Goal: Task Accomplishment & Management: Complete application form

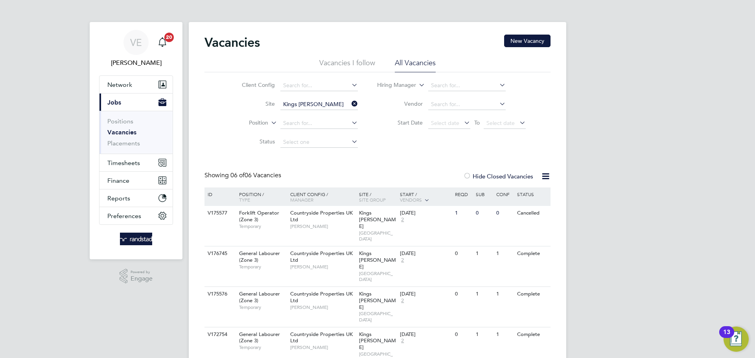
scroll to position [0, 0]
click at [350, 103] on icon at bounding box center [350, 103] width 0 height 11
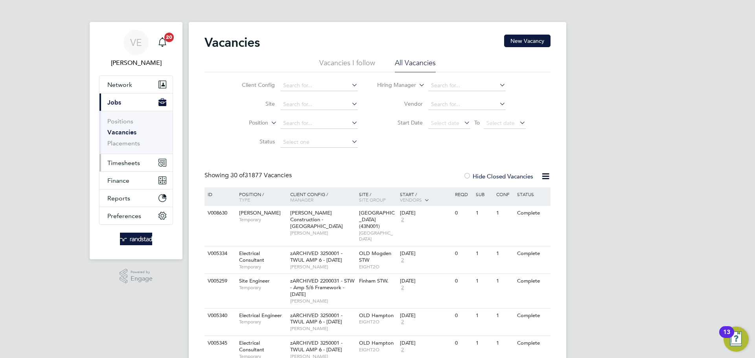
click at [159, 164] on icon "Main navigation" at bounding box center [161, 164] width 4 height 4
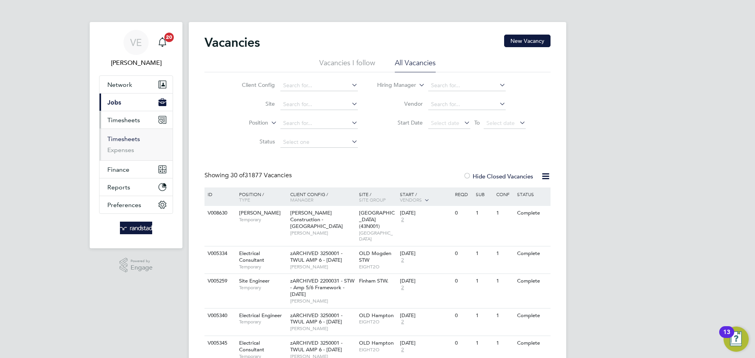
click at [129, 136] on link "Timesheets" at bounding box center [123, 138] width 33 height 7
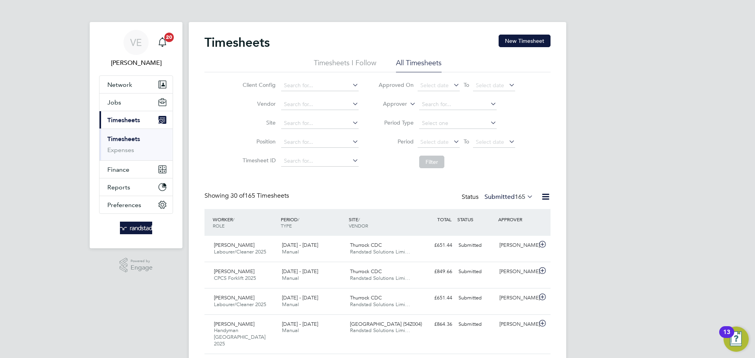
click at [296, 116] on li "Site" at bounding box center [300, 123] width 138 height 19
click at [304, 127] on input at bounding box center [319, 123] width 77 height 11
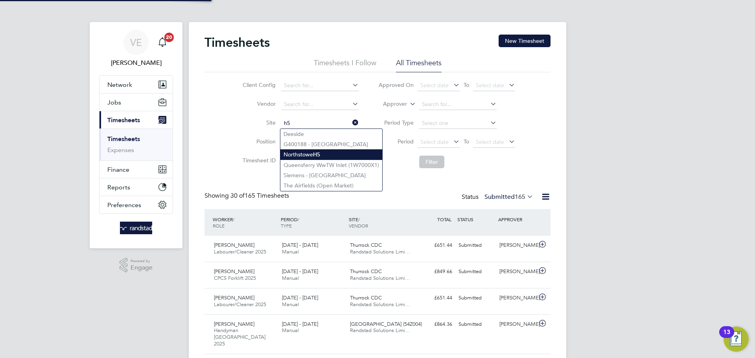
click at [352, 153] on li "Northstowe H5" at bounding box center [331, 154] width 102 height 11
type input "Northstowe H5"
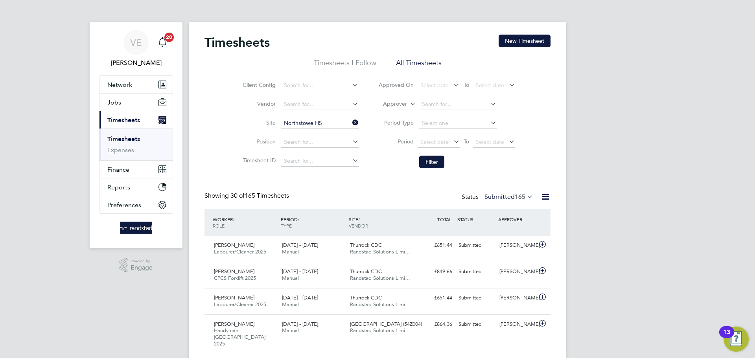
drag, startPoint x: 496, startPoint y: 146, endPoint x: 510, endPoint y: 161, distance: 20.3
click at [496, 146] on span "Select date" at bounding box center [494, 142] width 42 height 11
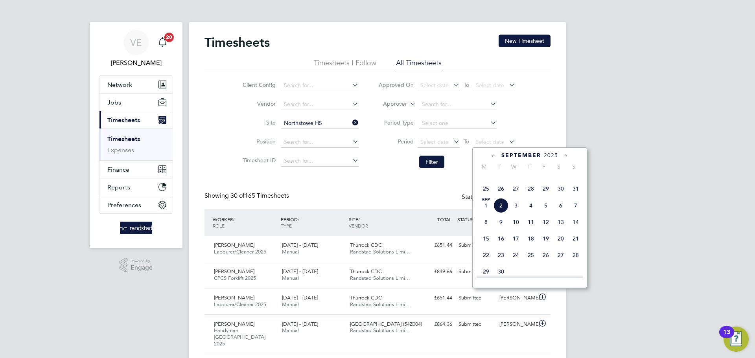
click at [575, 196] on span "31" at bounding box center [575, 188] width 15 height 15
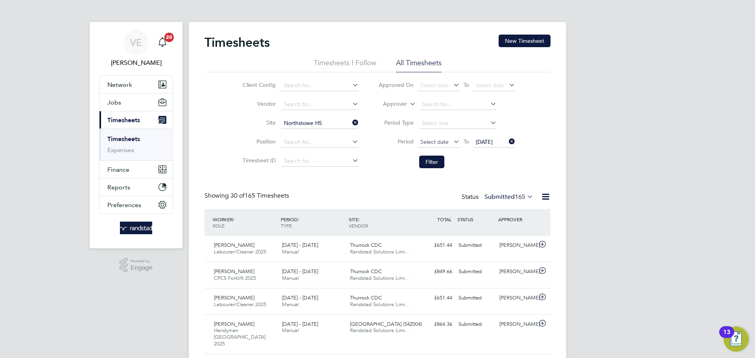
click at [441, 140] on span "Select date" at bounding box center [434, 141] width 28 height 7
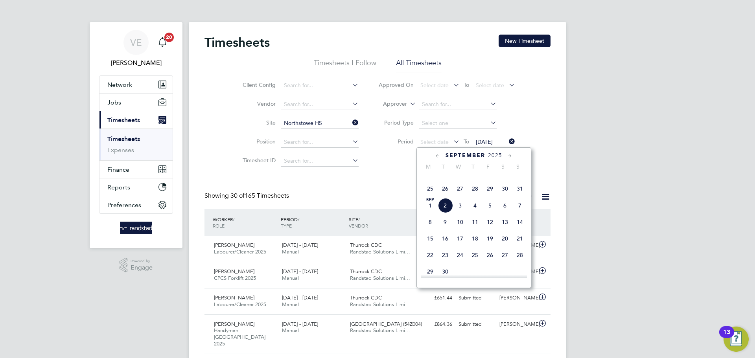
drag, startPoint x: 424, startPoint y: 197, endPoint x: 428, endPoint y: 202, distance: 5.9
click at [428, 196] on span "25" at bounding box center [430, 188] width 15 height 15
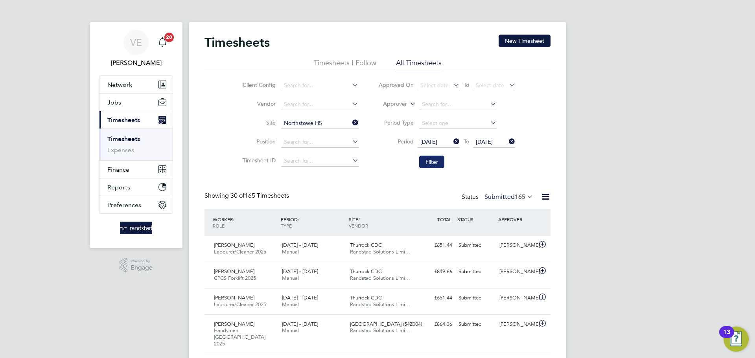
click at [430, 156] on button "Filter" at bounding box center [431, 162] width 25 height 13
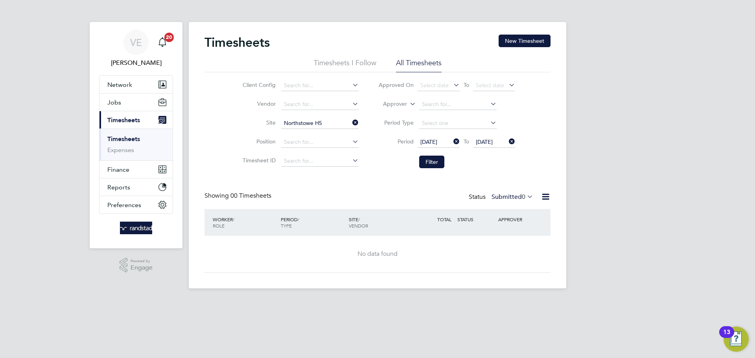
click at [519, 190] on div "Timesheets New Timesheet Timesheets I Follow All Timesheets Client Config Vendo…" at bounding box center [378, 154] width 346 height 238
click at [526, 195] on icon at bounding box center [526, 196] width 0 height 11
click at [530, 240] on li "1" at bounding box center [532, 244] width 7 height 11
click at [430, 157] on button "Filter" at bounding box center [431, 162] width 25 height 13
click at [523, 33] on div "Timesheets New Timesheet Timesheets I Follow All Timesheets Client Config Vendo…" at bounding box center [378, 155] width 378 height 267
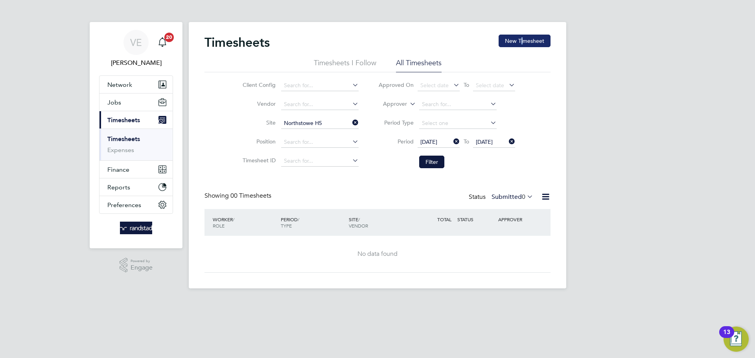
click at [524, 36] on button "New Timesheet" at bounding box center [525, 41] width 52 height 13
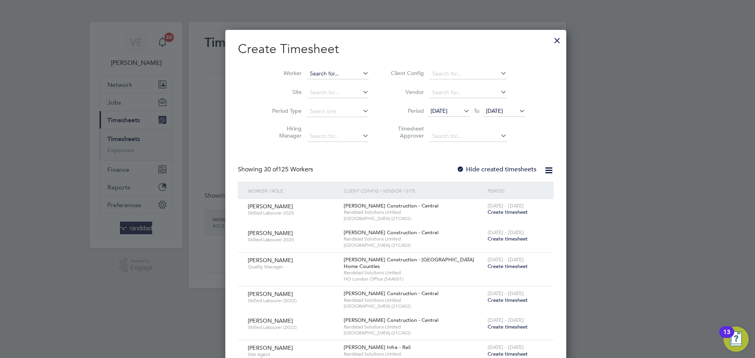
click at [309, 75] on input at bounding box center [338, 73] width 62 height 11
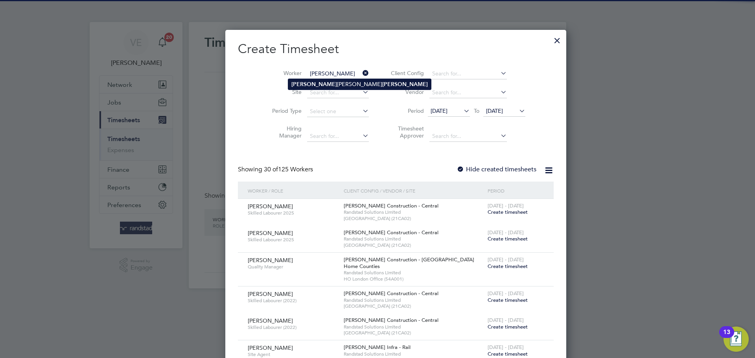
click at [309, 80] on li "Ashley Terence Beckett" at bounding box center [359, 84] width 143 height 11
type input "[PERSON_NAME] [PERSON_NAME]"
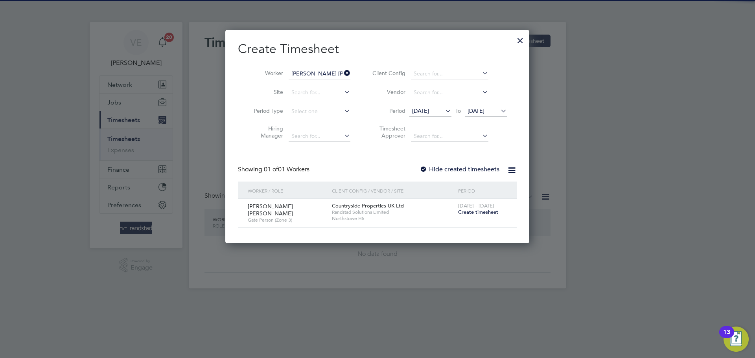
click at [480, 210] on span "Create timesheet" at bounding box center [478, 212] width 40 height 7
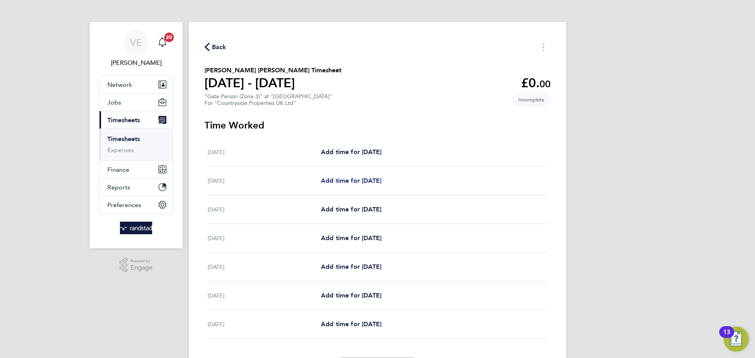
click at [354, 184] on link "Add time for Tue 26 Aug" at bounding box center [351, 180] width 61 height 9
select select "30"
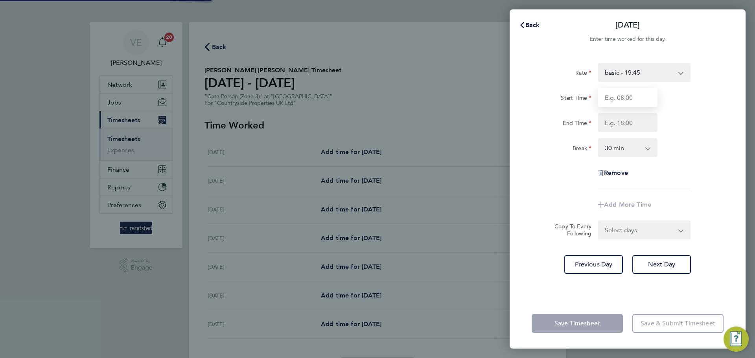
drag, startPoint x: 620, startPoint y: 94, endPoint x: 626, endPoint y: 106, distance: 13.4
click at [620, 94] on input "Start Time" at bounding box center [628, 97] width 60 height 19
click at [626, 100] on input "Start Time" at bounding box center [628, 97] width 60 height 19
click at [621, 87] on div "Rate basic - 19.45 Start Time End Time Break 0 min 15 min 30 min 45 min 60 min …" at bounding box center [628, 126] width 192 height 126
click at [625, 98] on input "Start Time" at bounding box center [628, 97] width 60 height 19
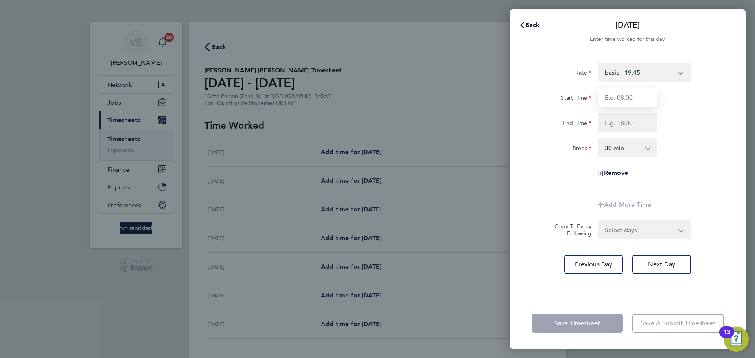
type input "07:30"
click at [604, 127] on input "End Time" at bounding box center [628, 122] width 60 height 19
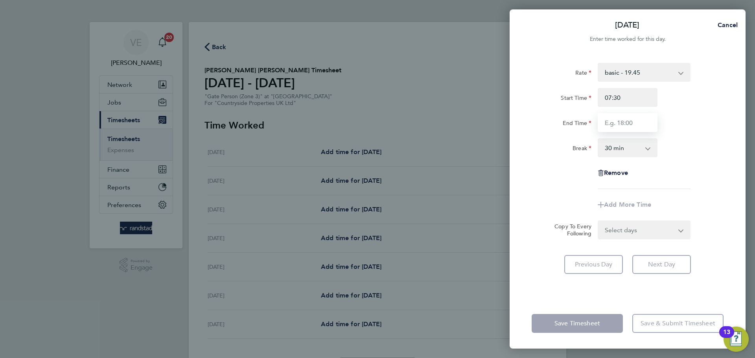
type input "17:00"
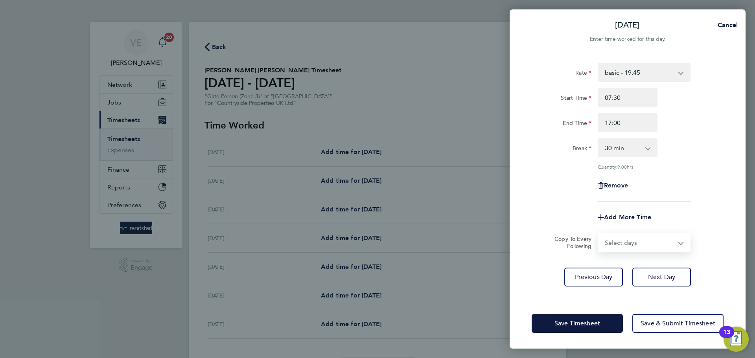
click at [650, 225] on form "Rate basic - 19.45 Start Time 07:30 End Time 17:00 Break 0 min 15 min 30 min 45…" at bounding box center [628, 157] width 192 height 189
click at [675, 178] on div "Remove" at bounding box center [628, 185] width 198 height 19
drag, startPoint x: 653, startPoint y: 235, endPoint x: 655, endPoint y: 241, distance: 6.2
click at [655, 240] on div "Select days Day Weekday (Mon-Fri) Weekend (Sat-Sun) Wednesday Thursday Friday S…" at bounding box center [644, 242] width 93 height 19
click at [656, 241] on select "Select days Day Weekday (Mon-Fri) Weekend (Sat-Sun) Wednesday Thursday Friday S…" at bounding box center [640, 242] width 83 height 17
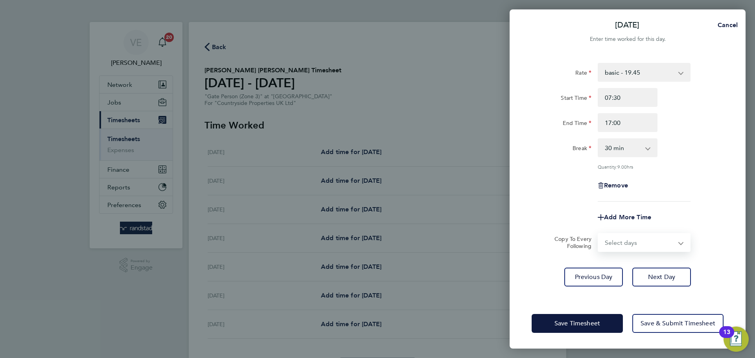
select select "WED"
click at [599, 234] on select "Select days Day Weekday (Mon-Fri) Weekend (Sat-Sun) Wednesday Thursday Friday S…" at bounding box center [640, 242] width 83 height 17
select select "2025-08-31"
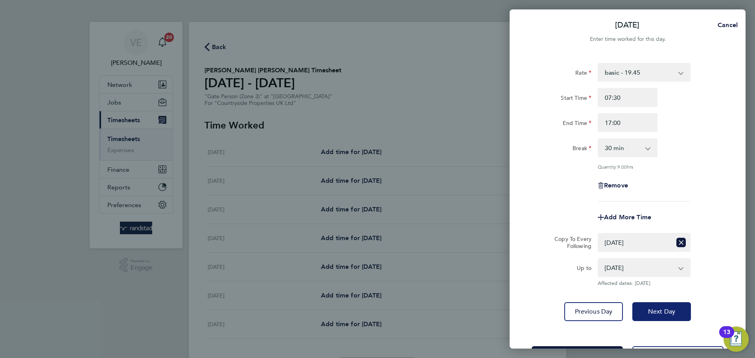
click at [677, 310] on button "Next Day" at bounding box center [662, 311] width 59 height 19
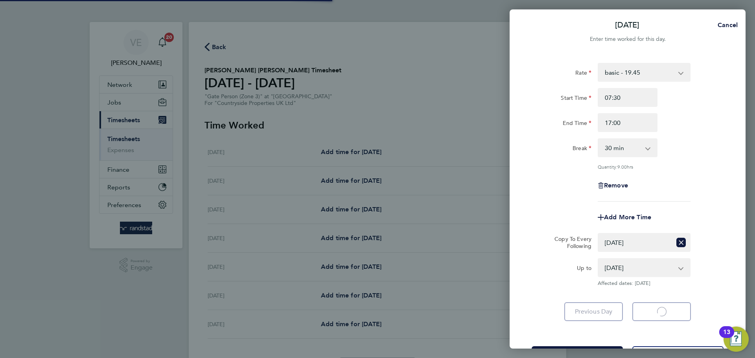
select select "30"
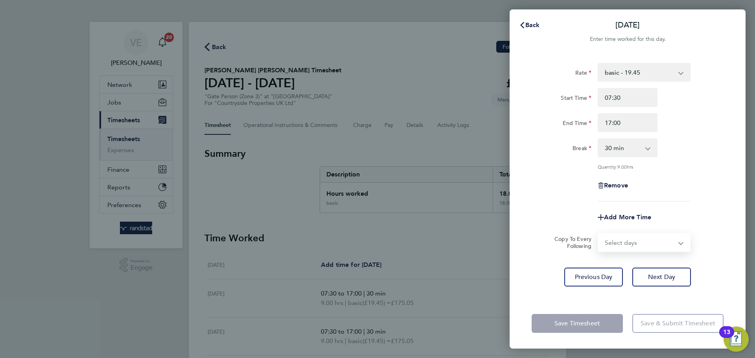
click at [651, 240] on select "Select days Day Weekday (Mon-Fri) Weekend (Sat-Sun) [DATE] [DATE] [DATE] [DATE]" at bounding box center [640, 242] width 83 height 17
select select "THU"
click at [599, 234] on select "Select days Day Weekday (Mon-Fri) Weekend (Sat-Sun) [DATE] [DATE] [DATE] [DATE]" at bounding box center [640, 242] width 83 height 17
select select "[DATE]"
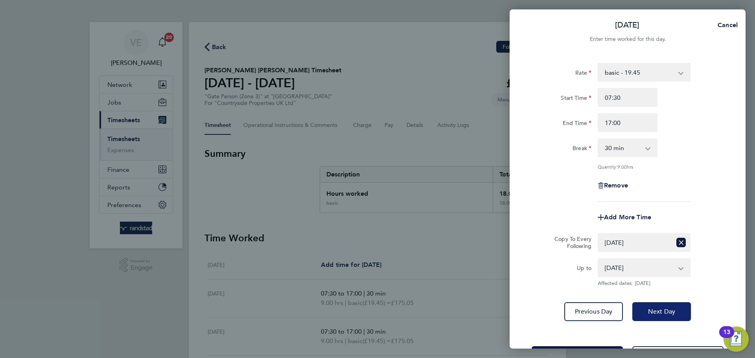
click at [668, 310] on span "Next Day" at bounding box center [661, 312] width 27 height 8
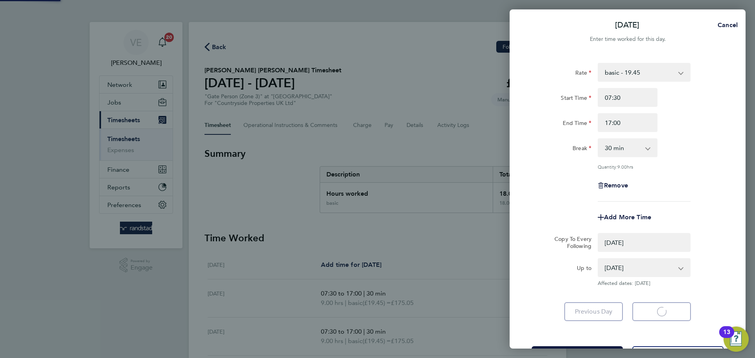
select select "0: null"
select select "30"
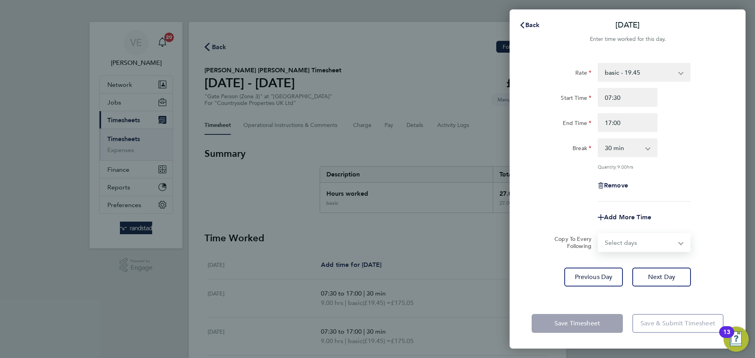
click at [658, 239] on select "Select days Day Weekend (Sat-Sun) Friday Saturday Sunday" at bounding box center [640, 242] width 83 height 17
select select "FRI"
click at [599, 234] on select "Select days Day Weekend (Sat-Sun) Friday Saturday Sunday" at bounding box center [640, 242] width 83 height 17
select select "[DATE]"
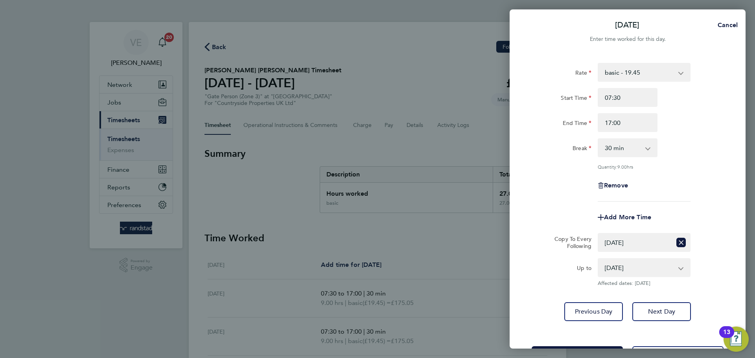
click at [685, 176] on div "Remove" at bounding box center [628, 185] width 198 height 19
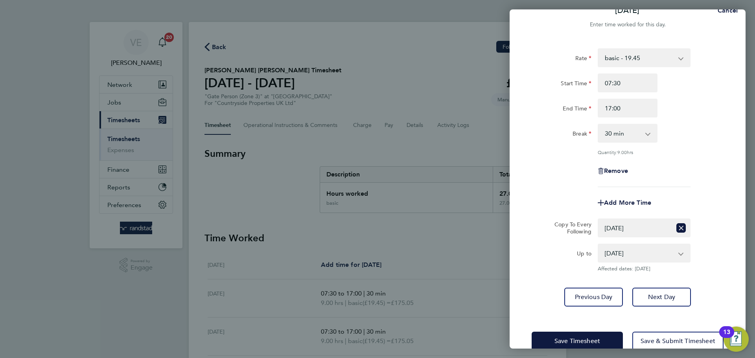
scroll to position [31, 0]
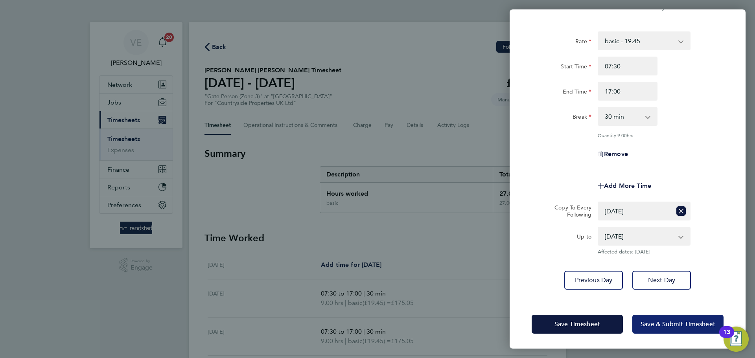
click at [674, 324] on span "Save & Submit Timesheet" at bounding box center [678, 325] width 75 height 8
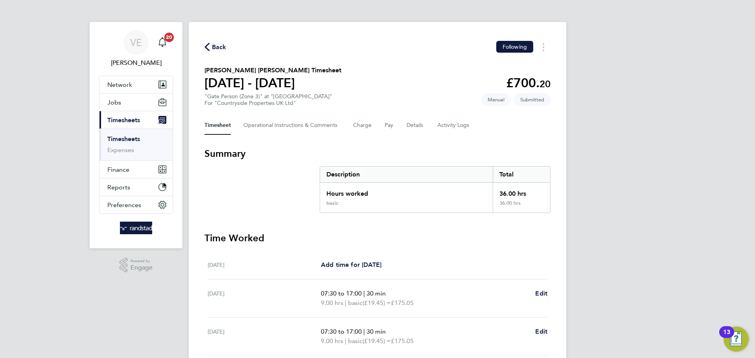
click at [217, 48] on span "Back" at bounding box center [219, 46] width 15 height 9
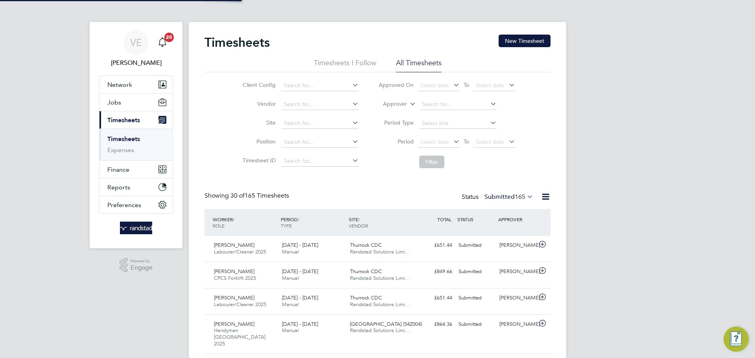
scroll to position [20, 68]
click at [518, 44] on button "New Timesheet" at bounding box center [525, 41] width 52 height 13
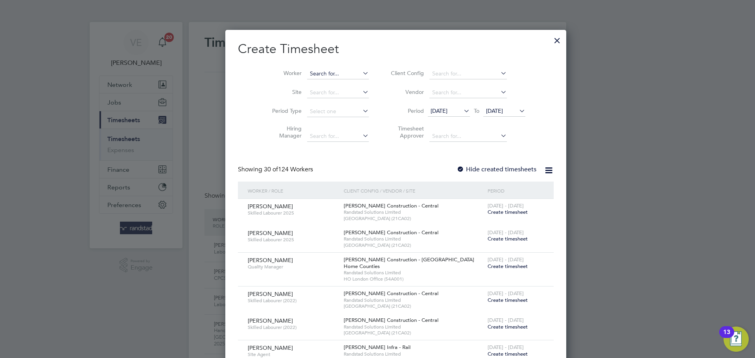
click at [307, 72] on input at bounding box center [338, 73] width 62 height 11
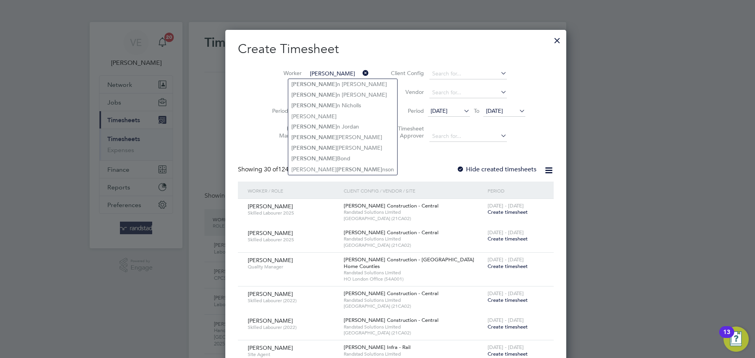
click at [319, 72] on input "steve" at bounding box center [338, 73] width 62 height 11
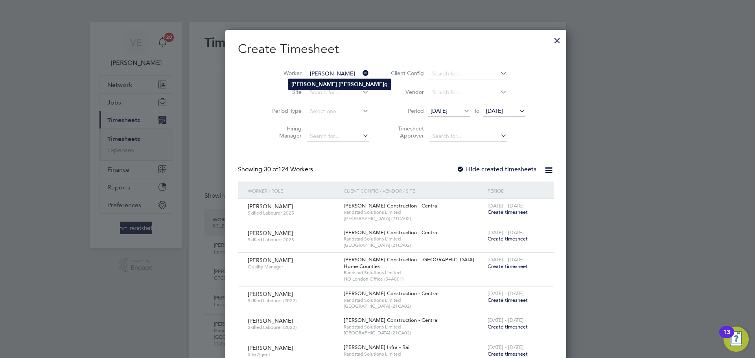
click at [332, 82] on li "Steve Bennin g" at bounding box center [339, 84] width 103 height 11
type input "[PERSON_NAME]"
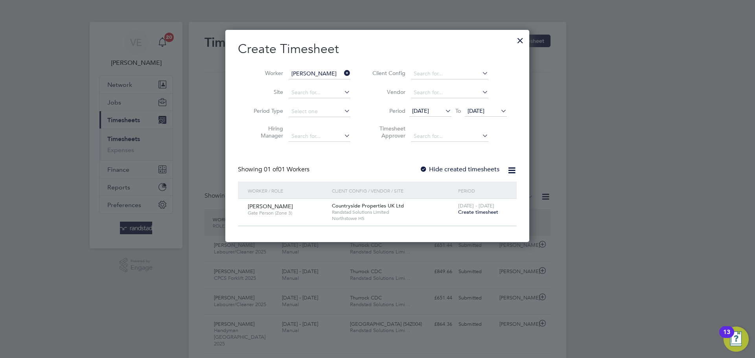
click at [481, 210] on span "Create timesheet" at bounding box center [478, 212] width 40 height 7
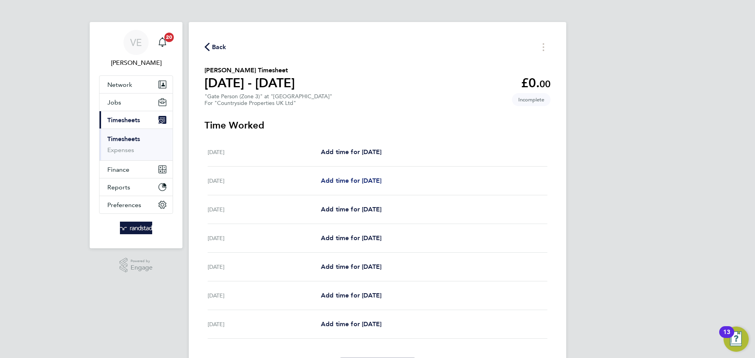
click at [382, 181] on span "Add time for Tue 26 Aug" at bounding box center [351, 180] width 61 height 7
select select "30"
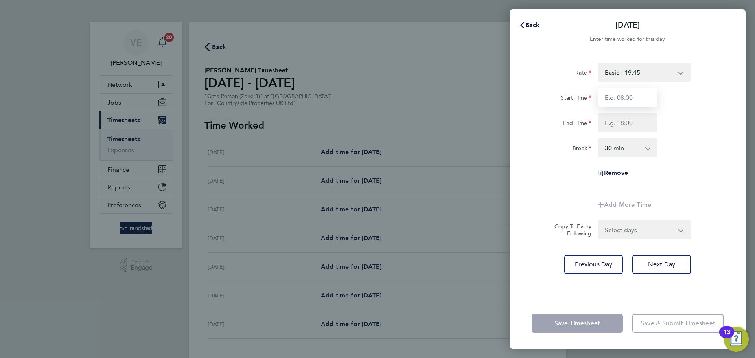
drag, startPoint x: 626, startPoint y: 97, endPoint x: 633, endPoint y: 103, distance: 8.6
click at [627, 97] on input "Start Time" at bounding box center [628, 97] width 60 height 19
type input "07:30"
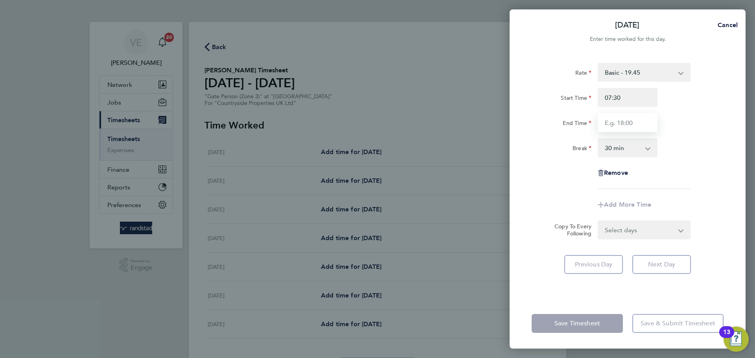
click at [618, 130] on input "End Time" at bounding box center [628, 122] width 60 height 19
type input "17:00"
click at [676, 123] on div "End Time 17:00" at bounding box center [628, 122] width 198 height 19
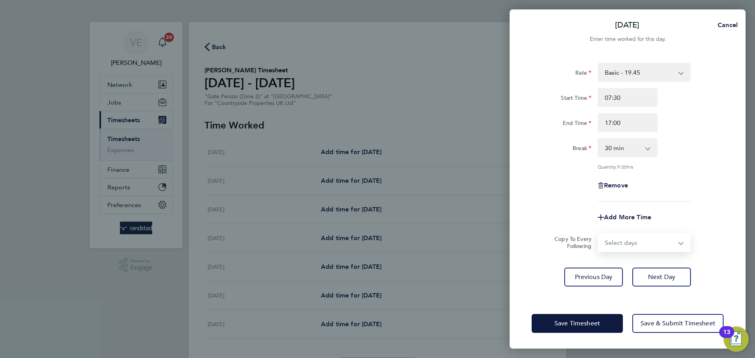
click at [677, 238] on select "Select days Day Weekday (Mon-Fri) Weekend (Sat-Sun) Wednesday Thursday Friday S…" at bounding box center [640, 242] width 83 height 17
select select "WED"
click at [599, 234] on select "Select days Day Weekday (Mon-Fri) Weekend (Sat-Sun) Wednesday Thursday Friday S…" at bounding box center [640, 242] width 83 height 17
select select "[DATE]"
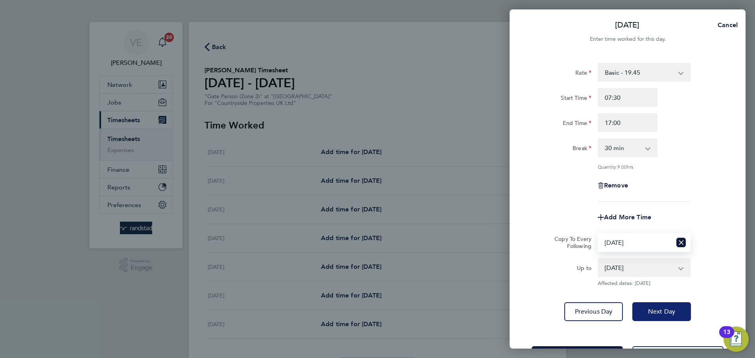
click at [677, 313] on button "Next Day" at bounding box center [662, 311] width 59 height 19
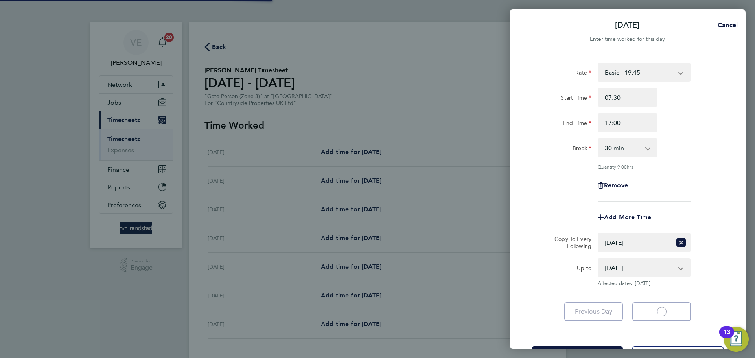
select select "30"
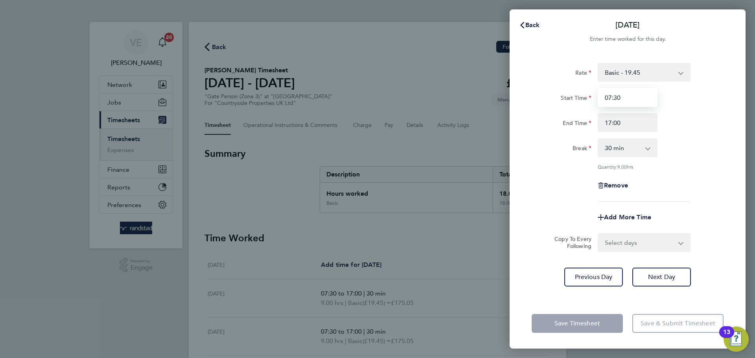
click at [650, 97] on input "07:30" at bounding box center [628, 97] width 60 height 19
click at [706, 117] on div "End Time 17:00" at bounding box center [628, 122] width 198 height 19
click at [655, 236] on select "Select days Day Weekday (Mon-Fri) Weekend (Sat-Sun) [DATE] [DATE] [DATE] [DATE]" at bounding box center [640, 242] width 83 height 17
select select "THU"
click at [599, 234] on select "Select days Day Weekday (Mon-Fri) Weekend (Sat-Sun) [DATE] [DATE] [DATE] [DATE]" at bounding box center [640, 242] width 83 height 17
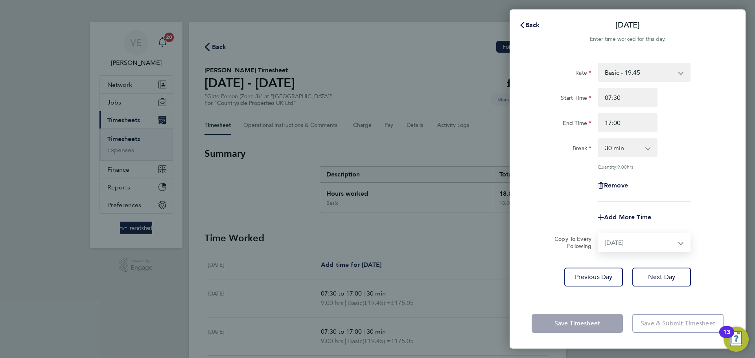
select select "[DATE]"
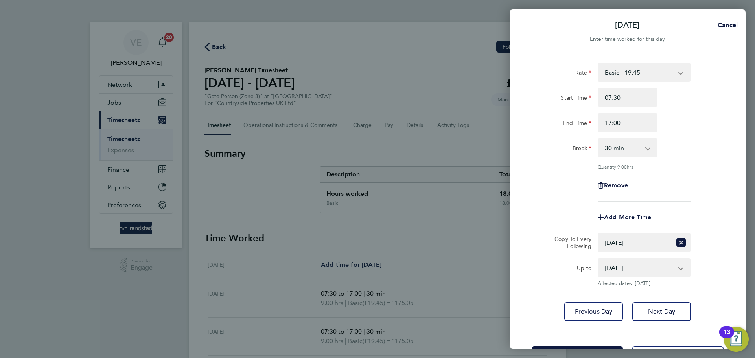
click at [675, 174] on div "Rate Basic - 19.45 Start Time 07:30 End Time 17:00 Break 0 min 15 min 30 min 45…" at bounding box center [628, 132] width 192 height 139
click at [660, 304] on button "Next Day" at bounding box center [662, 311] width 59 height 19
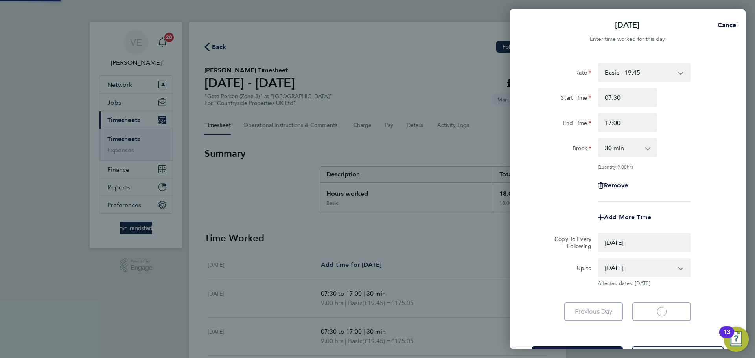
select select "0: null"
select select "30"
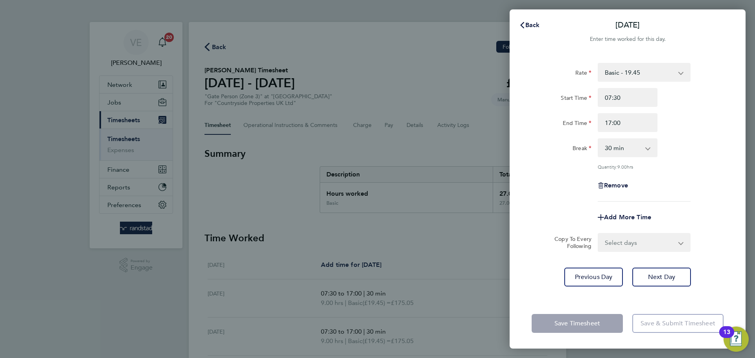
drag, startPoint x: 649, startPoint y: 253, endPoint x: 648, endPoint y: 249, distance: 4.8
click at [648, 252] on div "Rate Basic - 19.45 Start Time 07:30 End Time 17:00 Break 0 min 15 min 30 min 45…" at bounding box center [628, 175] width 236 height 245
drag, startPoint x: 648, startPoint y: 247, endPoint x: 652, endPoint y: 249, distance: 4.1
click at [648, 247] on select "Select days Day Weekend (Sat-Sun) Friday Saturday Sunday" at bounding box center [640, 242] width 83 height 17
select select "FRI"
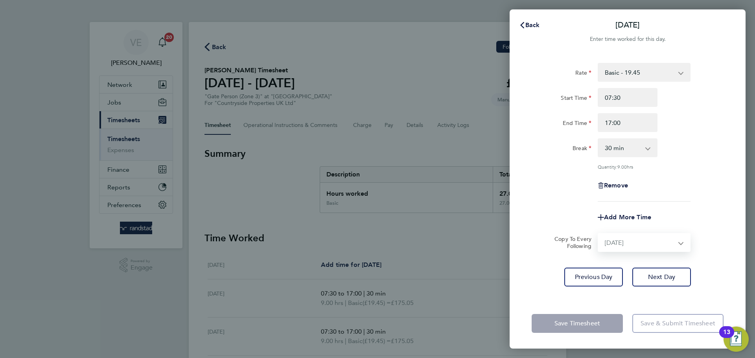
click at [599, 234] on select "Select days Day Weekend (Sat-Sun) Friday Saturday Sunday" at bounding box center [640, 242] width 83 height 17
select select "[DATE]"
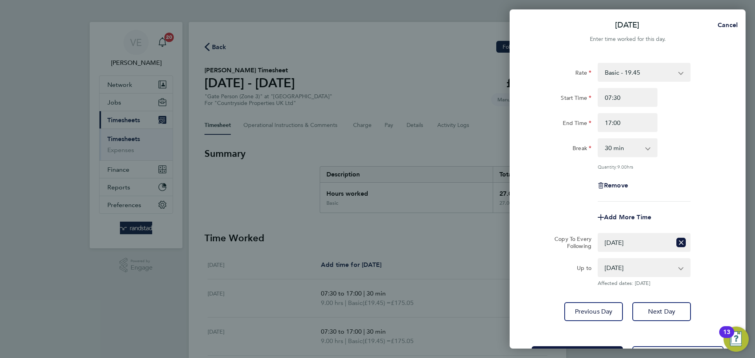
click at [677, 188] on div "Remove" at bounding box center [628, 185] width 198 height 19
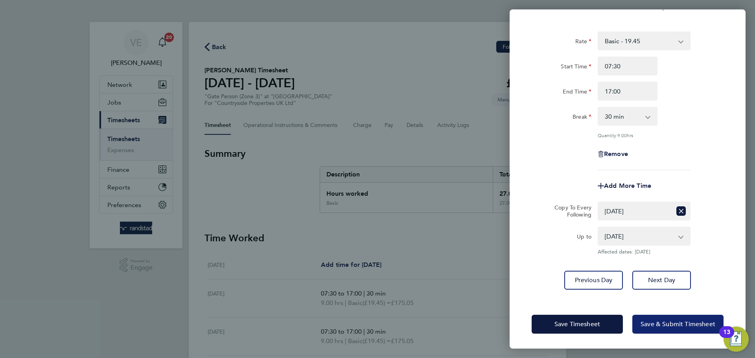
drag, startPoint x: 697, startPoint y: 328, endPoint x: 683, endPoint y: 325, distance: 13.7
click at [696, 329] on button "Save & Submit Timesheet" at bounding box center [678, 324] width 91 height 19
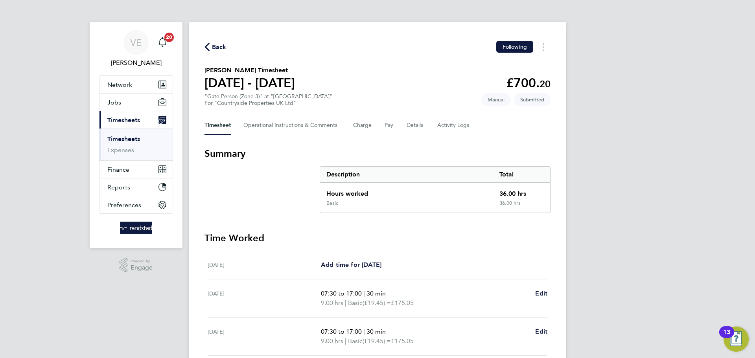
click at [210, 42] on button "Back" at bounding box center [216, 47] width 22 height 10
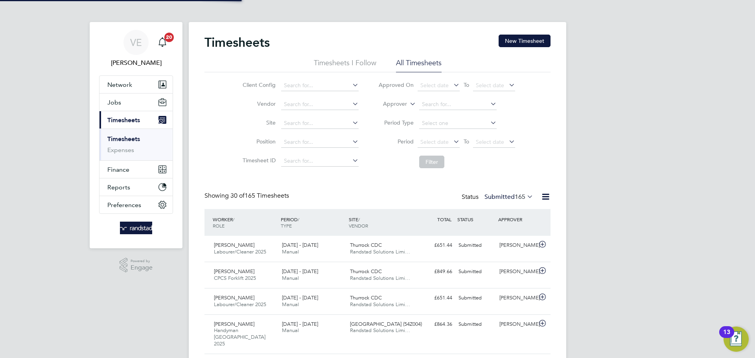
scroll to position [20, 68]
click at [517, 42] on button "New Timesheet" at bounding box center [525, 41] width 52 height 13
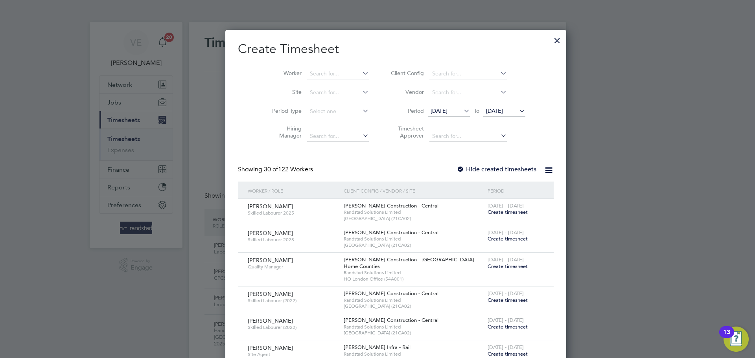
click at [283, 79] on li "Worker" at bounding box center [317, 74] width 122 height 19
drag, startPoint x: 299, startPoint y: 73, endPoint x: 304, endPoint y: 71, distance: 4.8
click at [307, 71] on input at bounding box center [338, 73] width 62 height 11
click at [337, 79] on li "Jordan Quinsee" at bounding box center [319, 84] width 63 height 11
type input "Jordan Quinsee"
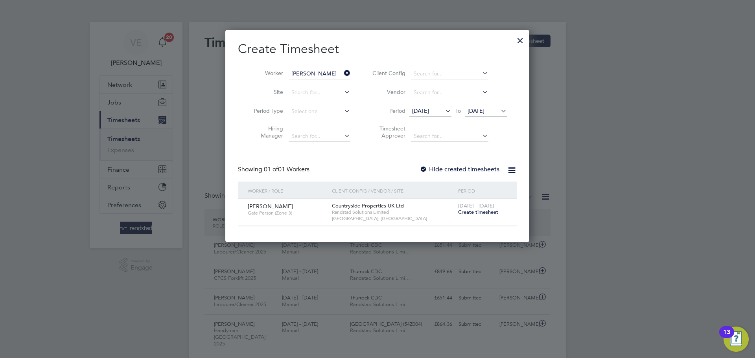
click at [489, 211] on span "Create timesheet" at bounding box center [478, 212] width 40 height 7
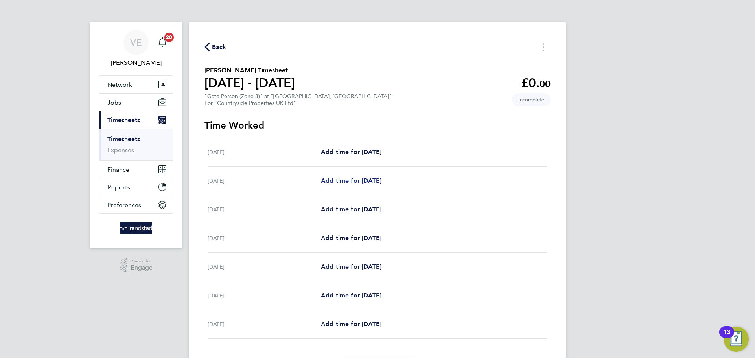
click at [382, 176] on link "Add time for Tue 19 Aug" at bounding box center [351, 180] width 61 height 9
select select "30"
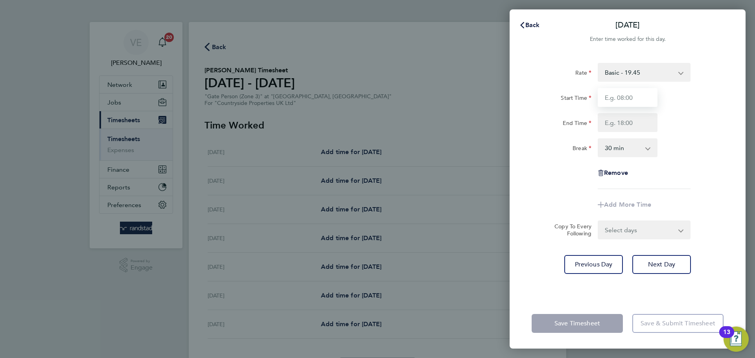
click at [629, 100] on input "Start Time" at bounding box center [628, 97] width 60 height 19
click at [474, 100] on div "Back Tue 19 Aug Enter time worked for this day. Rate Basic - 19.45 Start Time E…" at bounding box center [377, 179] width 755 height 358
click at [530, 20] on button "Back" at bounding box center [529, 25] width 37 height 16
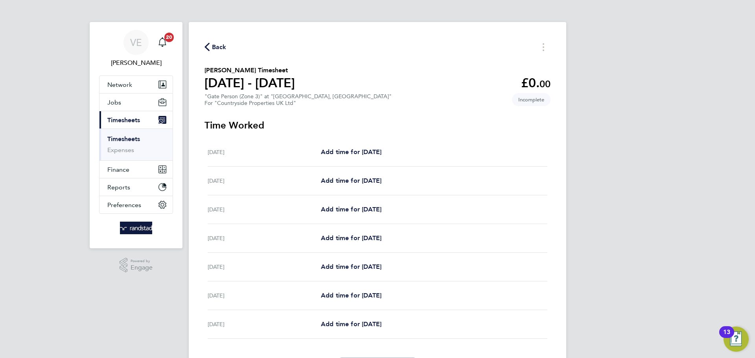
click at [216, 47] on span "Back" at bounding box center [219, 46] width 15 height 9
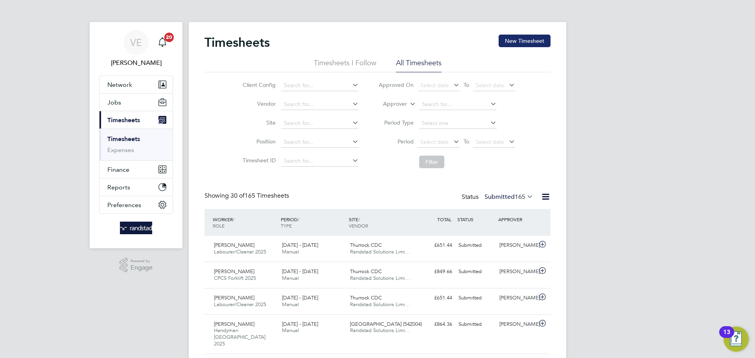
click at [514, 41] on button "New Timesheet" at bounding box center [525, 41] width 52 height 13
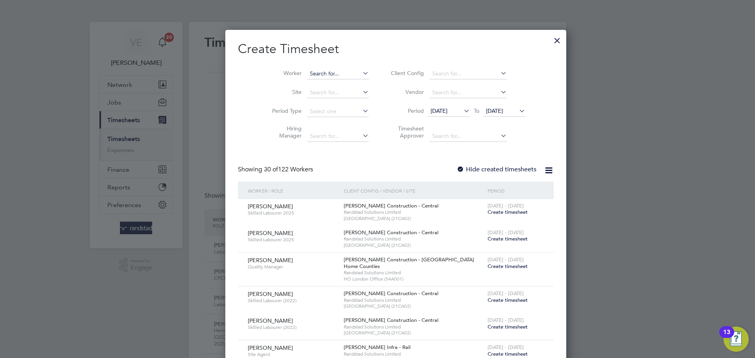
click at [311, 71] on input at bounding box center [338, 73] width 62 height 11
click at [323, 87] on li "Mark Delgraz ia" at bounding box center [319, 84] width 63 height 11
type input "Mark Delgrazia"
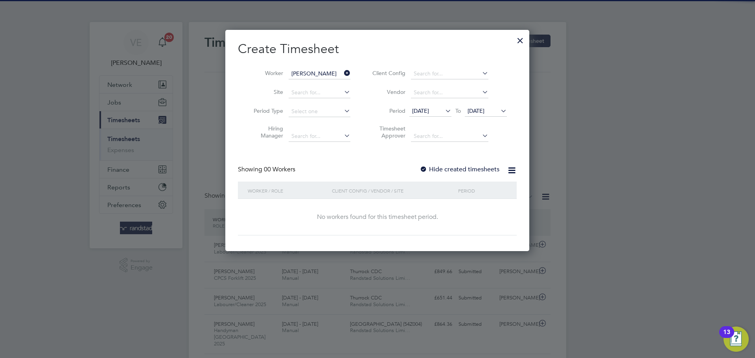
click at [476, 168] on label "Hide created timesheets" at bounding box center [460, 170] width 80 height 8
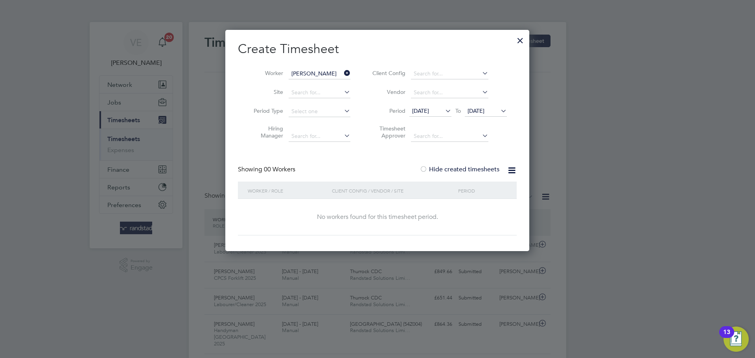
click at [485, 110] on span "[DATE]" at bounding box center [476, 110] width 17 height 7
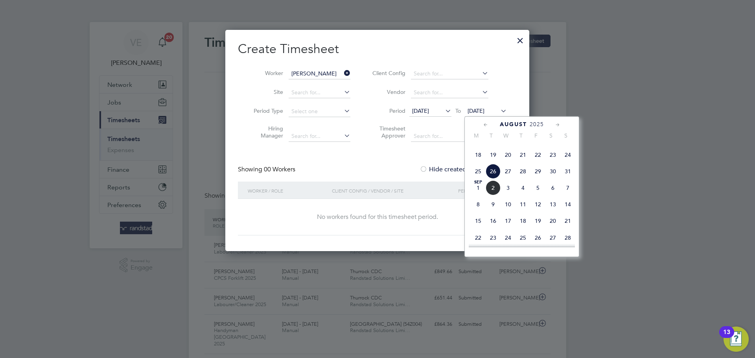
click at [567, 162] on span "24" at bounding box center [568, 155] width 15 height 15
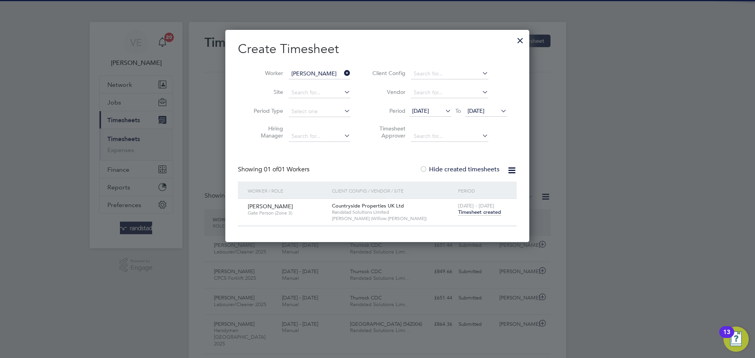
click at [494, 212] on span "Timesheet created" at bounding box center [479, 212] width 43 height 7
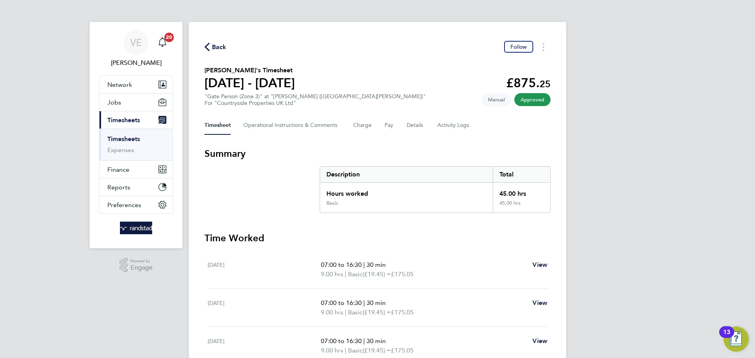
click at [220, 42] on span "Back" at bounding box center [219, 46] width 15 height 9
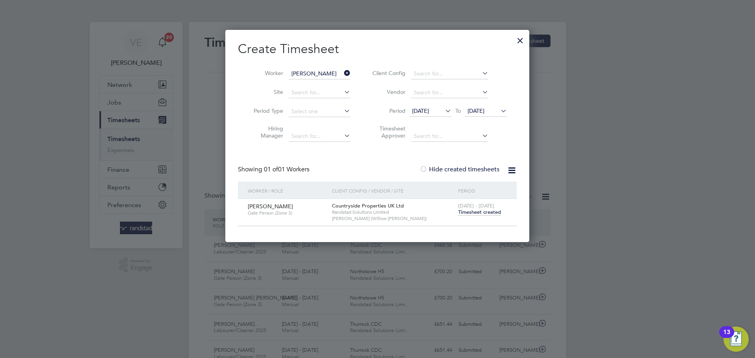
click at [343, 72] on icon at bounding box center [343, 73] width 0 height 11
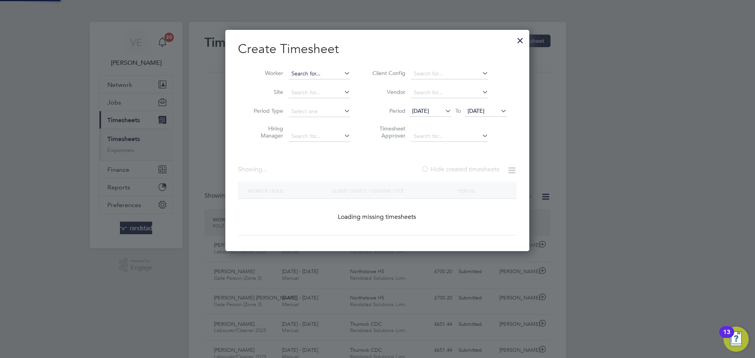
click at [331, 77] on input at bounding box center [320, 73] width 62 height 11
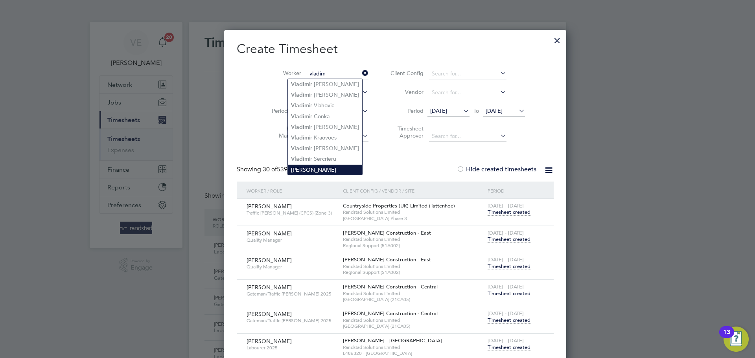
click at [334, 165] on li "[PERSON_NAME]" at bounding box center [325, 170] width 74 height 10
type input "[PERSON_NAME]"
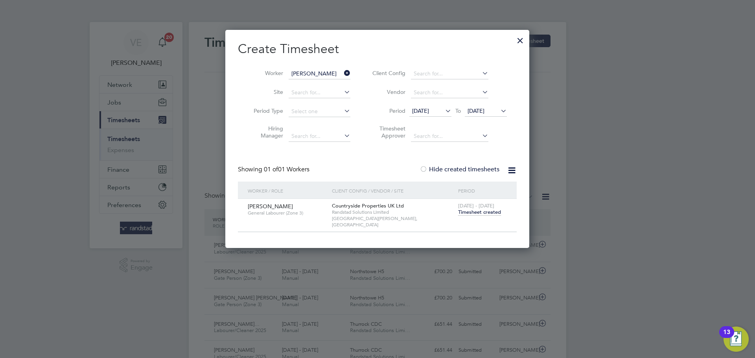
click at [478, 210] on span "Timesheet created" at bounding box center [479, 212] width 43 height 7
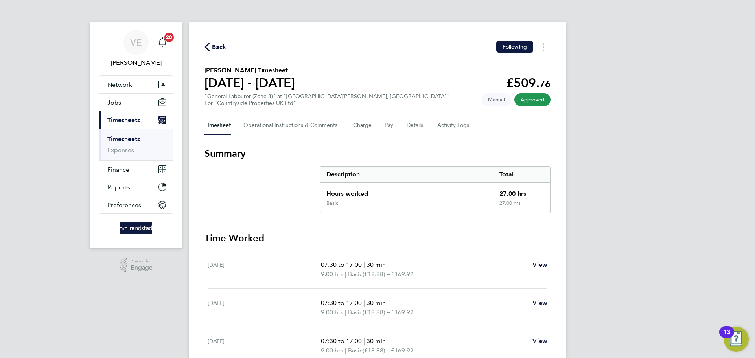
scroll to position [134, 0]
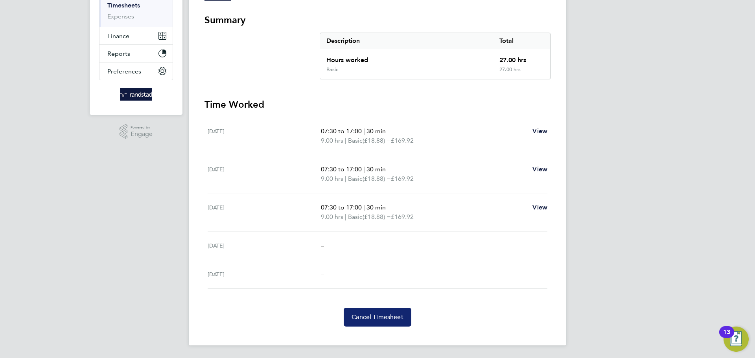
click at [359, 312] on button "Cancel Timesheet" at bounding box center [378, 317] width 68 height 19
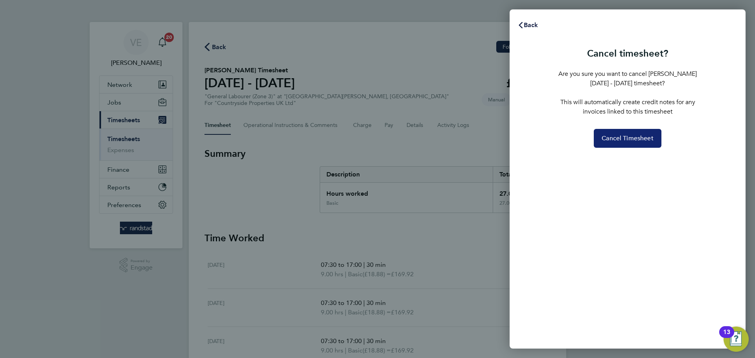
click at [639, 137] on span "Cancel Timesheet" at bounding box center [628, 139] width 52 height 8
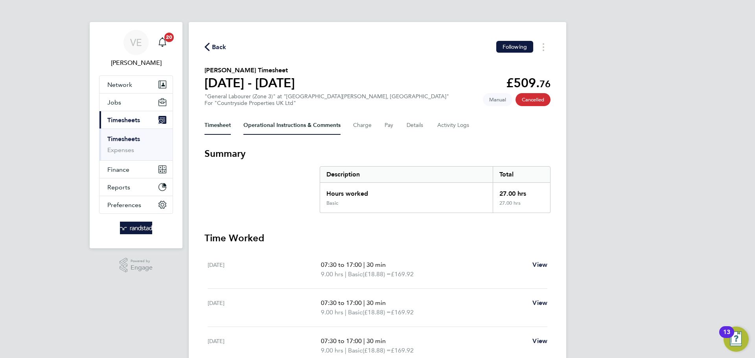
click at [275, 134] on div "Back Following Vlad Cala's Timesheet 18 - 24 Aug 2025 £509. 76 "General Laboure…" at bounding box center [378, 232] width 378 height 420
click at [277, 128] on Comments-tab "Operational Instructions & Comments" at bounding box center [291, 125] width 97 height 19
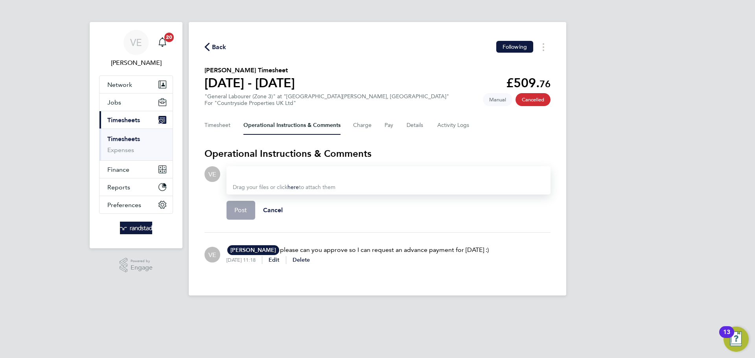
click at [288, 177] on div at bounding box center [389, 174] width 312 height 9
drag, startPoint x: 687, startPoint y: 210, endPoint x: 669, endPoint y: 220, distance: 21.1
click at [685, 213] on div "VE Vicky Egan Notifications 20 Applications: Network Team Members Businesses Si…" at bounding box center [377, 154] width 755 height 308
click at [275, 209] on span "Cancel" at bounding box center [273, 210] width 20 height 7
click at [303, 181] on div "Drag your files or click here to attach them" at bounding box center [389, 180] width 324 height 28
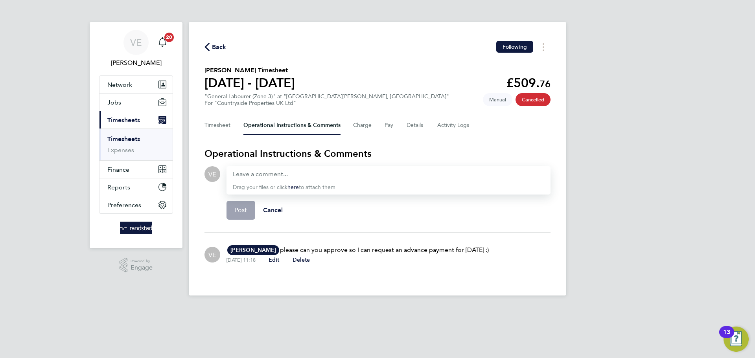
click at [336, 226] on form "VE Drop your files here Supported files: JPG, JPEG, PNG, GIF or PDF Drag your f…" at bounding box center [378, 199] width 346 height 66
drag, startPoint x: 220, startPoint y: 127, endPoint x: 289, endPoint y: 181, distance: 87.2
click at [287, 171] on div "Back Following Vlad Cala's Timesheet 18 - 24 Aug 2025 £509. 76 "General Laboure…" at bounding box center [378, 159] width 378 height 274
click at [289, 181] on div "Drag your files or click here to attach them" at bounding box center [389, 180] width 324 height 28
click at [282, 175] on div at bounding box center [389, 174] width 312 height 9
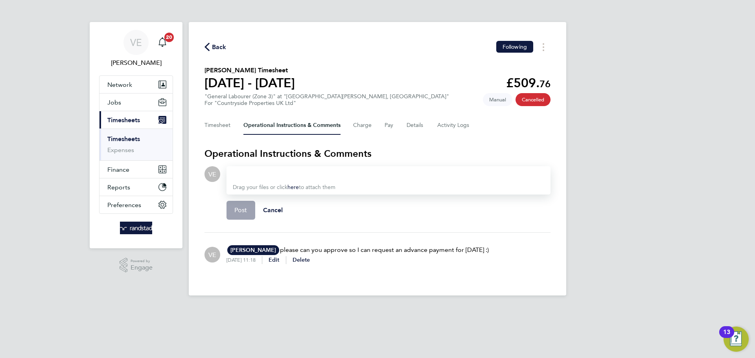
click at [282, 175] on div at bounding box center [389, 174] width 312 height 9
drag, startPoint x: 247, startPoint y: 207, endPoint x: 242, endPoint y: 183, distance: 25.0
click at [246, 207] on span "Post" at bounding box center [240, 211] width 13 height 8
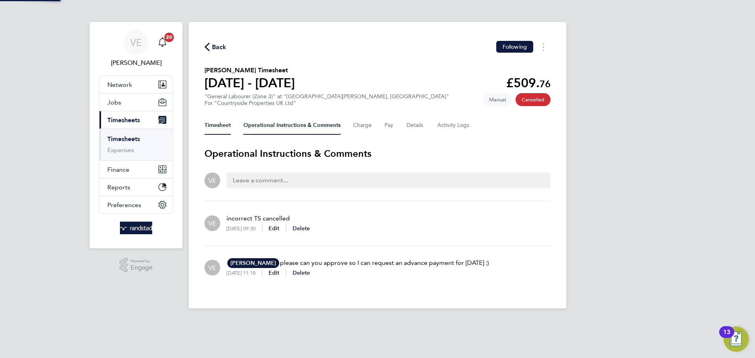
click at [213, 127] on button "Timesheet" at bounding box center [218, 125] width 26 height 19
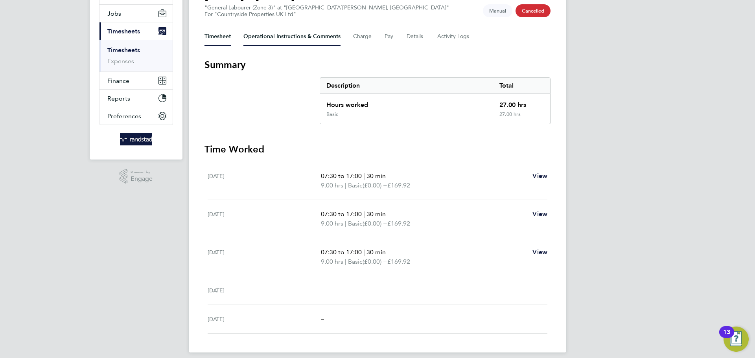
scroll to position [96, 0]
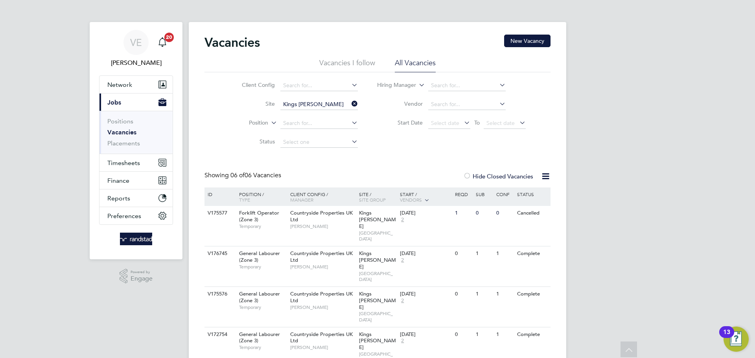
scroll to position [42, 0]
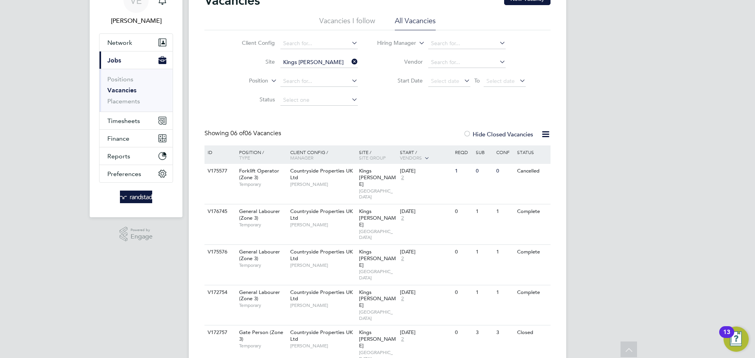
drag, startPoint x: 354, startPoint y: 60, endPoint x: 344, endPoint y: 63, distance: 10.1
click at [350, 60] on icon at bounding box center [350, 61] width 0 height 11
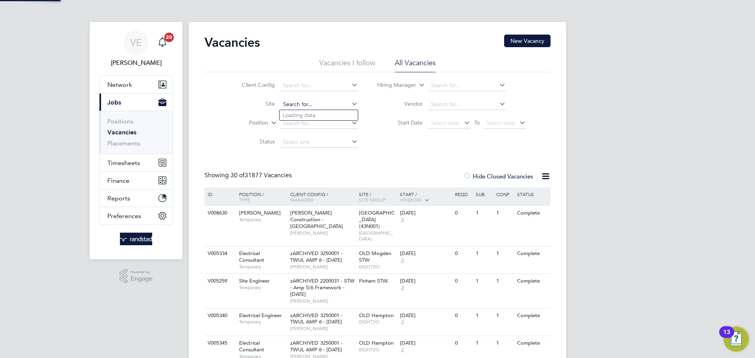
click at [305, 105] on input at bounding box center [318, 104] width 77 height 11
click at [140, 153] on ul "Positions Vacancies Placements" at bounding box center [136, 132] width 73 height 43
drag, startPoint x: 145, startPoint y: 163, endPoint x: 135, endPoint y: 159, distance: 10.8
click at [141, 161] on button "Timesheets" at bounding box center [136, 162] width 73 height 17
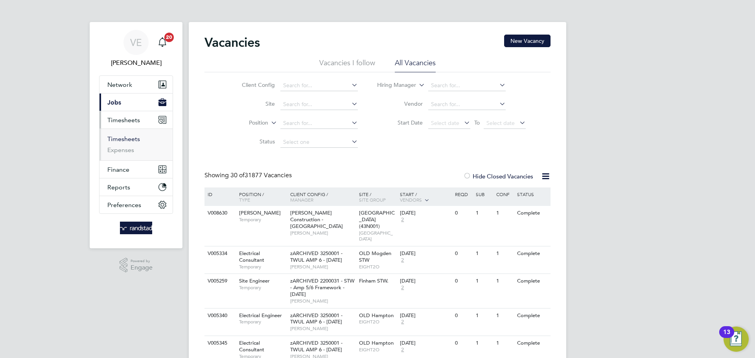
click at [117, 140] on link "Timesheets" at bounding box center [123, 138] width 33 height 7
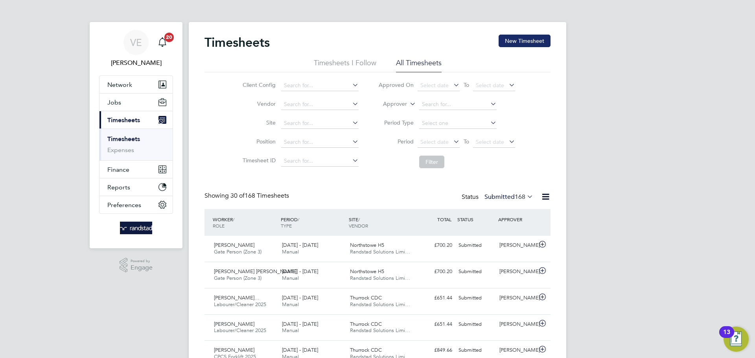
click at [516, 42] on button "New Timesheet" at bounding box center [525, 41] width 52 height 13
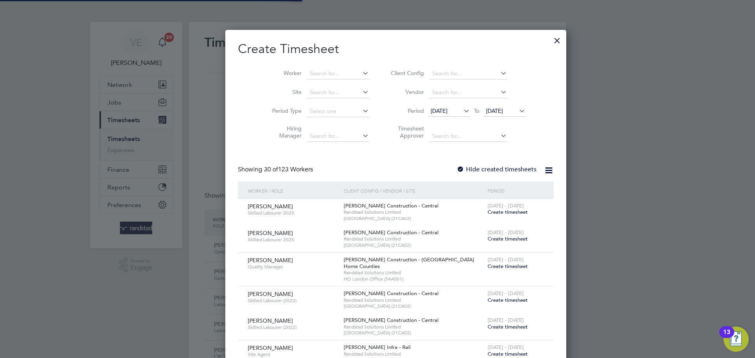
click at [337, 68] on li "Worker" at bounding box center [317, 74] width 122 height 19
click at [339, 71] on input at bounding box center [338, 73] width 62 height 11
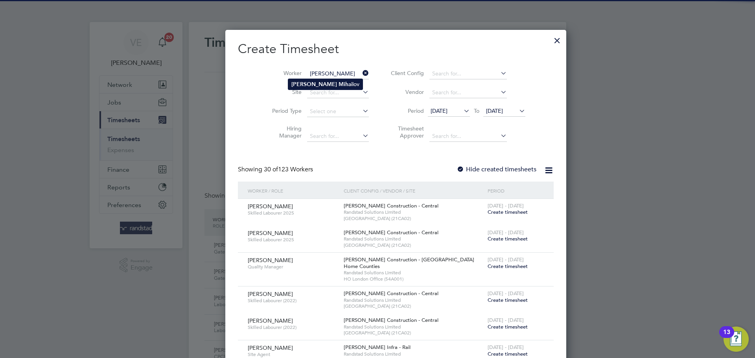
click at [341, 83] on li "Stefan Mih ailov" at bounding box center [325, 84] width 74 height 11
type input "Stefan Mihailov"
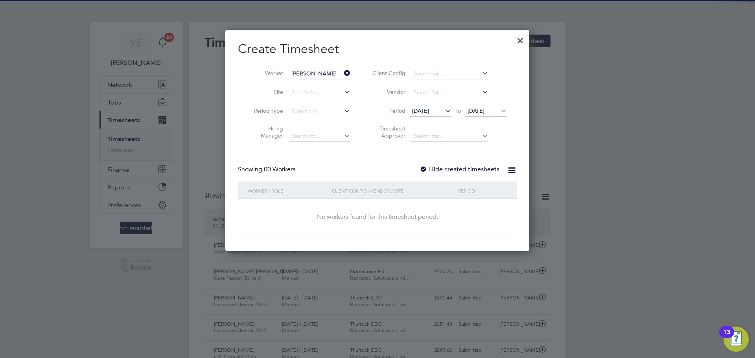
click at [435, 179] on div "Showing 00 Workers Hide created timesheets" at bounding box center [377, 174] width 279 height 16
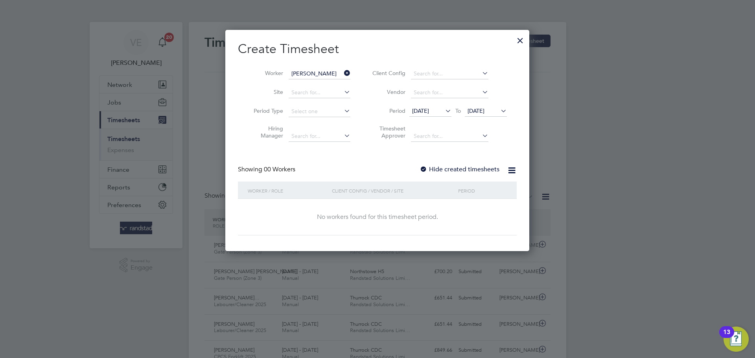
click at [441, 163] on div "Create Timesheet Worker Stefan Mihailov Site Period Type Hiring Manager Client …" at bounding box center [377, 138] width 279 height 195
click at [444, 169] on label "Hide created timesheets" at bounding box center [460, 170] width 80 height 8
click at [484, 103] on li "Period 19 Aug 2025 To 26 Aug 2025" at bounding box center [438, 111] width 157 height 19
click at [485, 110] on span "[DATE]" at bounding box center [476, 110] width 17 height 7
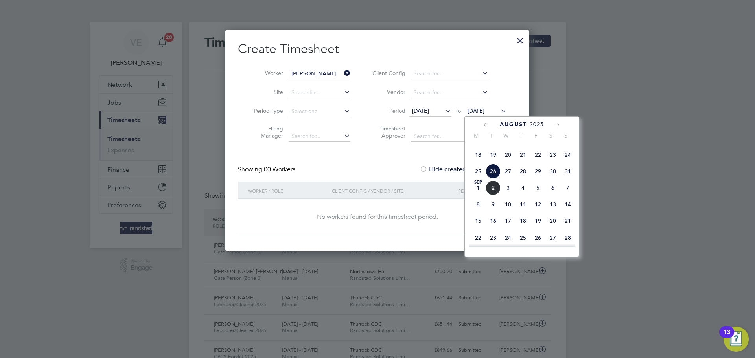
click at [569, 179] on span "31" at bounding box center [568, 171] width 15 height 15
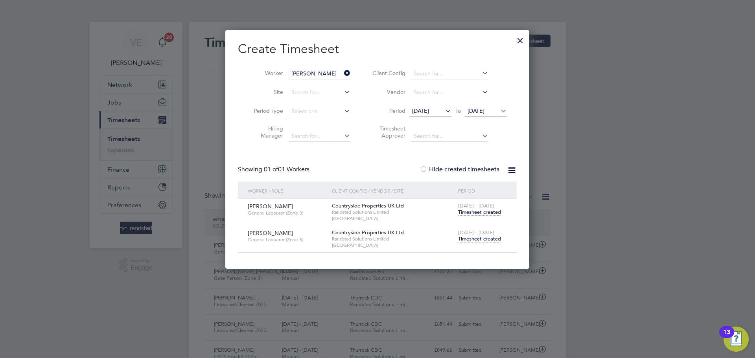
click at [481, 239] on span "Timesheet created" at bounding box center [479, 239] width 43 height 7
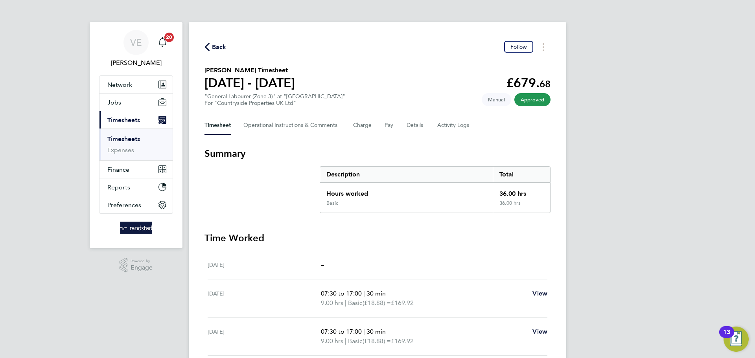
click at [457, 235] on h3 "Time Worked" at bounding box center [378, 238] width 346 height 13
click at [221, 46] on span "Back" at bounding box center [219, 46] width 15 height 9
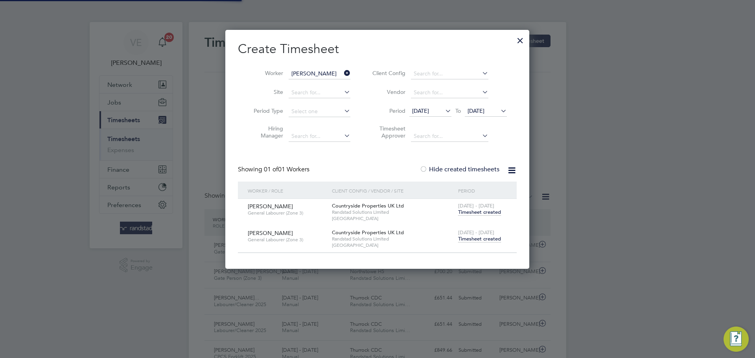
scroll to position [20, 68]
click at [521, 38] on div at bounding box center [520, 38] width 14 height 14
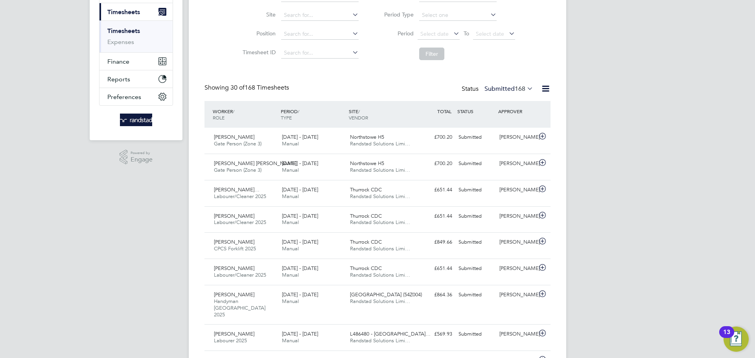
scroll to position [452, 0]
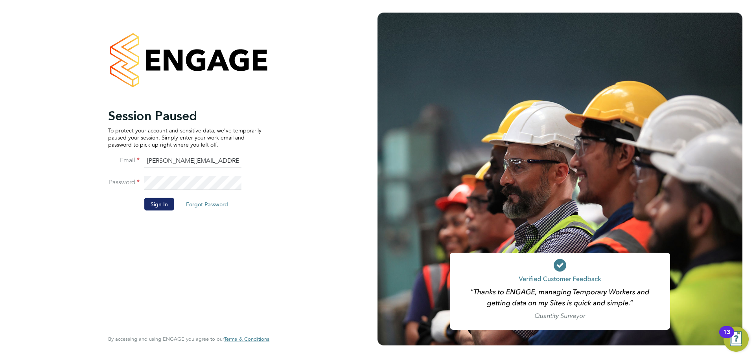
click at [147, 206] on button "Sign In" at bounding box center [159, 204] width 30 height 13
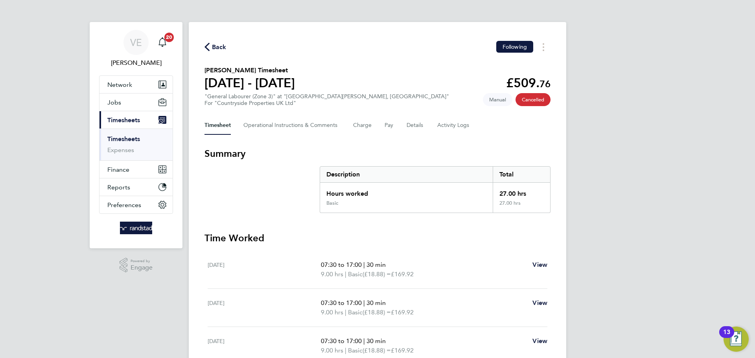
click at [214, 45] on span "Back" at bounding box center [219, 46] width 15 height 9
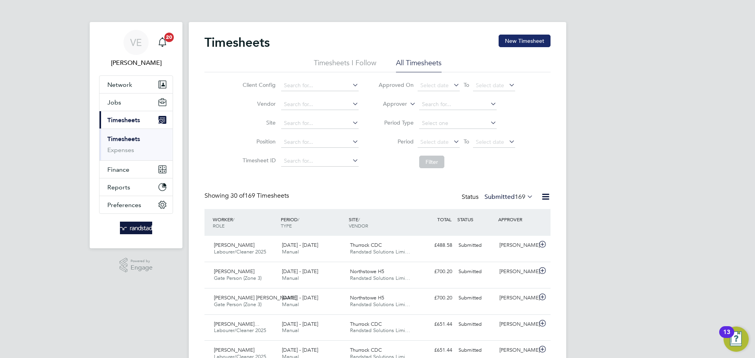
click at [511, 37] on button "New Timesheet" at bounding box center [525, 41] width 52 height 13
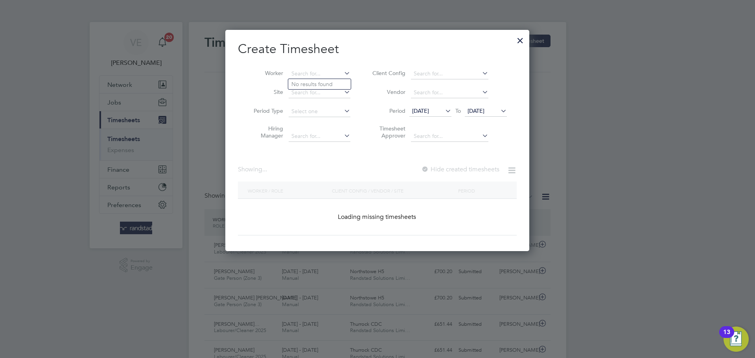
drag, startPoint x: 312, startPoint y: 71, endPoint x: 310, endPoint y: 79, distance: 7.8
click at [312, 72] on input at bounding box center [320, 73] width 62 height 11
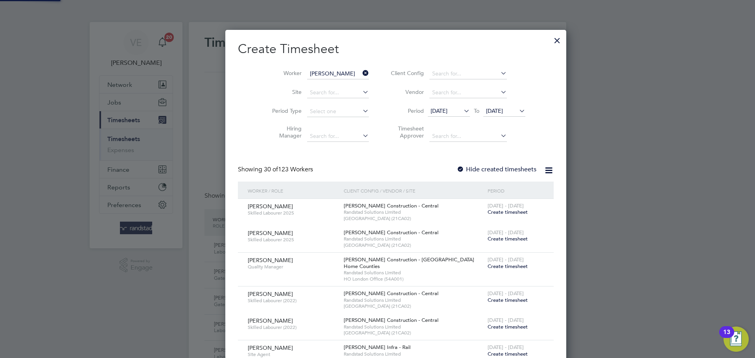
click at [303, 88] on li "Vlad Cala" at bounding box center [320, 84] width 65 height 11
type input "[PERSON_NAME]"
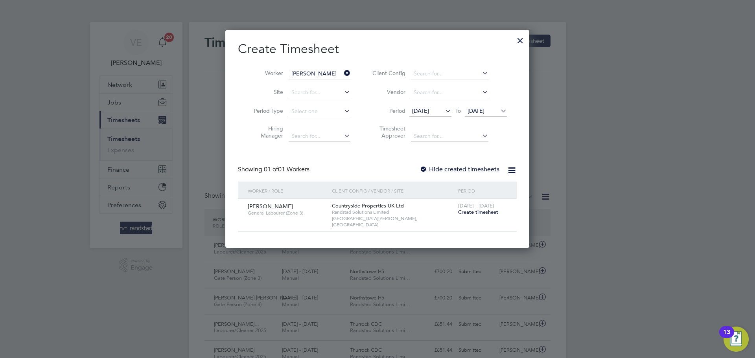
click at [474, 211] on span "Create timesheet" at bounding box center [478, 212] width 40 height 7
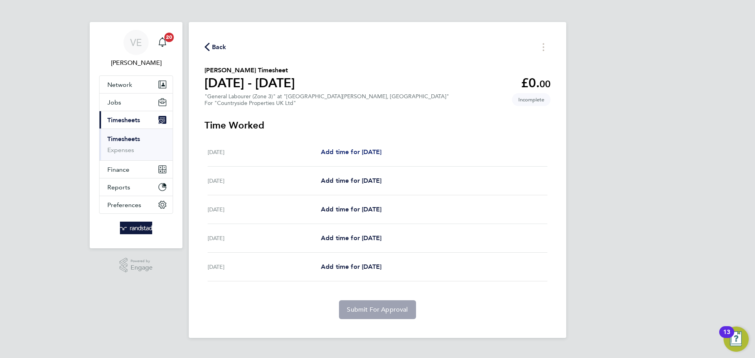
click at [359, 154] on span "Add time for Wed 20 Aug" at bounding box center [351, 151] width 61 height 7
select select "30"
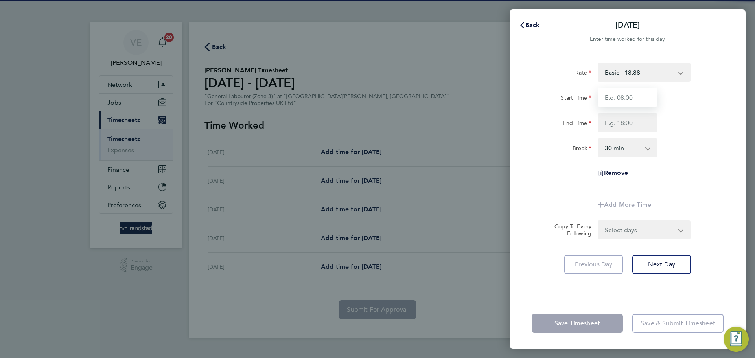
click at [626, 107] on input "Start Time" at bounding box center [628, 97] width 60 height 19
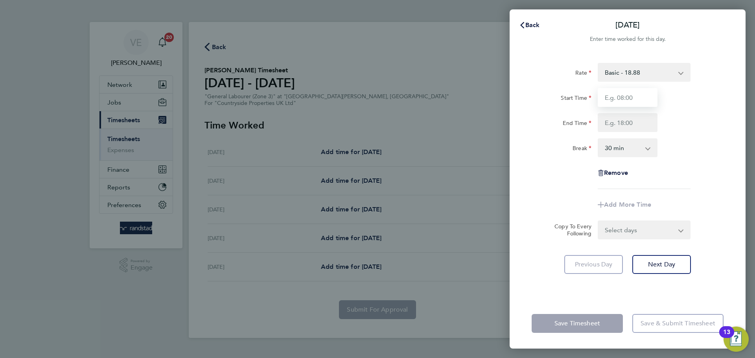
type input "07:30"
click at [625, 122] on input "End Time" at bounding box center [628, 122] width 60 height 19
type input "17:00"
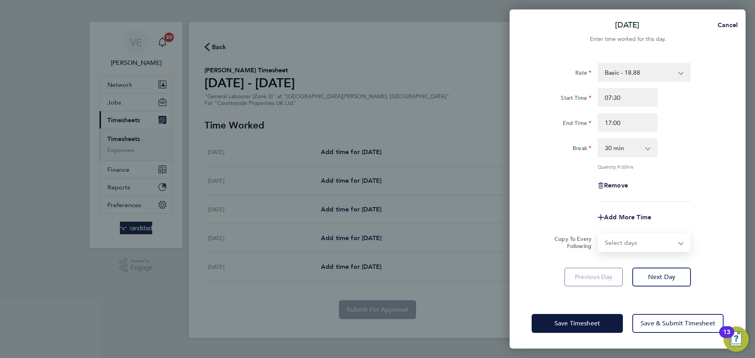
click at [643, 230] on form "Rate Basic - 18.88 Start Time 07:30 End Time 17:00 Break 0 min 15 min 30 min 45…" at bounding box center [628, 157] width 192 height 189
select select "WEEKEND"
click at [599, 234] on select "Select days Day Weekday (Mon-Fri) Weekend (Sat-Sun) Thursday Friday Saturday Su…" at bounding box center [640, 242] width 83 height 17
select select "2025-08-24"
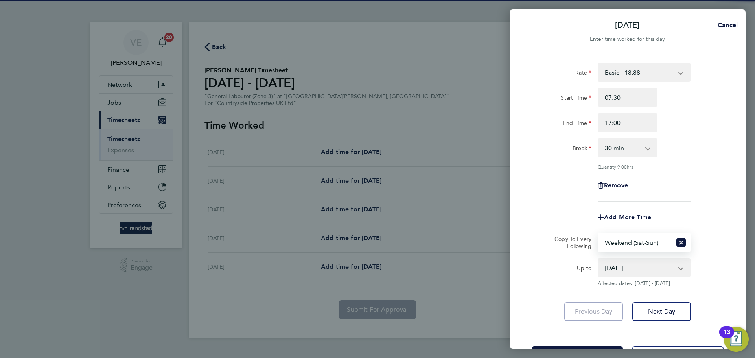
click at [684, 208] on div "Add More Time" at bounding box center [628, 217] width 198 height 19
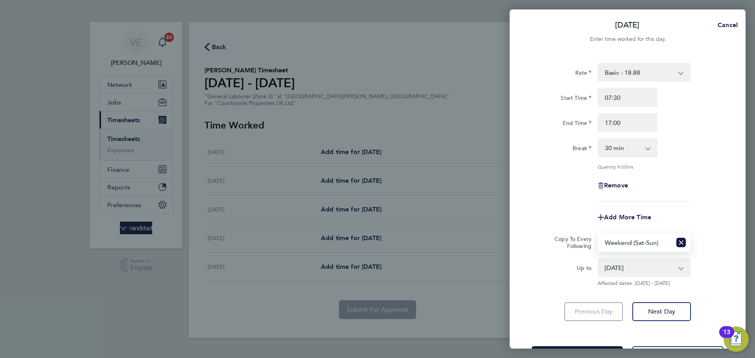
drag, startPoint x: 663, startPoint y: 238, endPoint x: 649, endPoint y: 249, distance: 17.6
click at [662, 238] on select "Select days Day Weekday (Mon-Fri) Weekend (Sat-Sun) Thursday Friday Saturday Su…" at bounding box center [635, 242] width 73 height 17
select select "THU"
click at [599, 234] on select "Select days Day Weekday (Mon-Fri) Weekend (Sat-Sun) Thursday Friday Saturday Su…" at bounding box center [635, 242] width 73 height 17
click at [673, 166] on div "Quantity: 9.00 hrs" at bounding box center [644, 167] width 93 height 6
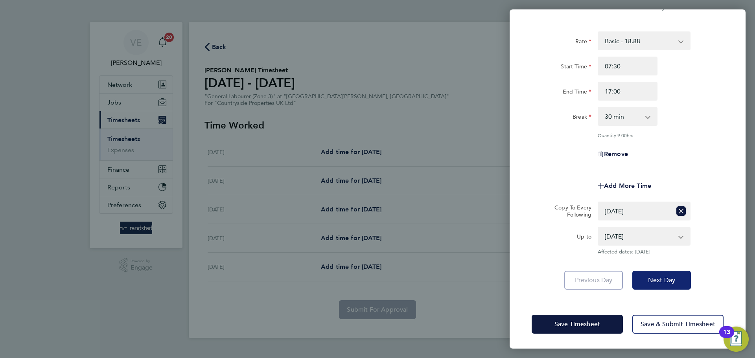
click at [651, 283] on span "Next Day" at bounding box center [661, 281] width 27 height 8
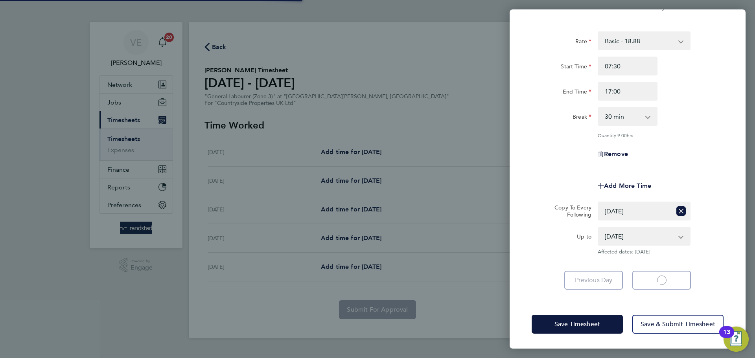
select select "30"
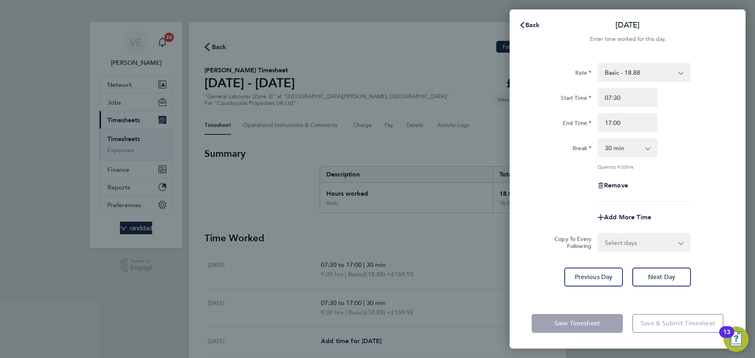
click at [644, 245] on select "Select days Day Weekend (Sat-Sun) Friday Saturday Sunday" at bounding box center [640, 242] width 83 height 17
select select "FRI"
click at [599, 234] on select "Select days Day Weekend (Sat-Sun) Friday Saturday Sunday" at bounding box center [640, 242] width 83 height 17
select select "2025-08-24"
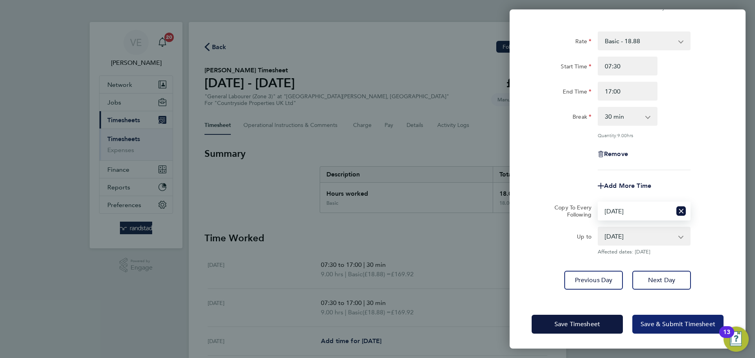
click at [673, 323] on span "Save & Submit Timesheet" at bounding box center [678, 325] width 75 height 8
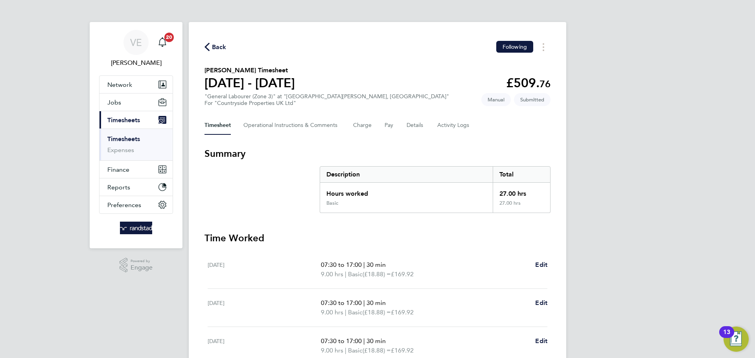
click at [221, 48] on span "Back" at bounding box center [219, 46] width 15 height 9
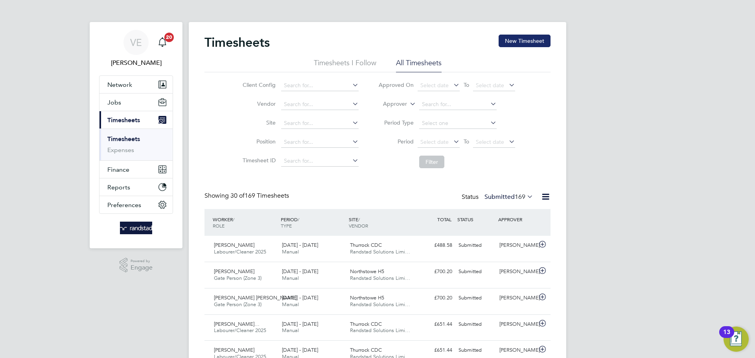
click at [521, 46] on button "New Timesheet" at bounding box center [525, 41] width 52 height 13
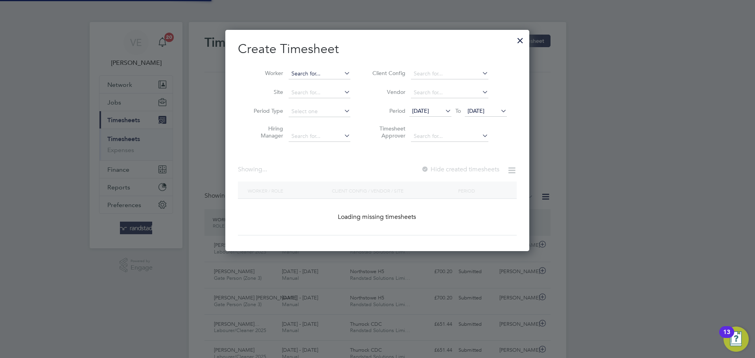
click at [317, 72] on input at bounding box center [320, 73] width 62 height 11
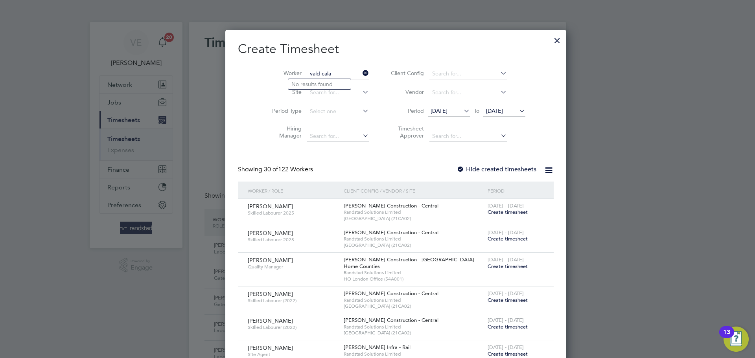
type input "vald cala"
click at [361, 72] on icon at bounding box center [361, 73] width 0 height 11
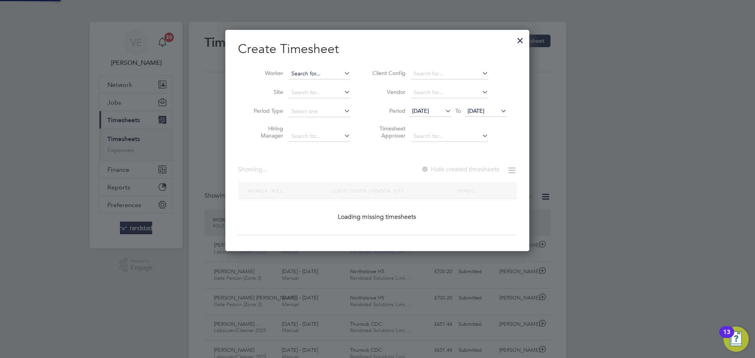
click at [315, 73] on input at bounding box center [320, 73] width 62 height 11
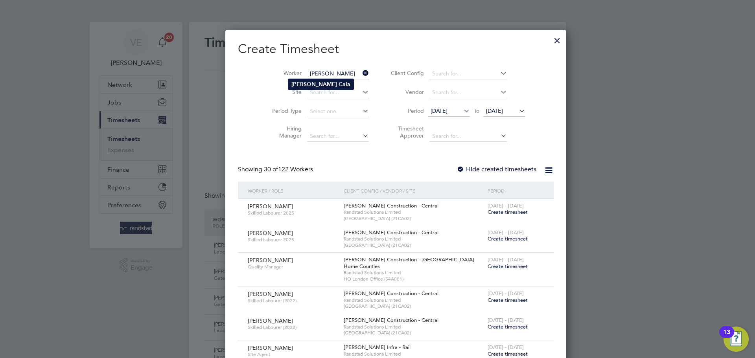
click at [331, 83] on li "Vlad Cala" at bounding box center [320, 84] width 65 height 11
type input "[PERSON_NAME]"
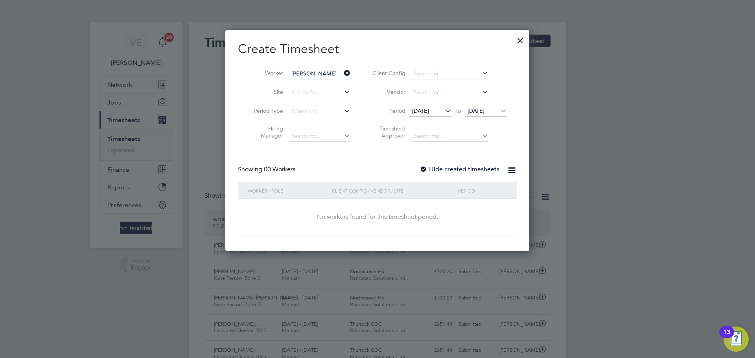
drag, startPoint x: 474, startPoint y: 111, endPoint x: 510, endPoint y: 140, distance: 46.8
click at [474, 111] on span "[DATE]" at bounding box center [476, 110] width 17 height 7
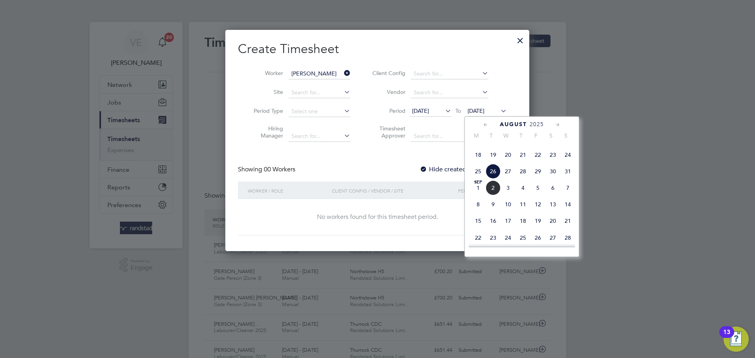
click at [569, 179] on span "31" at bounding box center [568, 171] width 15 height 15
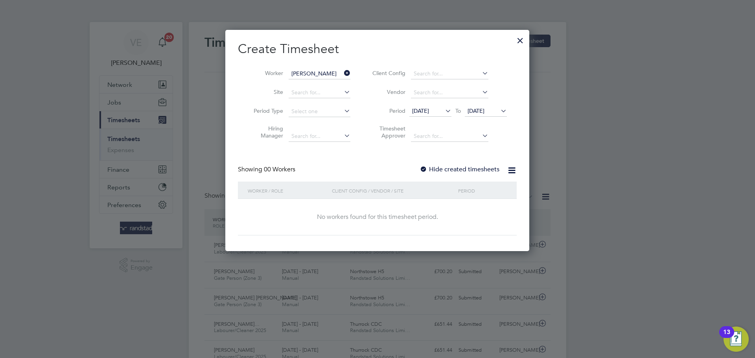
click at [440, 117] on li "Period 19 Aug 2025 To 31 Aug 2025" at bounding box center [438, 111] width 157 height 19
click at [429, 113] on span "[DATE]" at bounding box center [420, 110] width 17 height 7
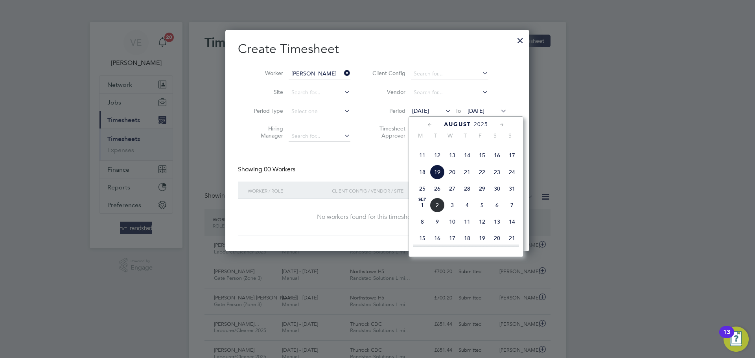
click at [422, 196] on span "25" at bounding box center [422, 188] width 15 height 15
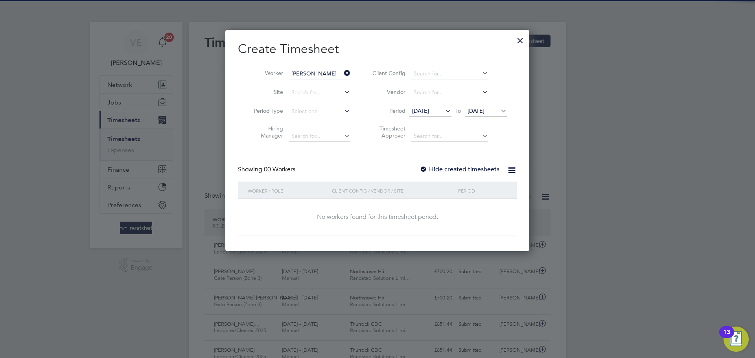
click at [454, 168] on label "Hide created timesheets" at bounding box center [460, 170] width 80 height 8
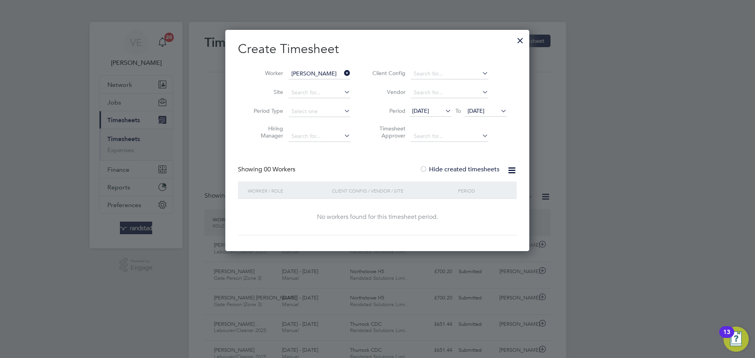
click at [520, 38] on div at bounding box center [520, 38] width 14 height 14
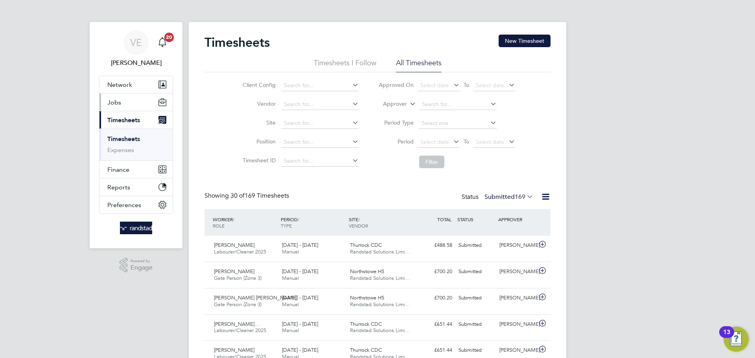
click at [125, 102] on button "Jobs" at bounding box center [136, 102] width 73 height 17
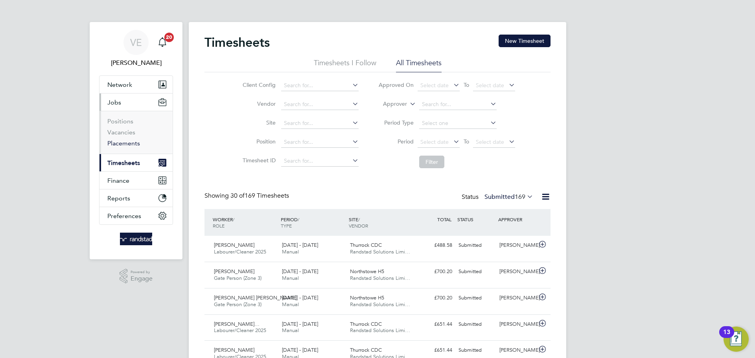
click at [127, 144] on link "Placements" at bounding box center [123, 143] width 33 height 7
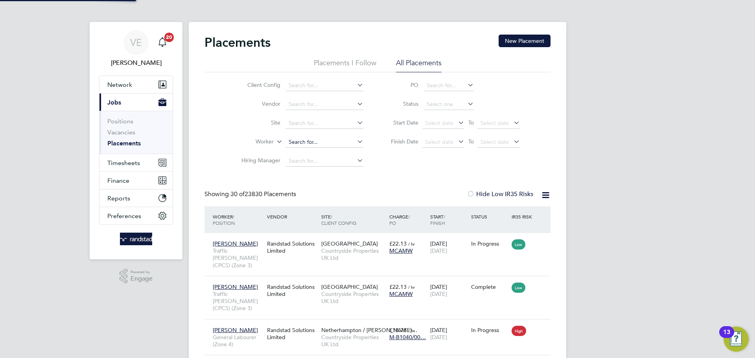
click at [313, 140] on input at bounding box center [324, 142] width 77 height 11
click at [296, 152] on b "Vlad" at bounding box center [312, 153] width 46 height 7
type input "[PERSON_NAME]"
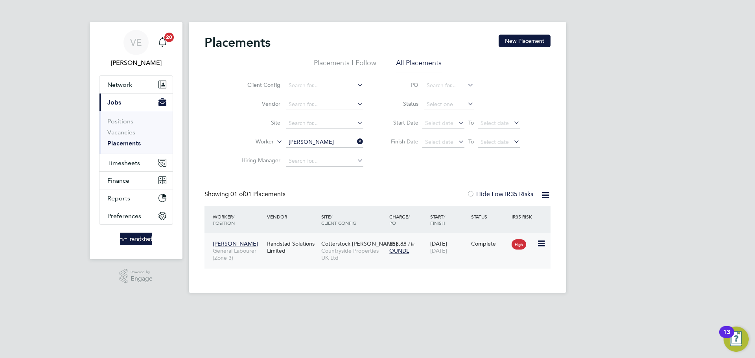
click at [467, 246] on div "20 Aug 2025 31 Aug 2025" at bounding box center [448, 247] width 41 height 22
click at [353, 139] on input at bounding box center [324, 142] width 77 height 11
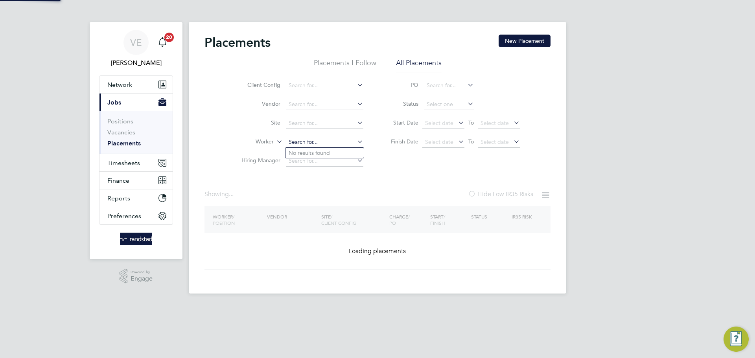
click at [341, 141] on input at bounding box center [324, 142] width 77 height 11
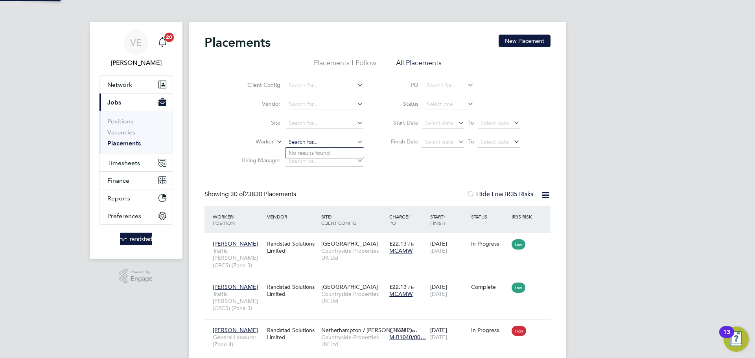
scroll to position [30, 68]
type input "ibukan"
click at [138, 157] on button "Timesheets" at bounding box center [136, 162] width 73 height 17
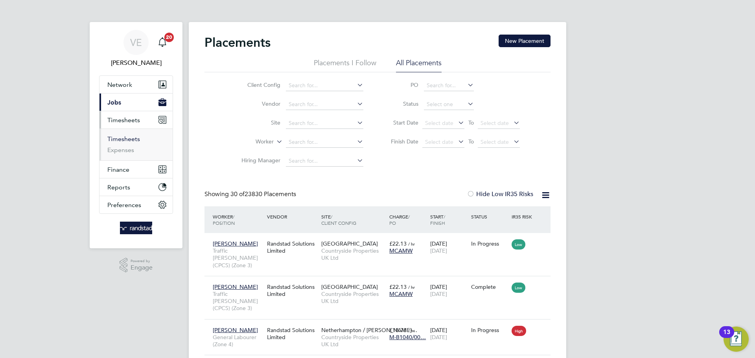
click at [128, 137] on link "Timesheets" at bounding box center [123, 138] width 33 height 7
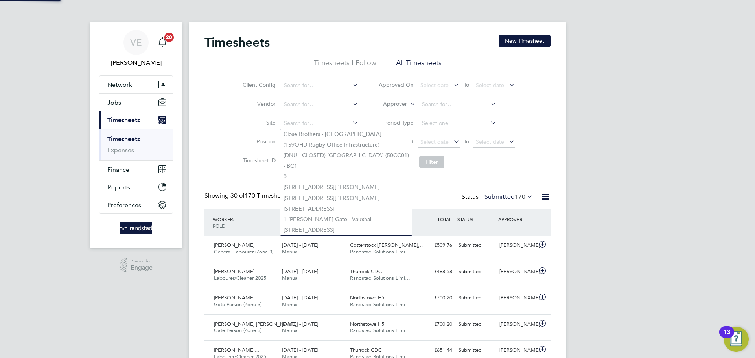
drag, startPoint x: 328, startPoint y: 123, endPoint x: 347, endPoint y: 114, distance: 21.5
click at [340, 118] on input at bounding box center [319, 123] width 77 height 11
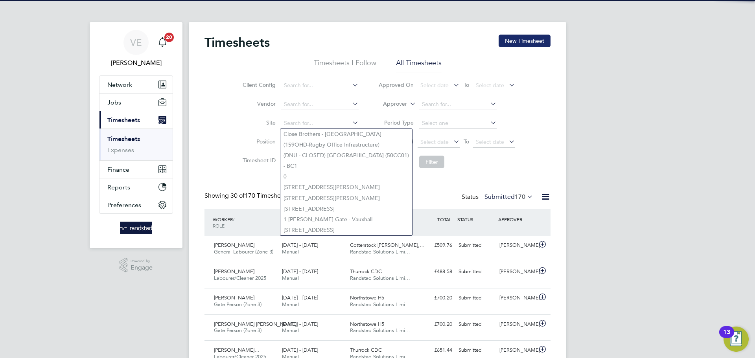
click at [511, 46] on button "New Timesheet" at bounding box center [525, 41] width 52 height 13
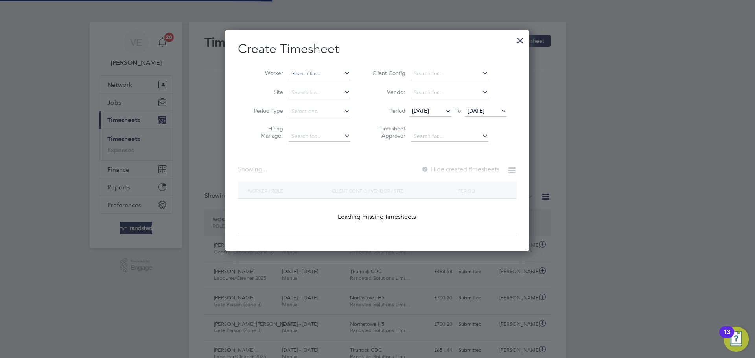
click at [310, 72] on input at bounding box center [320, 73] width 62 height 11
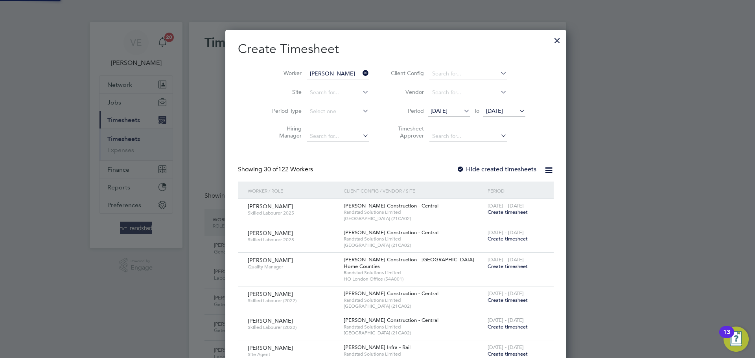
click at [321, 84] on b "Quinsee" at bounding box center [321, 84] width 21 height 7
type input "Jordan Quinsee"
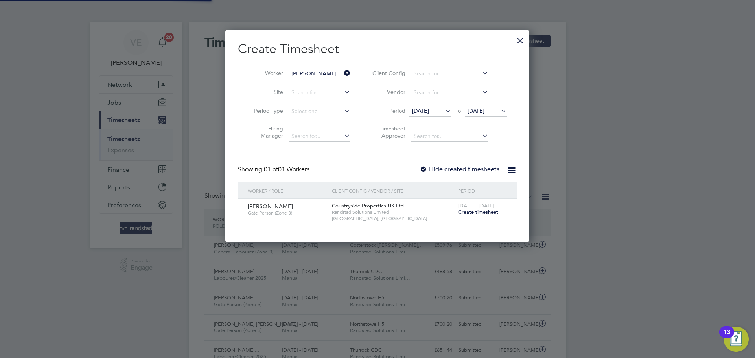
click at [485, 112] on span "[DATE]" at bounding box center [476, 110] width 17 height 7
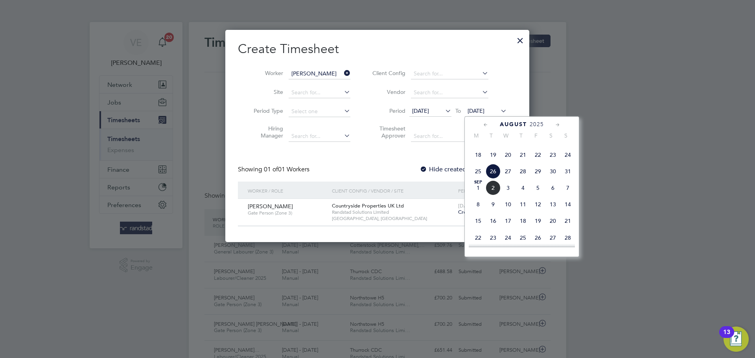
click at [570, 179] on span "31" at bounding box center [568, 171] width 15 height 15
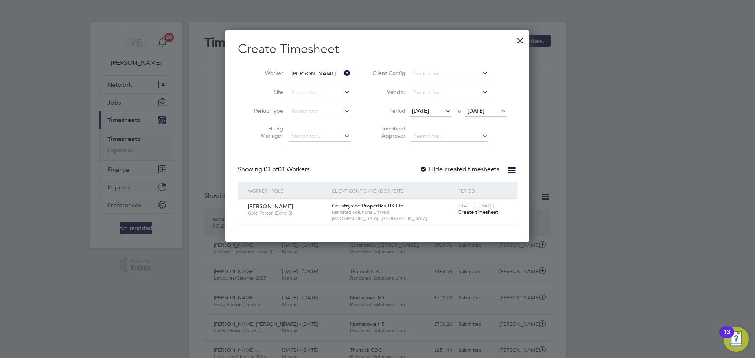
click at [439, 115] on span "[DATE]" at bounding box center [430, 111] width 42 height 11
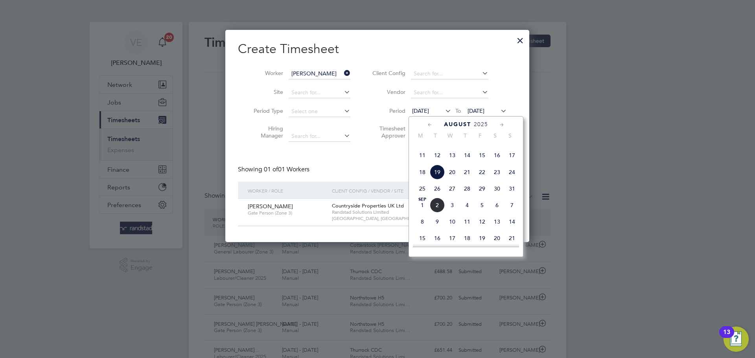
click at [421, 180] on span "18" at bounding box center [422, 172] width 15 height 15
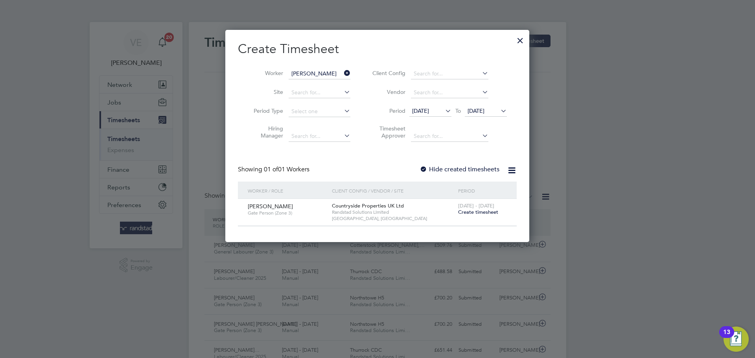
click at [456, 172] on label "Hide created timesheets" at bounding box center [460, 170] width 80 height 8
click at [441, 106] on span "18 Aug 2025" at bounding box center [430, 111] width 42 height 11
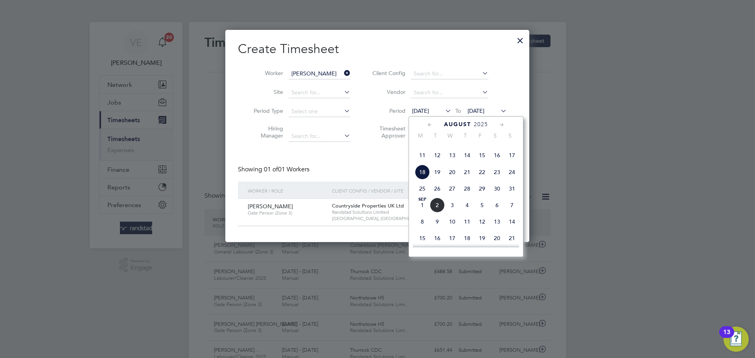
click at [429, 111] on span "[DATE]" at bounding box center [420, 110] width 17 height 7
click at [426, 196] on span "25" at bounding box center [422, 188] width 15 height 15
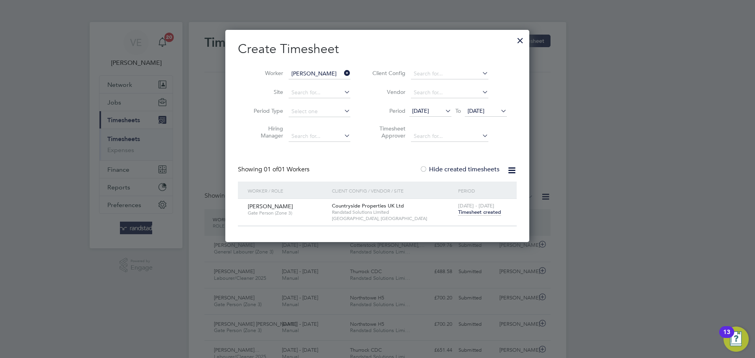
click at [483, 214] on span "Timesheet created" at bounding box center [479, 212] width 43 height 7
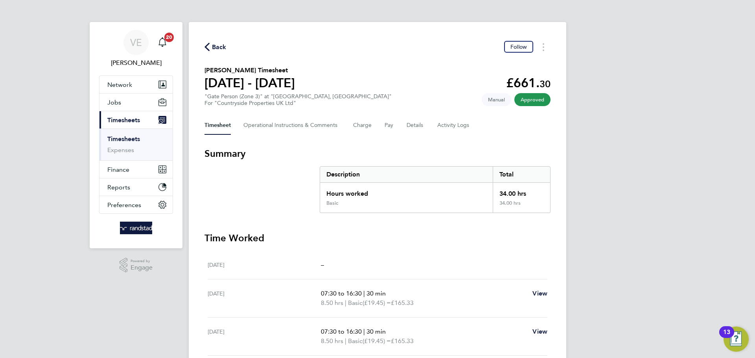
click at [214, 45] on span "Back" at bounding box center [219, 46] width 15 height 9
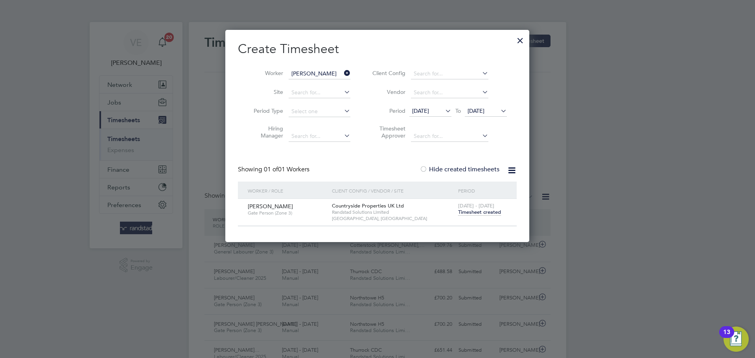
click at [343, 70] on icon at bounding box center [343, 73] width 0 height 11
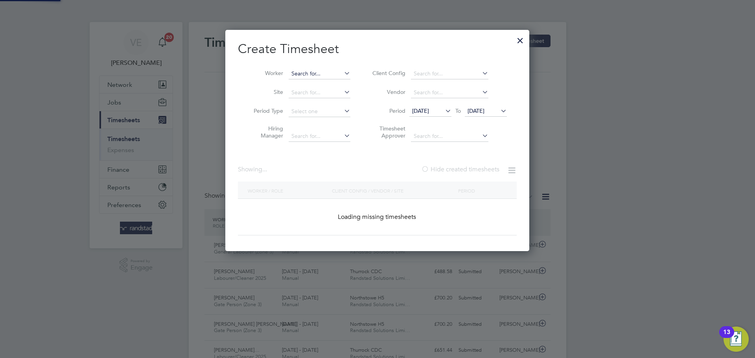
click at [312, 77] on input at bounding box center [320, 73] width 62 height 11
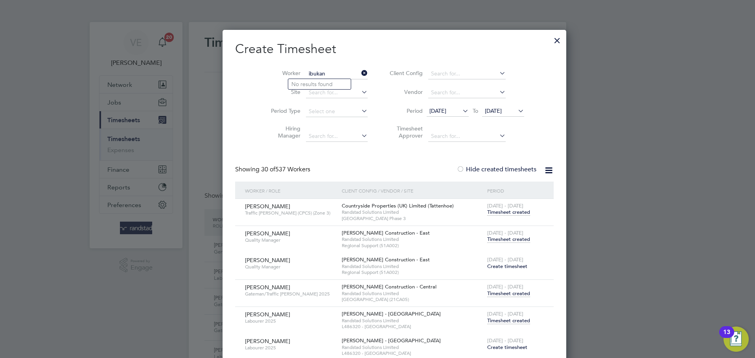
drag, startPoint x: 320, startPoint y: 75, endPoint x: 271, endPoint y: 84, distance: 49.6
click at [271, 84] on ul "Worker ibukan Site Period Type Hiring Manager" at bounding box center [316, 105] width 122 height 81
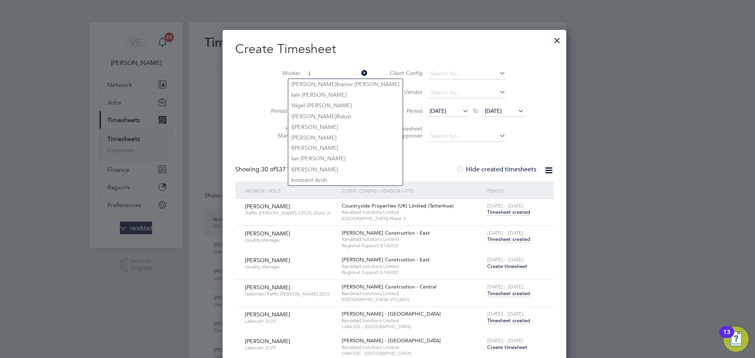
type input "i"
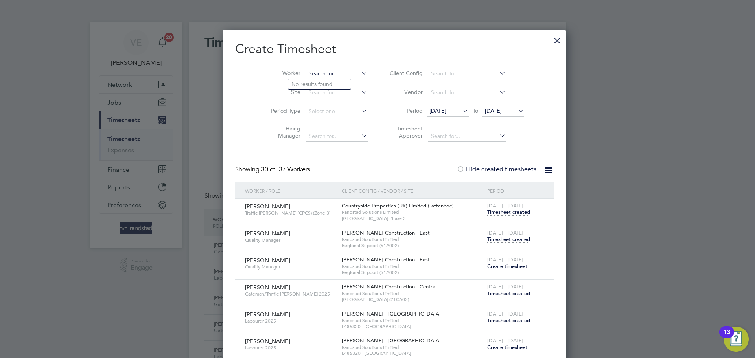
paste input "Ibukun Oladapo Salau"
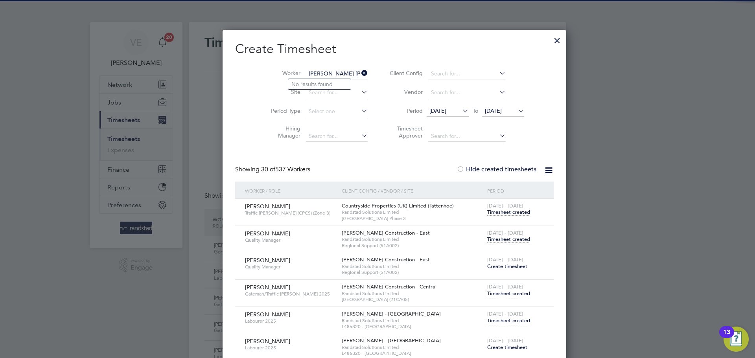
type input "Ibukun Oladapo Salau"
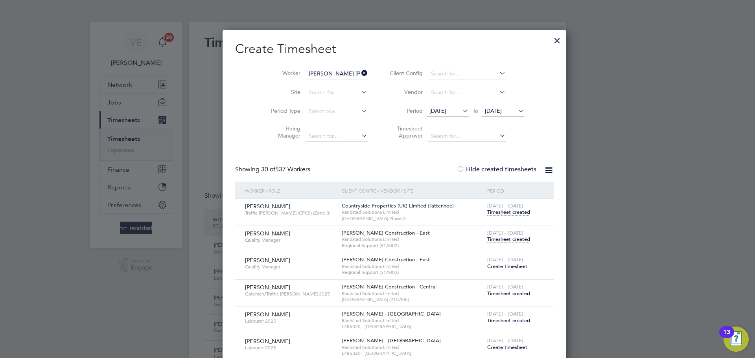
click at [360, 72] on icon at bounding box center [360, 73] width 0 height 11
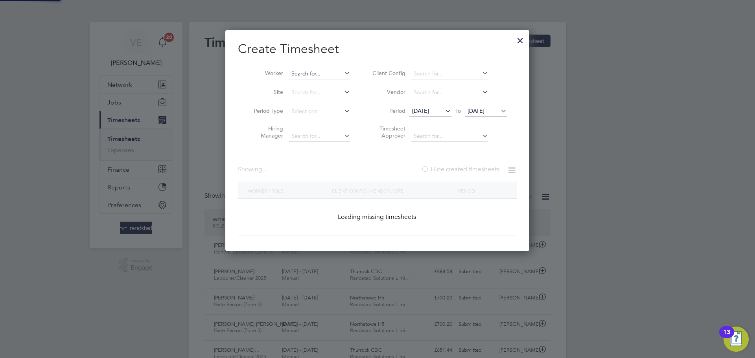
click at [328, 74] on input at bounding box center [320, 73] width 62 height 11
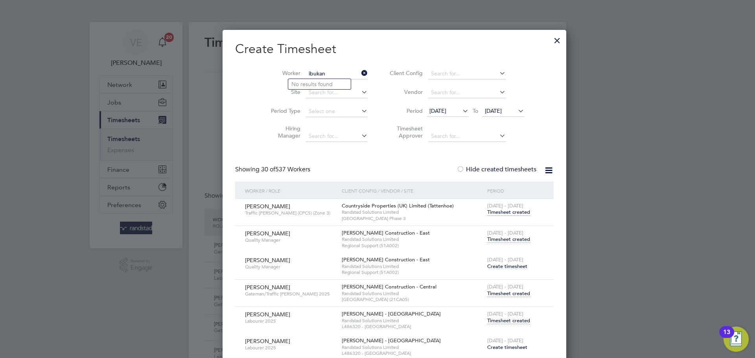
type input "ibukan"
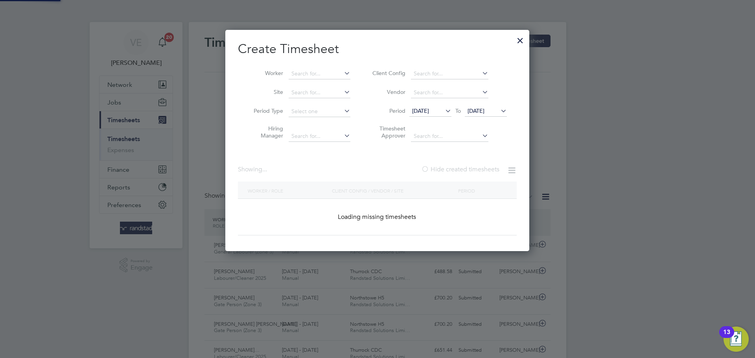
click at [343, 71] on icon at bounding box center [343, 73] width 0 height 11
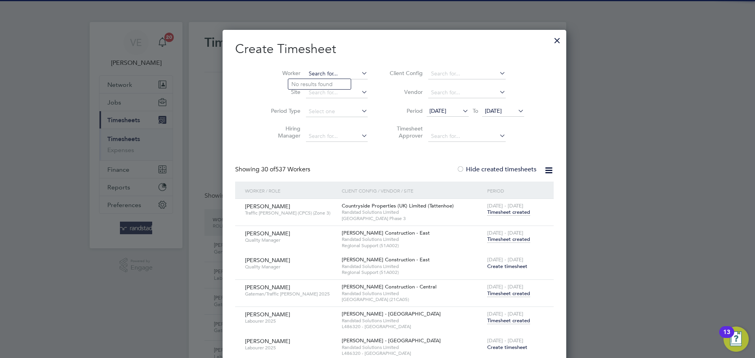
click at [328, 74] on input at bounding box center [337, 73] width 62 height 11
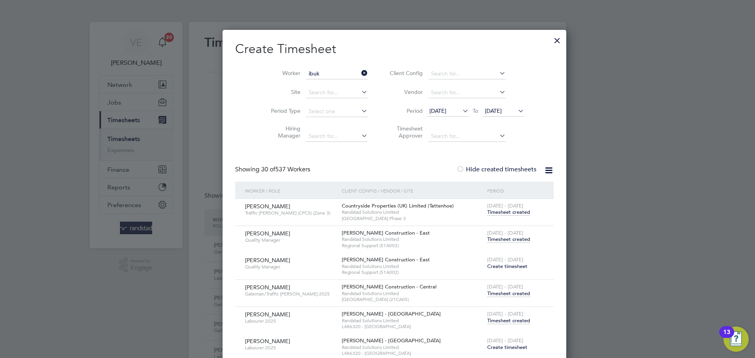
click at [335, 84] on li "Ibuk un Oladapo Salau" at bounding box center [323, 84] width 71 height 11
type input "Ibukun Oladapo Salau"
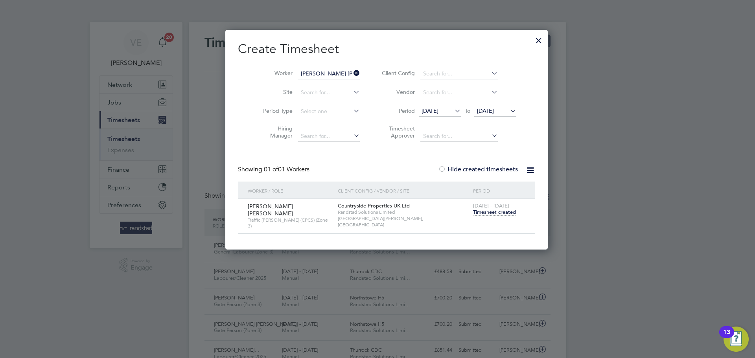
click at [480, 210] on span "Timesheet created" at bounding box center [494, 212] width 43 height 7
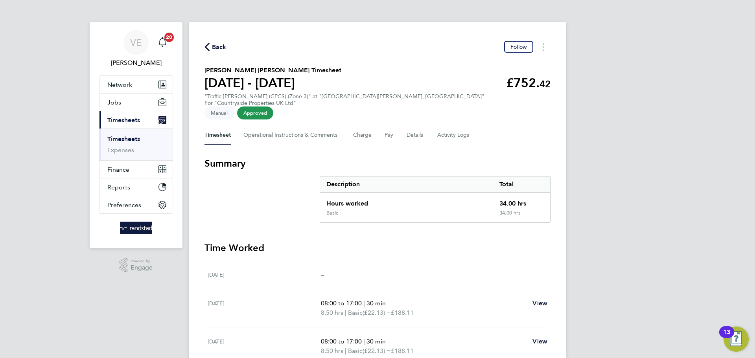
click at [214, 44] on span "Back" at bounding box center [219, 46] width 15 height 9
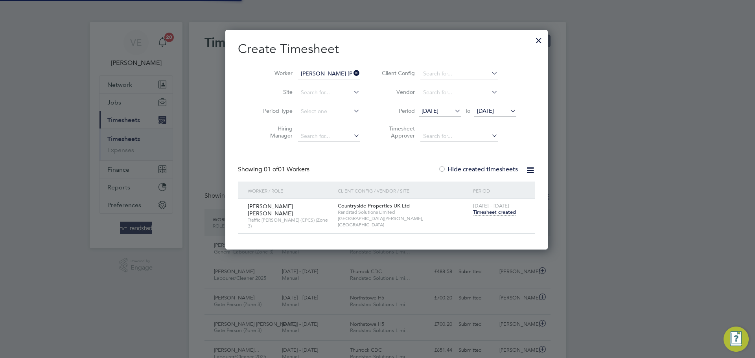
scroll to position [20, 68]
click at [349, 73] on li "Worker Ibukun Oladapo Salau" at bounding box center [308, 74] width 122 height 19
click at [352, 72] on icon at bounding box center [352, 73] width 0 height 11
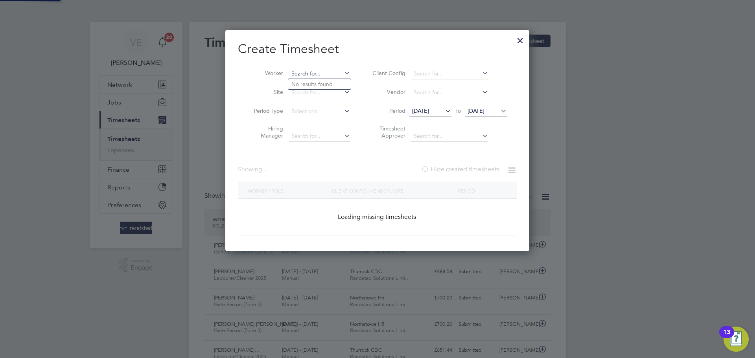
click at [316, 71] on input at bounding box center [320, 73] width 62 height 11
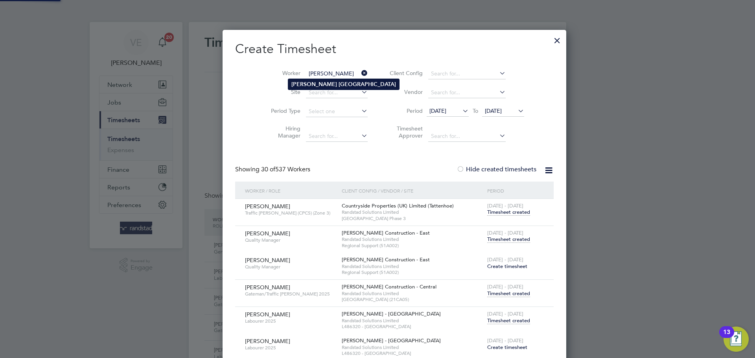
click at [339, 86] on b "Belsham" at bounding box center [367, 84] width 57 height 7
type input "Alex Belsham"
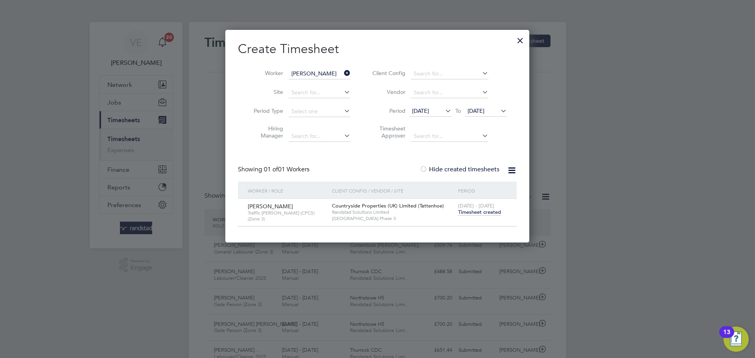
click at [480, 215] on span "Timesheet created" at bounding box center [479, 212] width 43 height 7
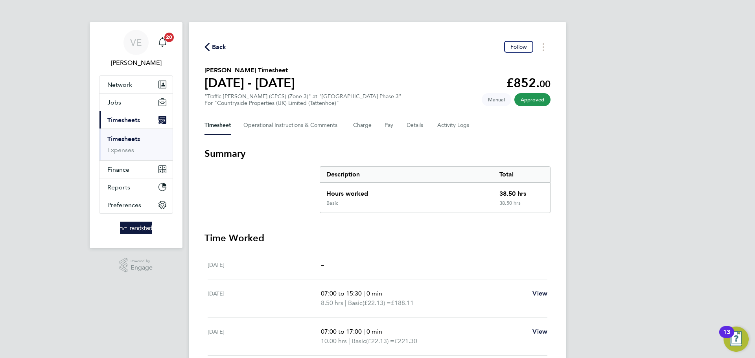
click at [221, 57] on div "Back Follow Alex Belsham's Timesheet 25 - 31 Aug 2025 £852. 00 "Traffic Marshal…" at bounding box center [378, 255] width 378 height 467
click at [218, 47] on span "Back" at bounding box center [219, 46] width 15 height 9
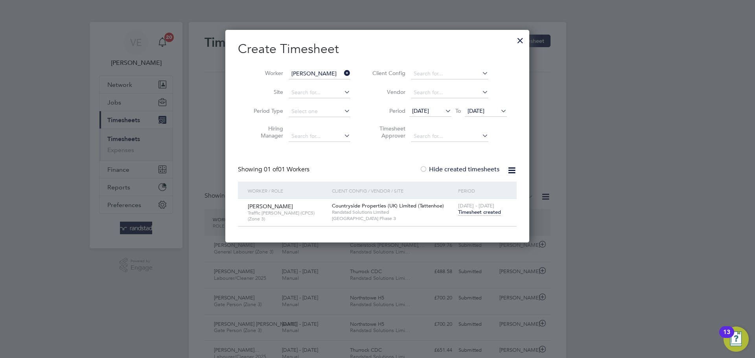
click at [343, 73] on icon at bounding box center [343, 73] width 0 height 11
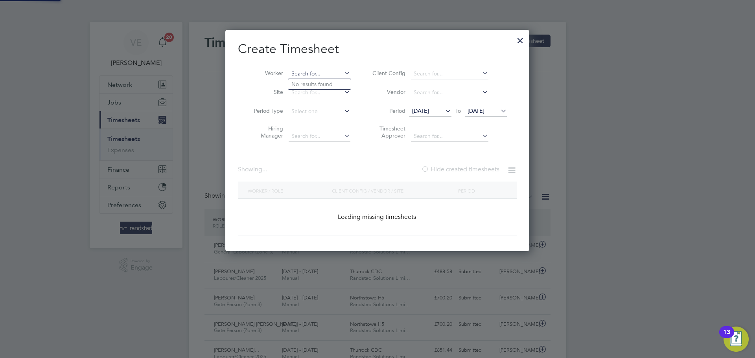
click at [331, 75] on input at bounding box center [320, 73] width 62 height 11
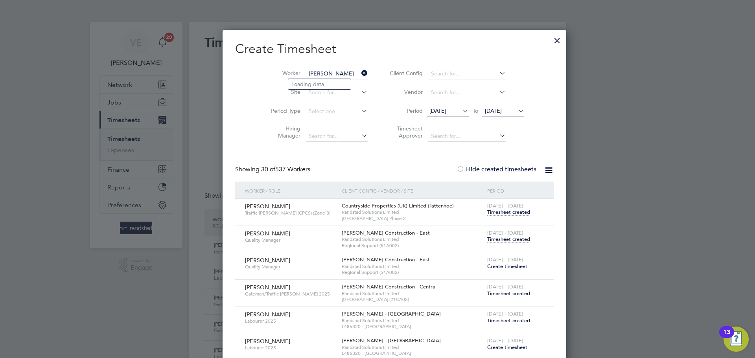
type input "jason king"
click at [550, 40] on div at bounding box center [557, 38] width 14 height 14
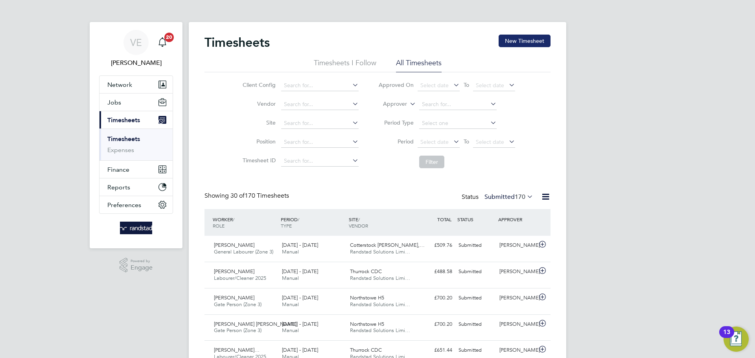
drag, startPoint x: 518, startPoint y: 28, endPoint x: 522, endPoint y: 41, distance: 13.0
click at [522, 41] on button "New Timesheet" at bounding box center [525, 41] width 52 height 13
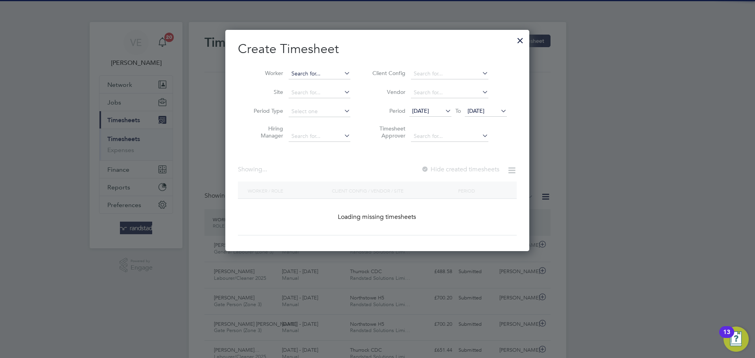
click at [321, 73] on input at bounding box center [320, 73] width 62 height 11
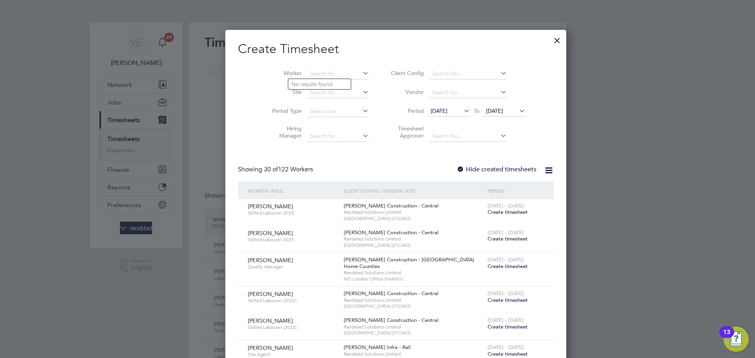
click at [489, 113] on span "[DATE]" at bounding box center [494, 110] width 17 height 7
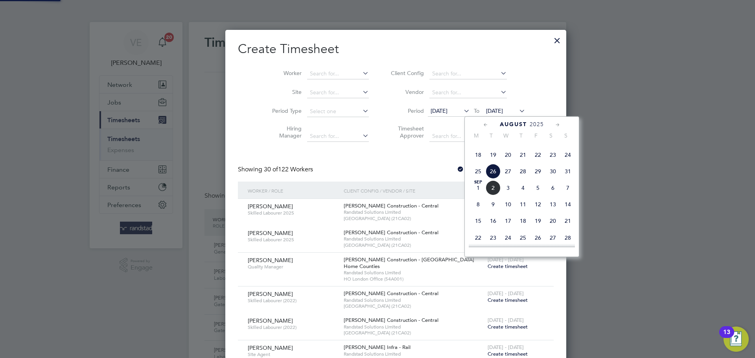
click at [567, 179] on span "31" at bounding box center [568, 171] width 15 height 15
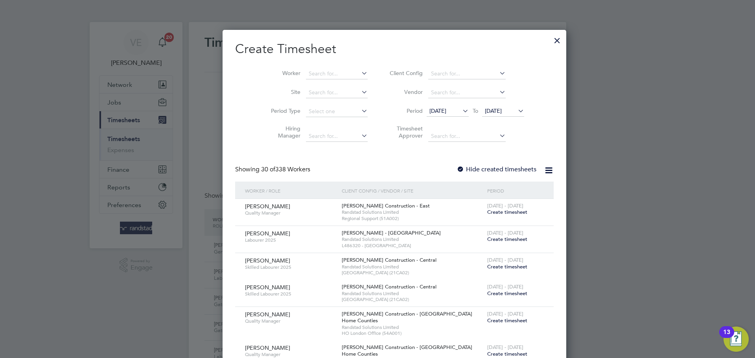
click at [435, 114] on span "[DATE]" at bounding box center [438, 110] width 17 height 7
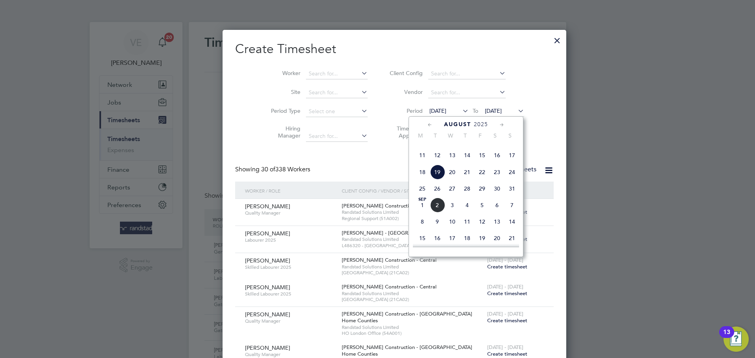
click at [450, 196] on span "27" at bounding box center [452, 188] width 15 height 15
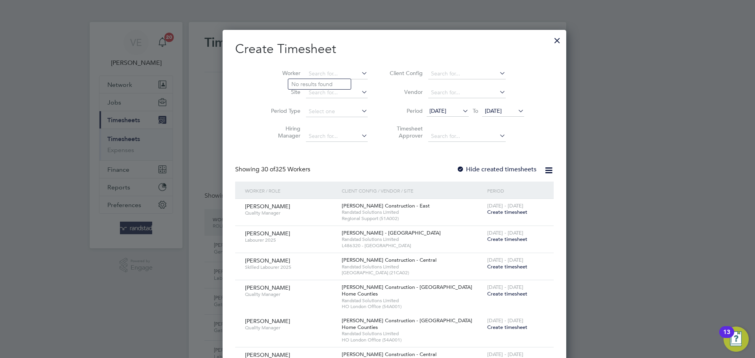
click at [305, 83] on b "Jason" at bounding box center [314, 84] width 46 height 7
type input "[PERSON_NAME]"
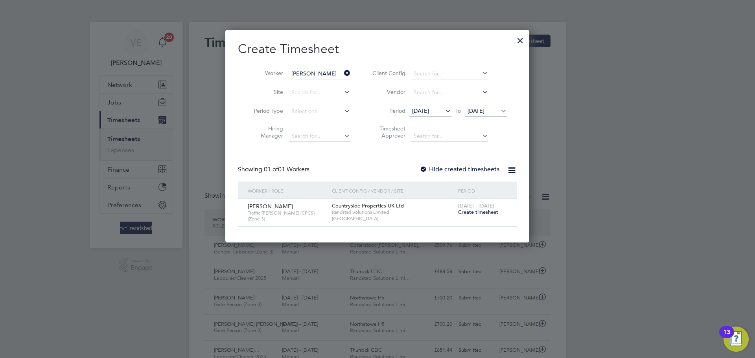
click at [466, 211] on span "Create timesheet" at bounding box center [478, 212] width 40 height 7
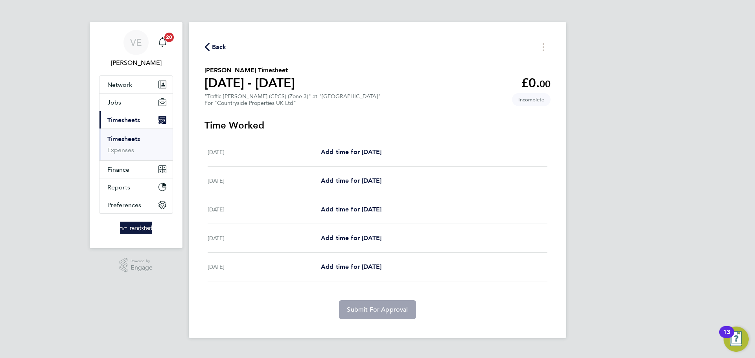
click at [403, 153] on div "Add time for Wed 27 Aug Add time for Wed 27 Aug" at bounding box center [434, 152] width 227 height 9
click at [376, 151] on span "Add time for [DATE]" at bounding box center [351, 151] width 61 height 7
select select "30"
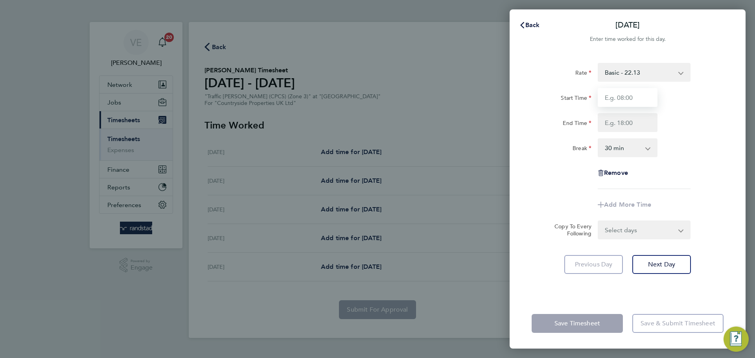
click at [631, 104] on input "Start Time" at bounding box center [628, 97] width 60 height 19
type input "07:30"
click at [619, 129] on input "End Time" at bounding box center [628, 122] width 60 height 19
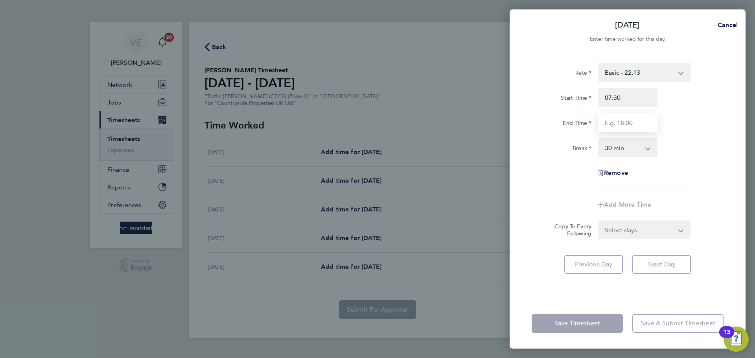
type input "17:00"
drag, startPoint x: 691, startPoint y: 131, endPoint x: 639, endPoint y: 151, distance: 55.7
click at [692, 132] on div "End Time 17:00" at bounding box center [628, 122] width 198 height 19
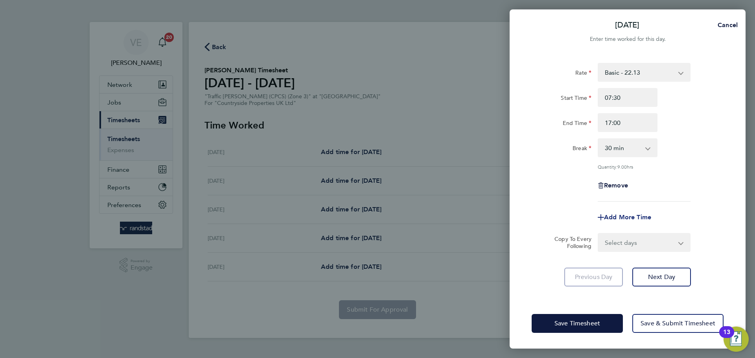
drag, startPoint x: 636, startPoint y: 220, endPoint x: 653, endPoint y: 236, distance: 23.7
click at [637, 223] on div "Add More Time" at bounding box center [628, 217] width 66 height 19
click at [654, 236] on select "Select days Day Weekday (Mon-Fri) Weekend (Sat-Sun) Thursday Friday Saturday Su…" at bounding box center [640, 242] width 83 height 17
select select "WEEKDAY"
click at [599, 234] on select "Select days Day Weekday (Mon-Fri) Weekend (Sat-Sun) Thursday Friday Saturday Su…" at bounding box center [640, 242] width 83 height 17
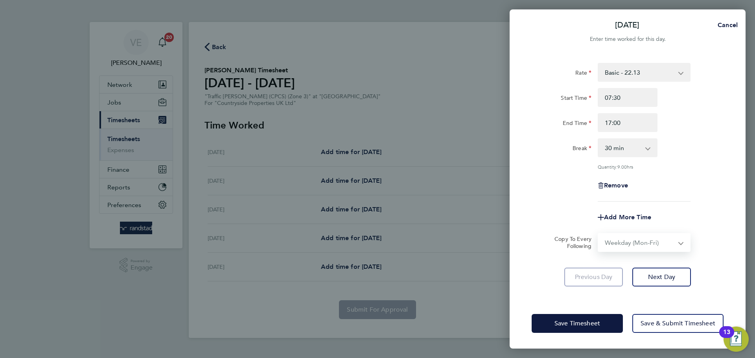
select select "2025-08-31"
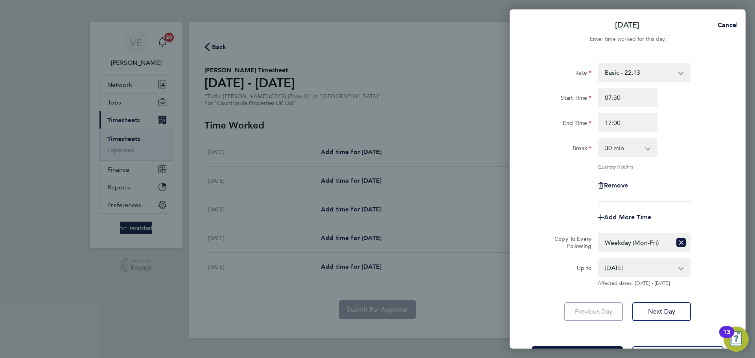
click at [688, 221] on div "Add More Time" at bounding box center [628, 217] width 198 height 19
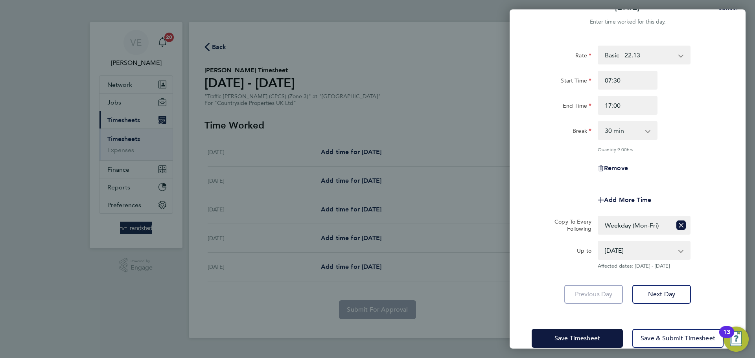
scroll to position [31, 0]
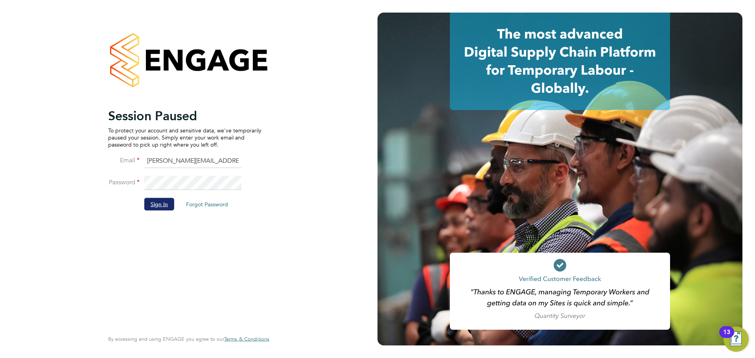
click at [160, 210] on button "Sign In" at bounding box center [159, 204] width 30 height 13
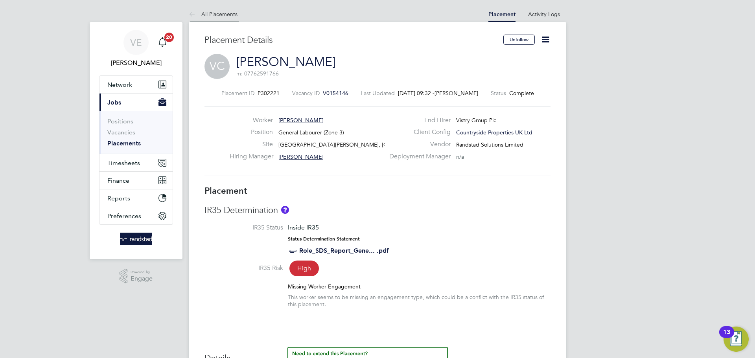
click at [219, 16] on link "All Placements" at bounding box center [213, 14] width 49 height 7
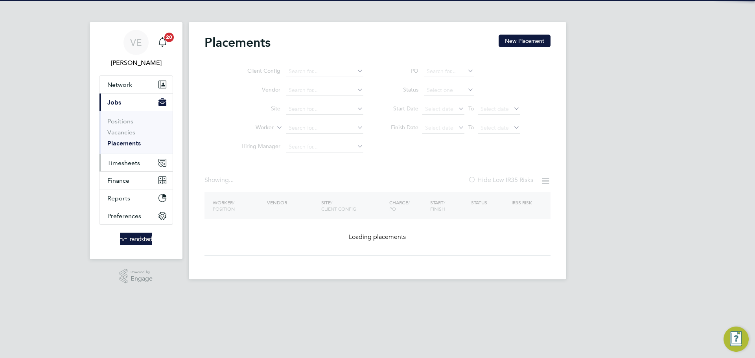
click at [127, 164] on span "Timesheets" at bounding box center [123, 162] width 33 height 7
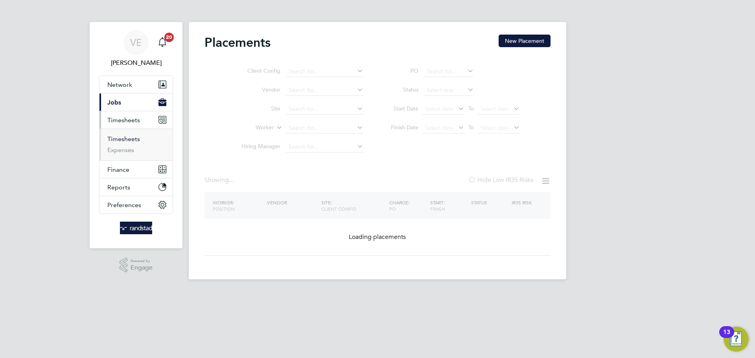
click at [126, 141] on link "Timesheets" at bounding box center [123, 138] width 33 height 7
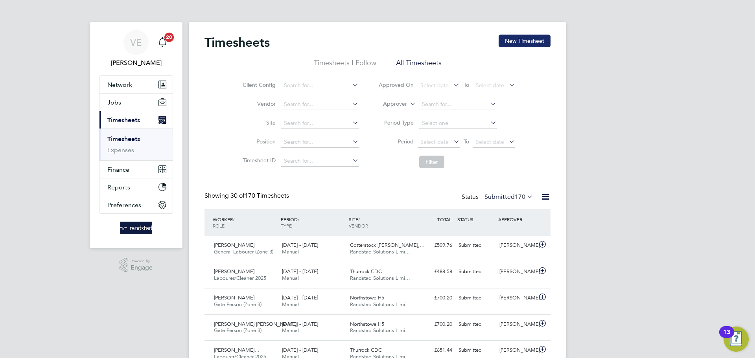
click at [520, 42] on button "New Timesheet" at bounding box center [525, 41] width 52 height 13
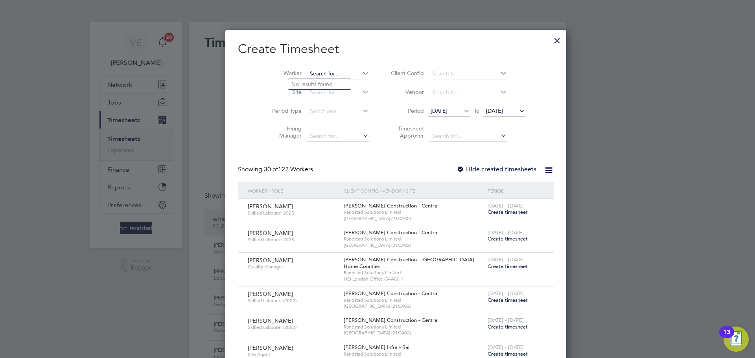
click at [312, 70] on input at bounding box center [338, 73] width 62 height 11
click at [256, 84] on li "Site" at bounding box center [317, 92] width 122 height 19
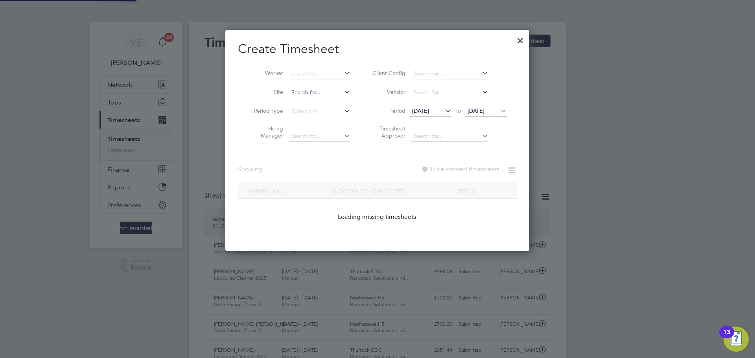
click at [310, 92] on input at bounding box center [320, 92] width 62 height 11
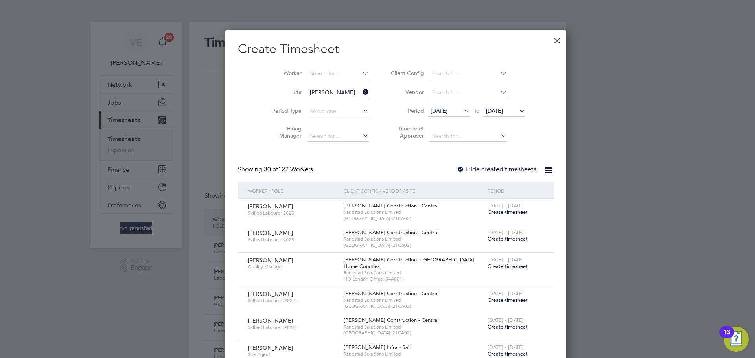
click at [326, 109] on li "Kings [PERSON_NAME]" at bounding box center [321, 113] width 67 height 10
type input "Kings [PERSON_NAME]"
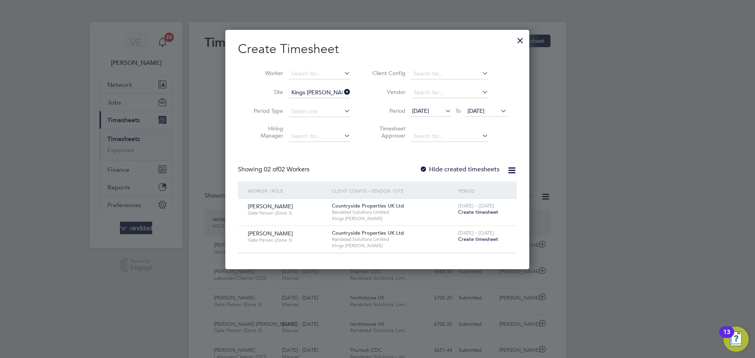
click at [343, 88] on icon at bounding box center [343, 92] width 0 height 11
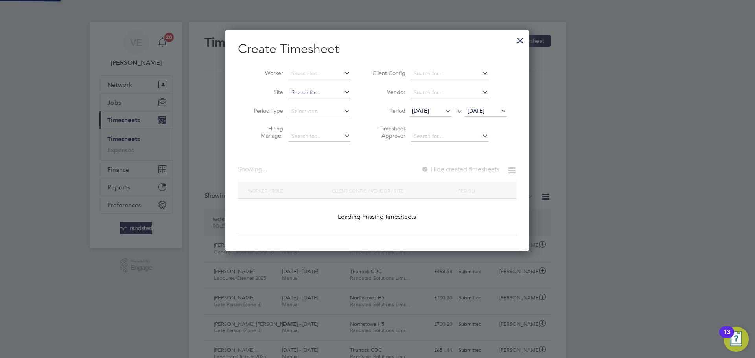
click at [327, 95] on input at bounding box center [320, 92] width 62 height 11
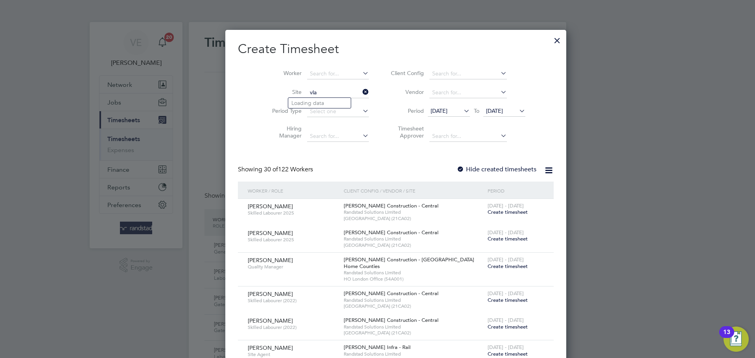
type input "[PERSON_NAME]"
drag, startPoint x: 320, startPoint y: 92, endPoint x: 276, endPoint y: 90, distance: 44.5
click at [276, 90] on li "Site [PERSON_NAME]" at bounding box center [317, 92] width 122 height 19
type input "[PERSON_NAME]"
click at [361, 92] on icon at bounding box center [361, 92] width 0 height 11
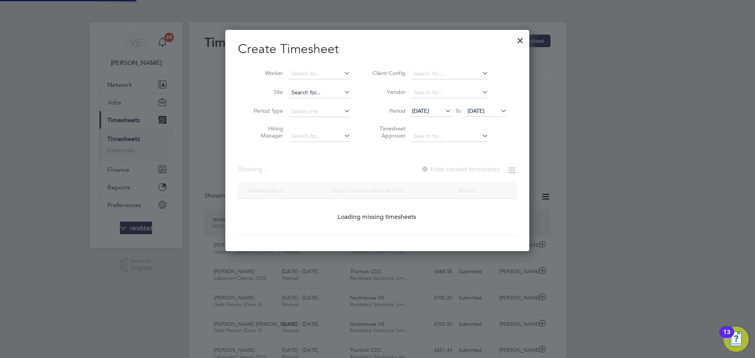
click at [333, 91] on input at bounding box center [320, 92] width 62 height 11
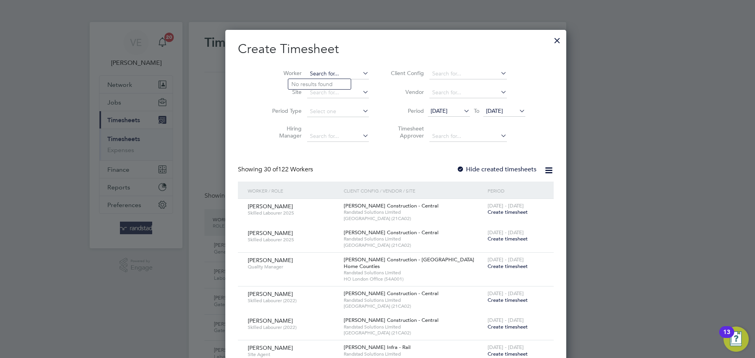
click at [312, 74] on input at bounding box center [338, 73] width 62 height 11
type input "j"
click at [307, 73] on input at bounding box center [338, 73] width 62 height 11
click at [339, 82] on b "Cala" at bounding box center [345, 84] width 12 height 7
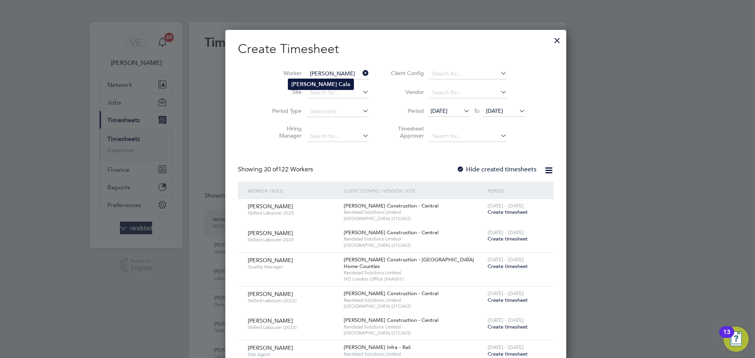
type input "[PERSON_NAME]"
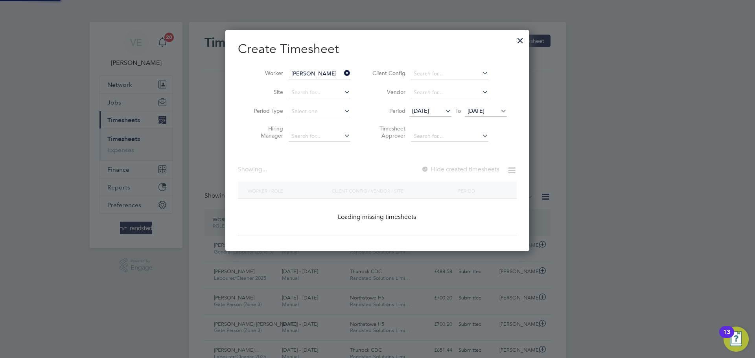
scroll to position [222, 304]
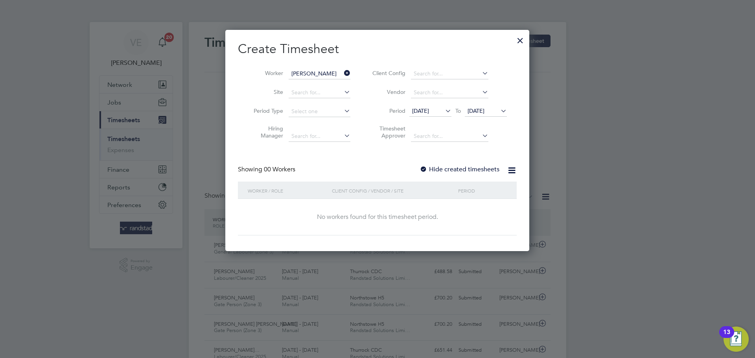
click at [428, 170] on div at bounding box center [424, 170] width 8 height 8
drag, startPoint x: 486, startPoint y: 113, endPoint x: 485, endPoint y: 131, distance: 17.7
click at [485, 114] on span "[DATE]" at bounding box center [476, 110] width 17 height 7
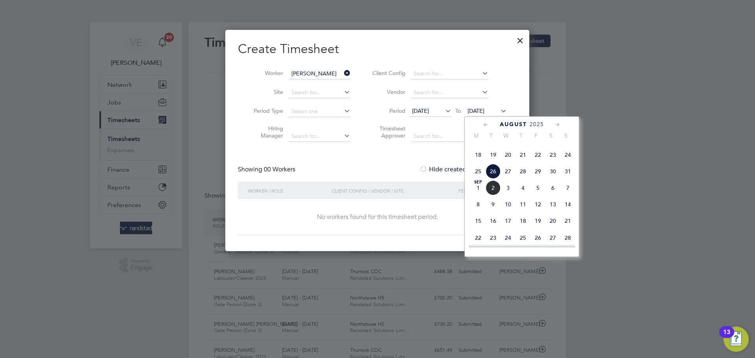
click at [570, 179] on span "31" at bounding box center [568, 171] width 15 height 15
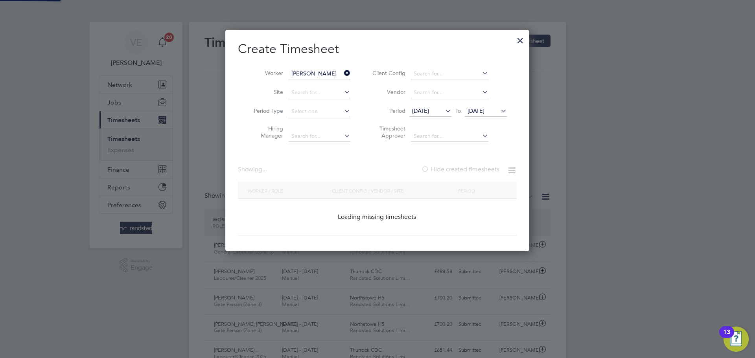
scroll to position [239, 304]
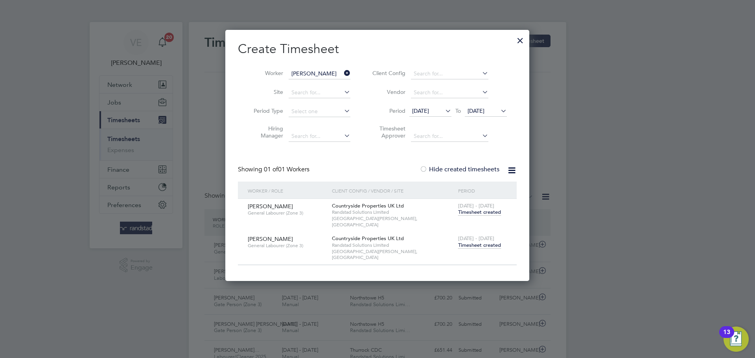
click at [479, 242] on span "Timesheet created" at bounding box center [479, 245] width 43 height 7
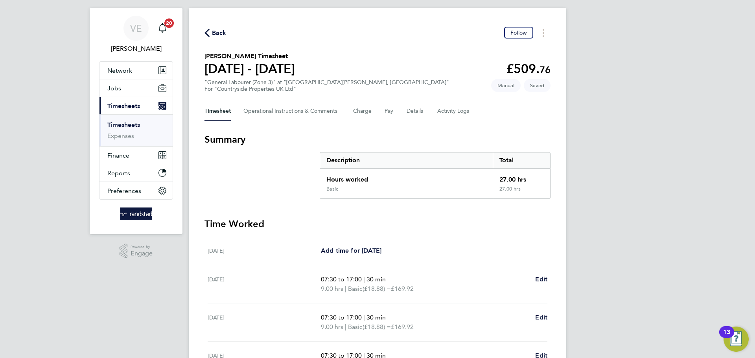
scroll to position [100, 0]
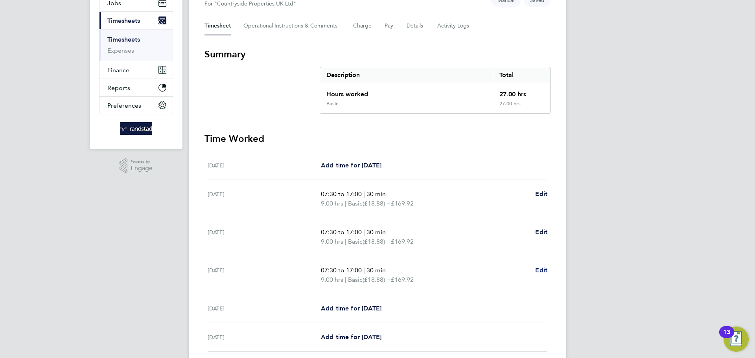
click at [537, 269] on span "Edit" at bounding box center [541, 270] width 12 height 7
select select "30"
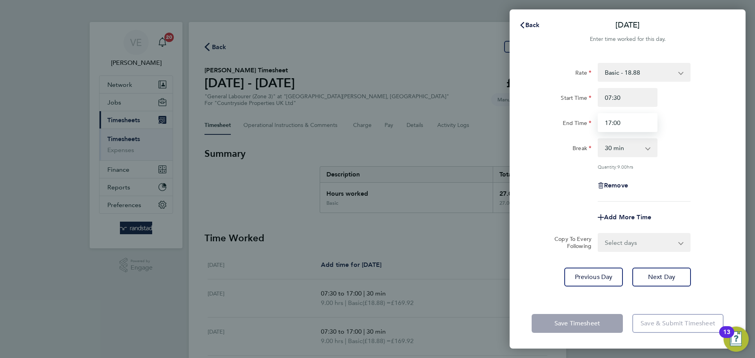
drag, startPoint x: 626, startPoint y: 118, endPoint x: 590, endPoint y: 124, distance: 36.7
click at [590, 124] on div "End Time 17:00" at bounding box center [628, 122] width 198 height 19
type input "14:30"
click at [678, 91] on div "Start Time 07:30" at bounding box center [628, 97] width 198 height 19
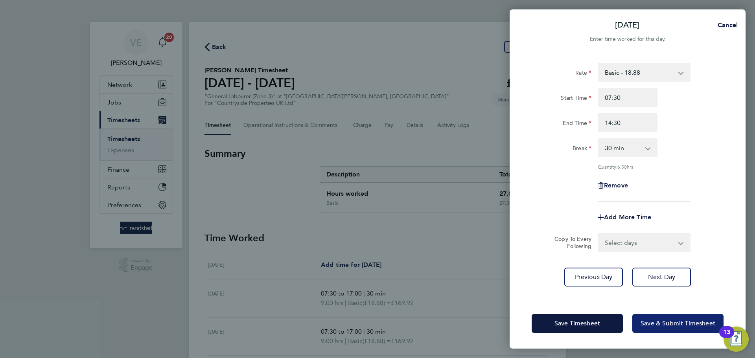
click at [688, 321] on span "Save & Submit Timesheet" at bounding box center [678, 324] width 75 height 8
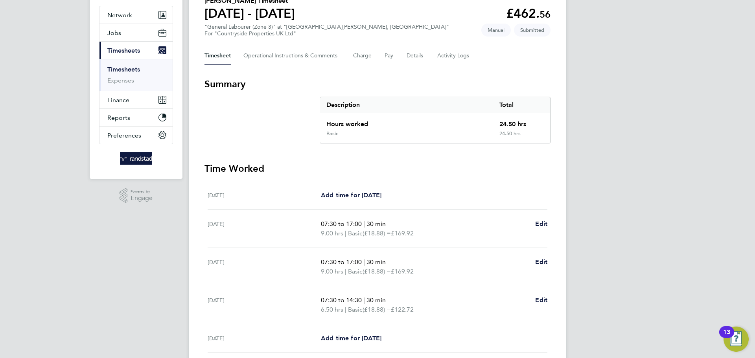
scroll to position [66, 0]
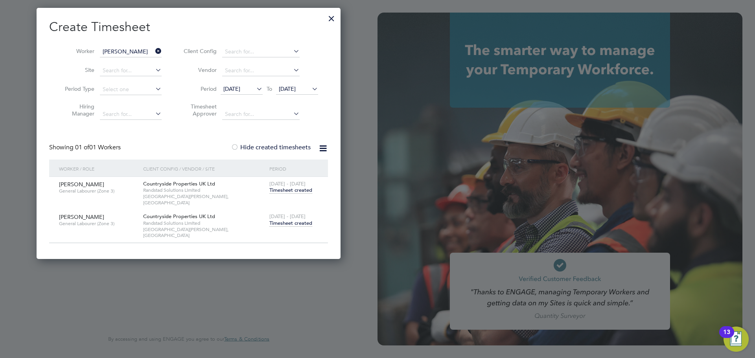
scroll to position [239, 304]
click at [331, 20] on div at bounding box center [332, 16] width 14 height 14
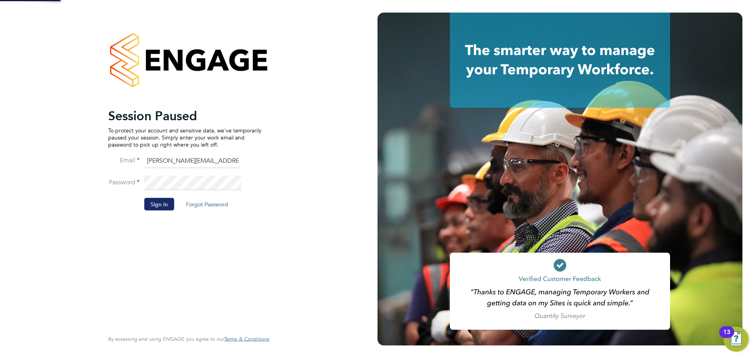
click at [154, 207] on button "Sign In" at bounding box center [159, 204] width 30 height 13
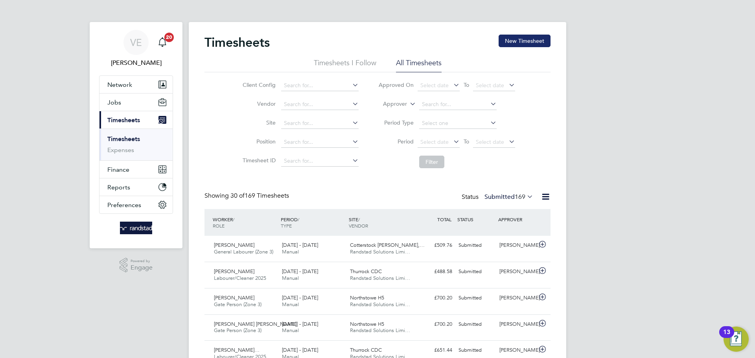
click at [506, 43] on button "New Timesheet" at bounding box center [525, 41] width 52 height 13
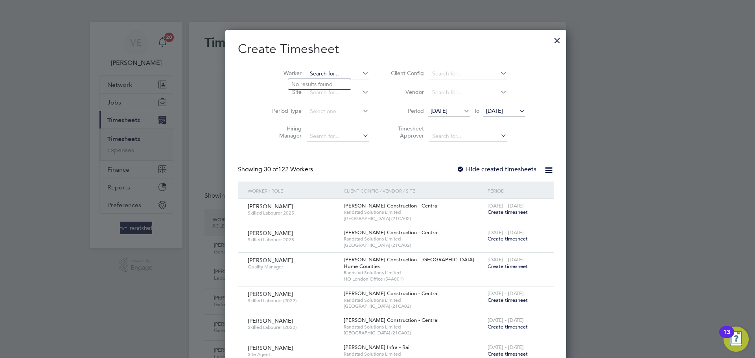
click at [333, 74] on input at bounding box center [338, 73] width 62 height 11
click at [329, 85] on li "[PERSON_NAME]" at bounding box center [321, 84] width 66 height 11
type input "[PERSON_NAME]"
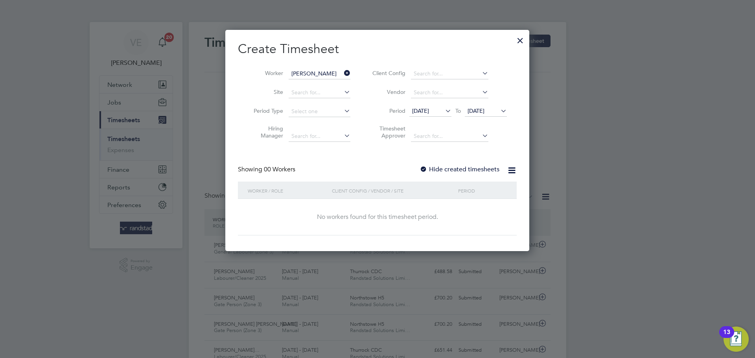
click at [448, 166] on label "Hide created timesheets" at bounding box center [460, 170] width 80 height 8
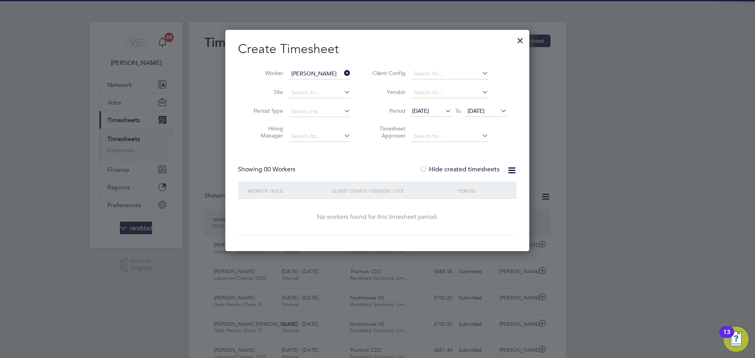
click at [474, 109] on span "[DATE]" at bounding box center [476, 110] width 17 height 7
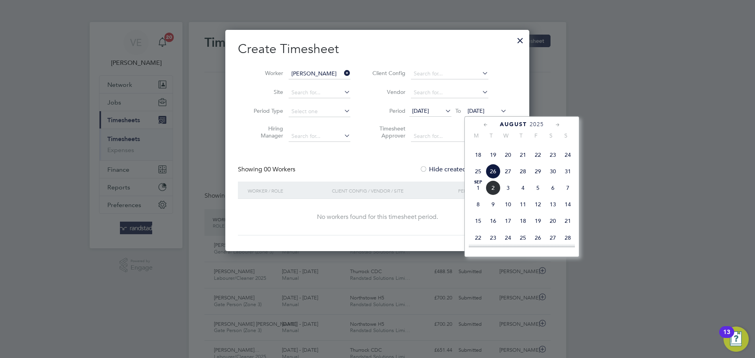
click at [568, 179] on span "31" at bounding box center [568, 171] width 15 height 15
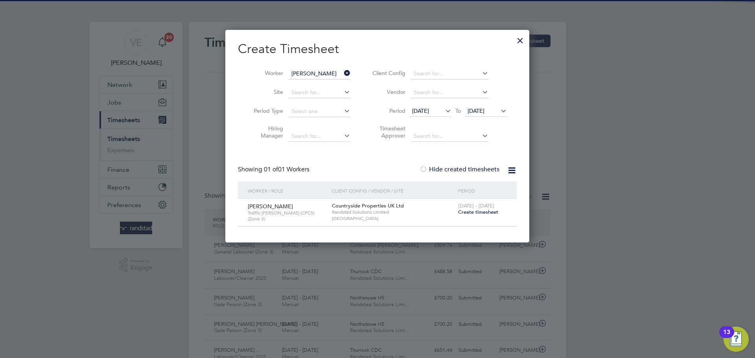
click at [464, 211] on span "Create timesheet" at bounding box center [478, 212] width 40 height 7
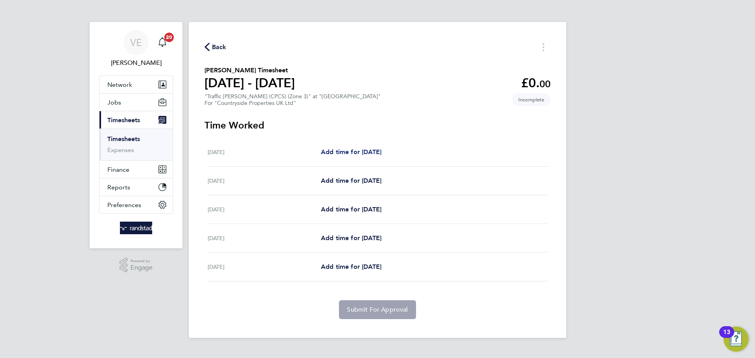
click at [359, 154] on span "Add time for [DATE]" at bounding box center [351, 151] width 61 height 7
select select "30"
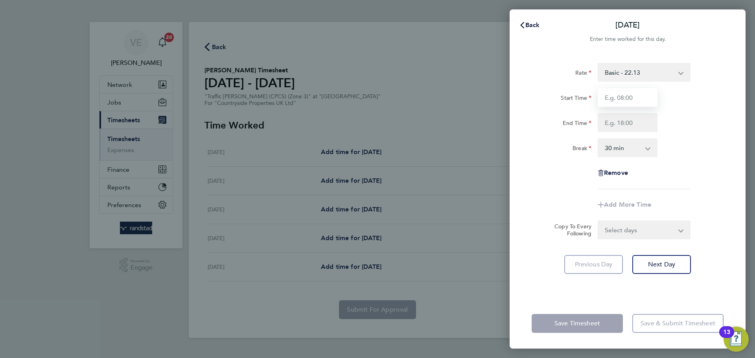
click at [643, 103] on input "Start Time" at bounding box center [628, 97] width 60 height 19
click at [617, 100] on input "08:00" at bounding box center [628, 97] width 60 height 19
click at [621, 100] on input "08:00" at bounding box center [628, 97] width 60 height 19
drag, startPoint x: 626, startPoint y: 98, endPoint x: 568, endPoint y: 104, distance: 58.9
click at [573, 100] on div "Start Time 08:00" at bounding box center [628, 97] width 198 height 19
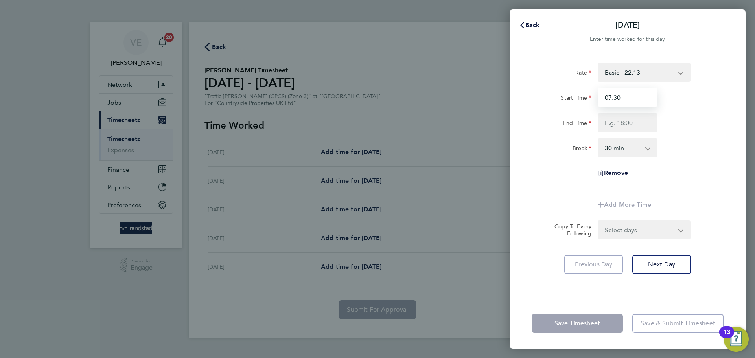
type input "07:30"
click at [602, 119] on input "End Time" at bounding box center [628, 122] width 60 height 19
type input "17:00"
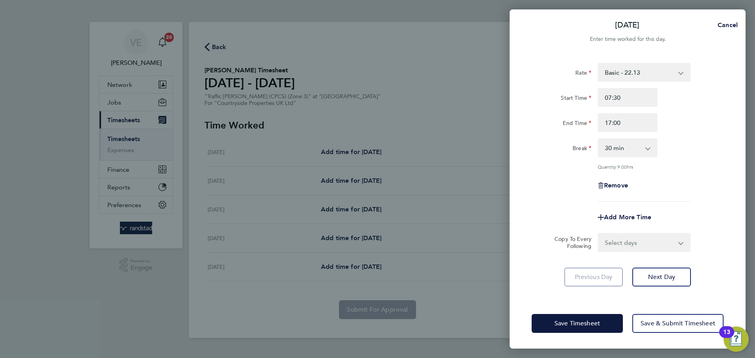
click at [738, 210] on div "Rate Basic - 22.13 Start Time 07:30 End Time 17:00 Break 0 min 15 min 30 min 45…" at bounding box center [628, 175] width 236 height 245
click at [641, 244] on select "Select days Day Weekday (Mon-Fri) Weekend (Sat-Sun) [DATE] [DATE] [DATE] [DATE]" at bounding box center [640, 242] width 83 height 17
select select "WEEKDAY"
click at [599, 234] on select "Select days Day Weekday (Mon-Fri) Weekend (Sat-Sun) [DATE] [DATE] [DATE] [DATE]" at bounding box center [640, 242] width 83 height 17
select select "[DATE]"
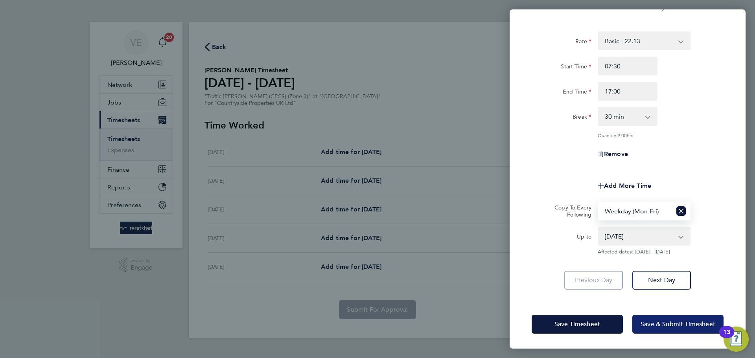
click at [675, 322] on span "Save & Submit Timesheet" at bounding box center [678, 325] width 75 height 8
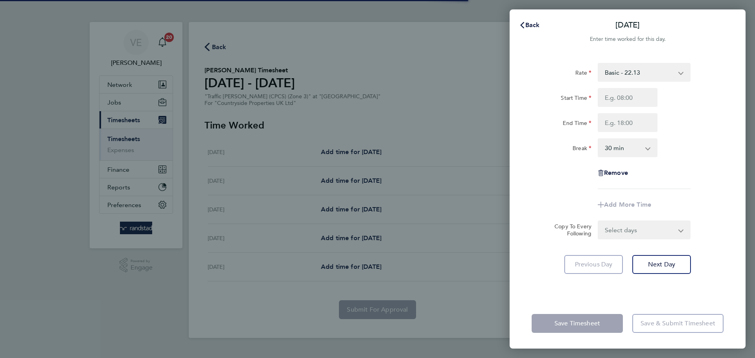
select select "30"
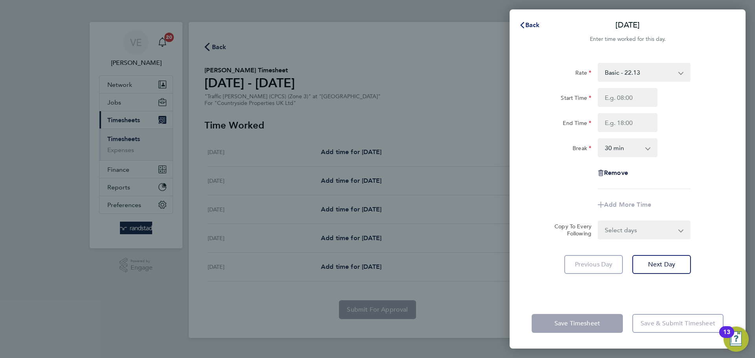
click at [544, 28] on button "Back" at bounding box center [529, 25] width 37 height 16
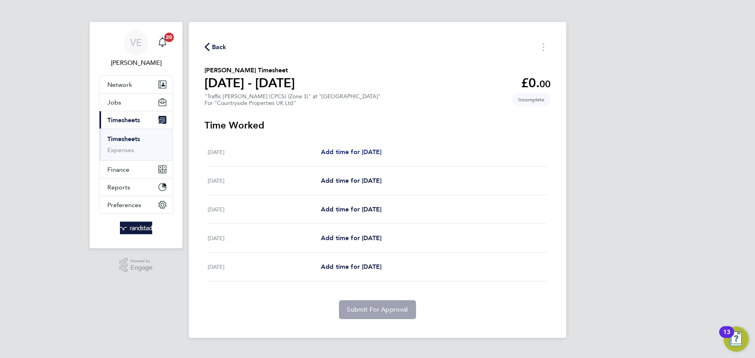
click at [342, 152] on span "Add time for [DATE]" at bounding box center [351, 151] width 61 height 7
select select "30"
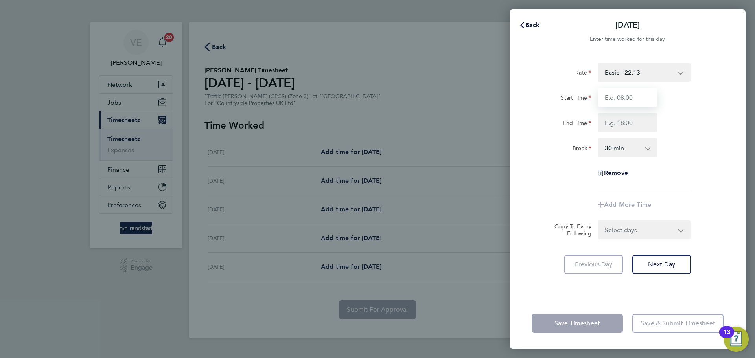
click at [642, 99] on input "Start Time" at bounding box center [628, 97] width 60 height 19
click at [614, 124] on input "End Time" at bounding box center [628, 122] width 60 height 19
click at [622, 90] on input "Start Time" at bounding box center [628, 97] width 60 height 19
type input "07:30"
click at [619, 124] on input "End Time" at bounding box center [628, 122] width 60 height 19
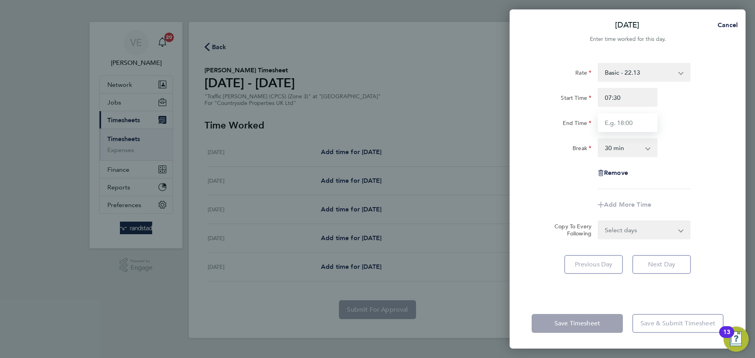
type input "17:00"
click at [691, 148] on div "Break 0 min 15 min 30 min 45 min 60 min 75 min 90 min" at bounding box center [628, 147] width 198 height 19
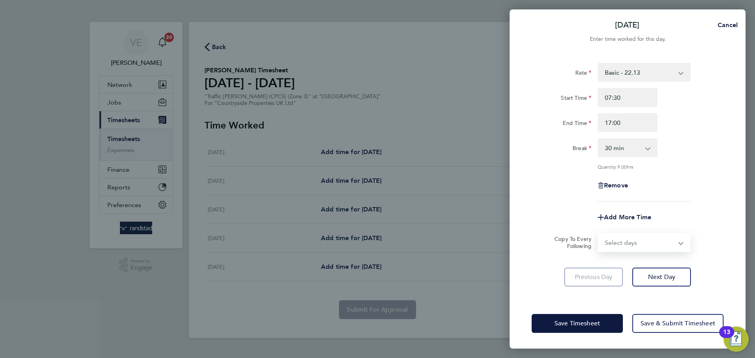
click at [638, 245] on select "Select days Day Weekday (Mon-Fri) Weekend (Sat-Sun) Thursday Friday Saturday Su…" at bounding box center [640, 242] width 83 height 17
select select "WEEKDAY"
click at [599, 234] on select "Select days Day Weekday (Mon-Fri) Weekend (Sat-Sun) Thursday Friday Saturday Su…" at bounding box center [640, 242] width 83 height 17
select select "2025-08-31"
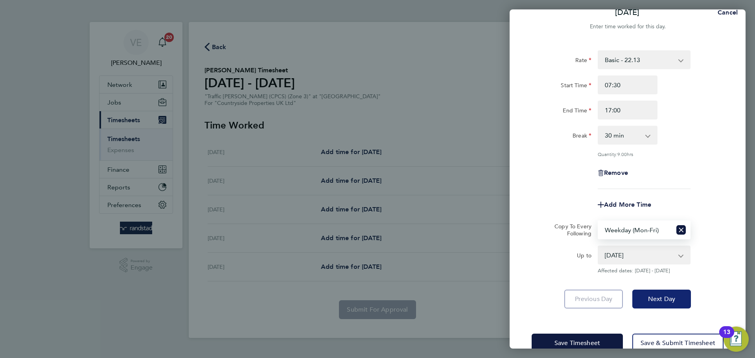
scroll to position [31, 0]
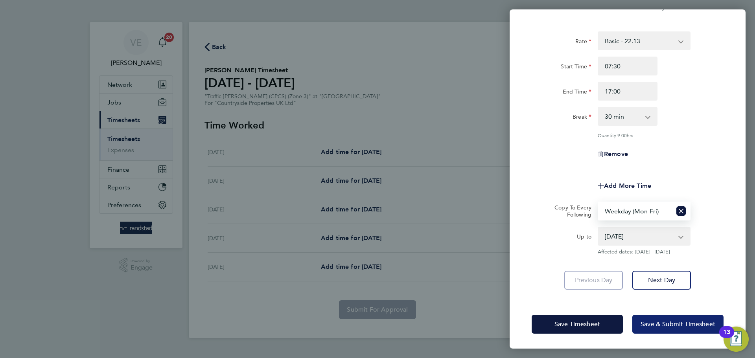
click at [669, 321] on span "Save & Submit Timesheet" at bounding box center [678, 325] width 75 height 8
click at [688, 330] on button "Save & Submit Timesheet" at bounding box center [678, 324] width 91 height 19
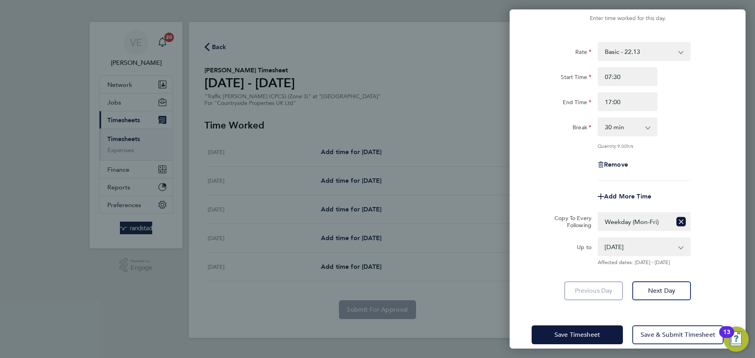
scroll to position [0, 0]
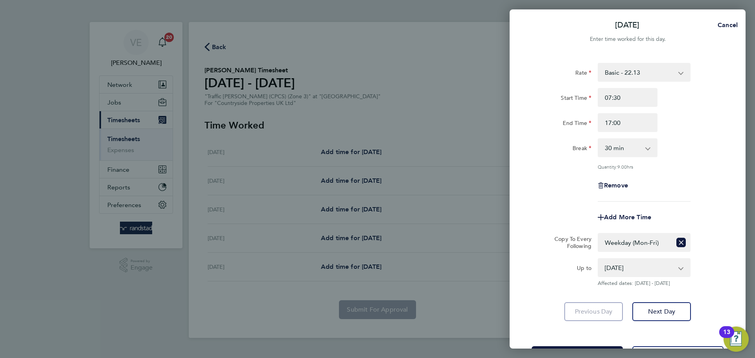
click at [458, 163] on div "Wed 27 Aug Cancel Enter time worked for this day. Rate Basic - 22.13 Start Time…" at bounding box center [377, 179] width 755 height 358
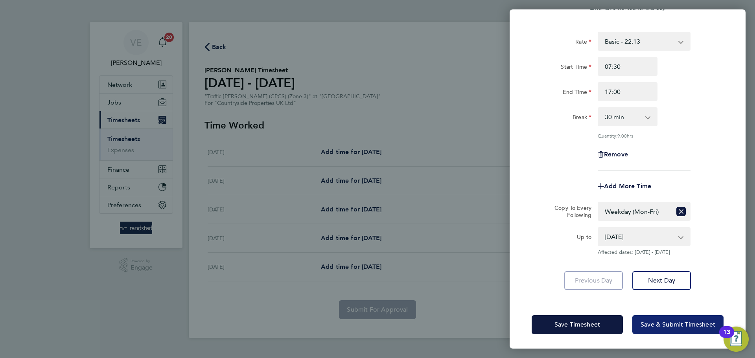
scroll to position [31, 0]
click at [699, 338] on div "Save Timesheet Save & Submit Timesheet" at bounding box center [628, 324] width 236 height 50
click at [691, 325] on span "Save & Submit Timesheet" at bounding box center [678, 325] width 75 height 8
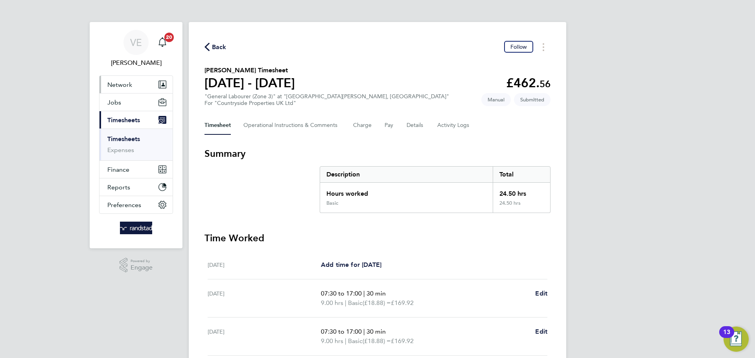
click at [120, 85] on span "Network" at bounding box center [119, 84] width 25 height 7
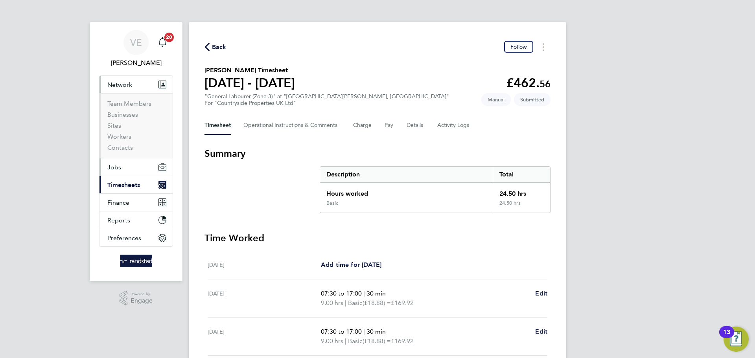
click at [125, 170] on button "Jobs" at bounding box center [136, 167] width 73 height 17
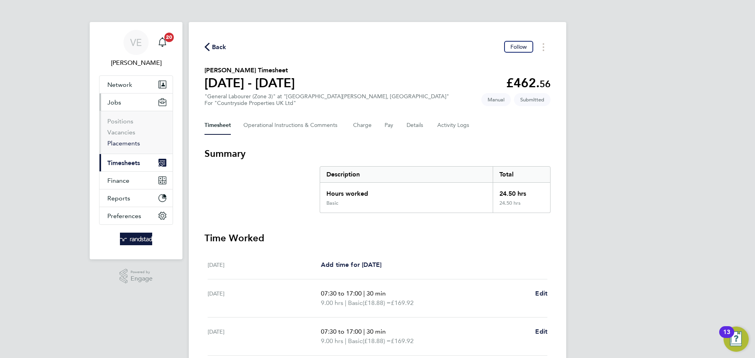
click at [132, 142] on link "Placements" at bounding box center [123, 143] width 33 height 7
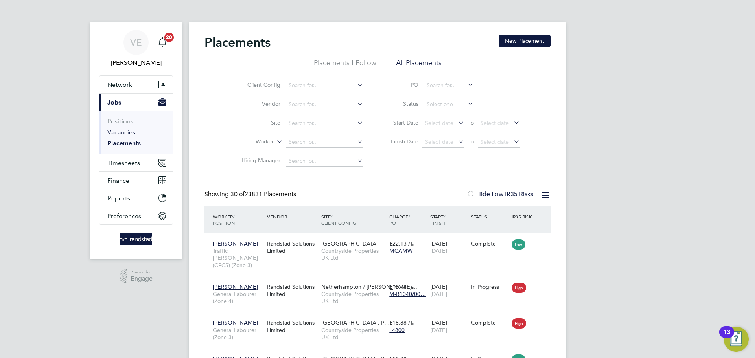
click at [131, 133] on link "Vacancies" at bounding box center [121, 132] width 28 height 7
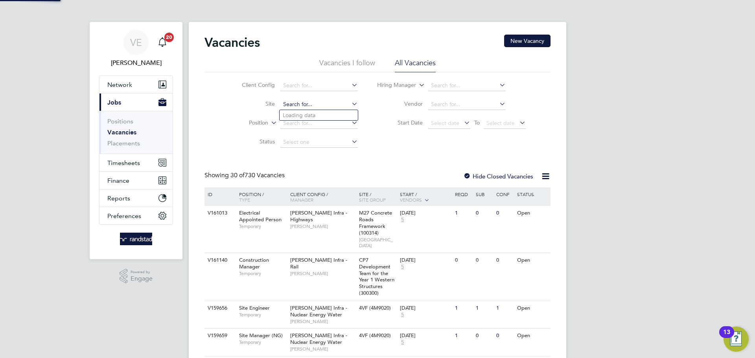
click at [300, 104] on input at bounding box center [318, 104] width 77 height 11
click at [335, 124] on li "Kings [PERSON_NAME]" at bounding box center [319, 125] width 78 height 10
type input "Kings [PERSON_NAME]"
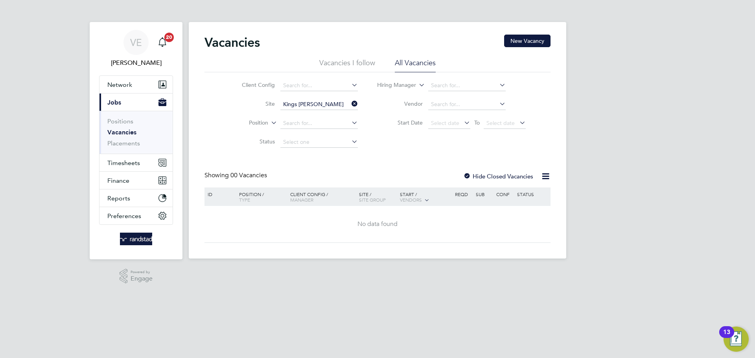
click at [479, 172] on div "Hide Closed Vacancies" at bounding box center [495, 177] width 77 height 10
click at [481, 172] on div "Hide Closed Vacancies" at bounding box center [495, 177] width 77 height 10
click at [481, 174] on label "Hide Closed Vacancies" at bounding box center [498, 176] width 70 height 7
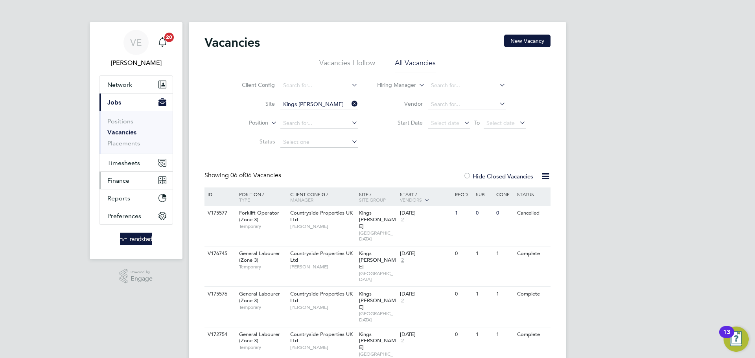
click at [131, 176] on button "Finance" at bounding box center [136, 180] width 73 height 17
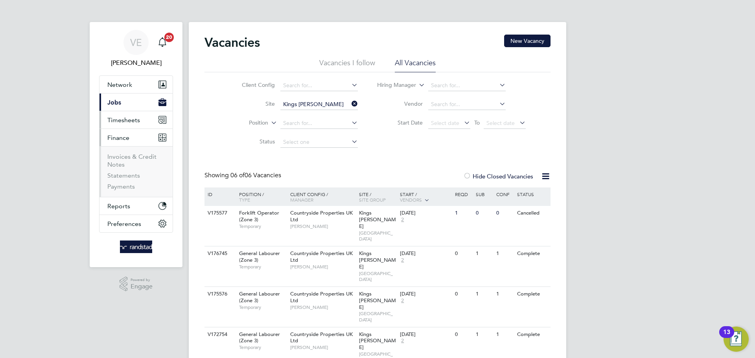
click at [131, 164] on ul "Network Team Members Businesses Sites Workers Contacts Current page: Jobs Posit…" at bounding box center [136, 154] width 74 height 157
click at [144, 125] on button "Timesheets" at bounding box center [136, 119] width 73 height 17
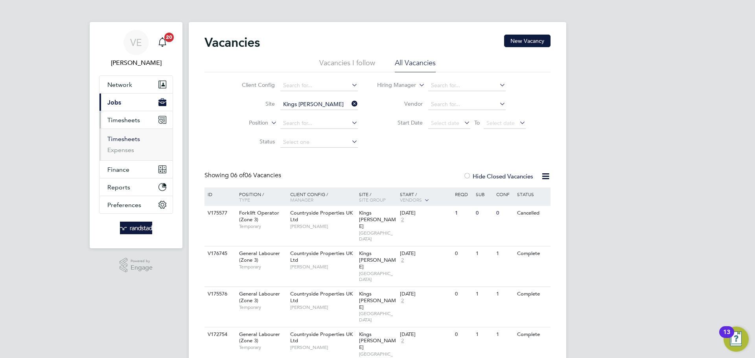
click at [120, 140] on link "Timesheets" at bounding box center [123, 138] width 33 height 7
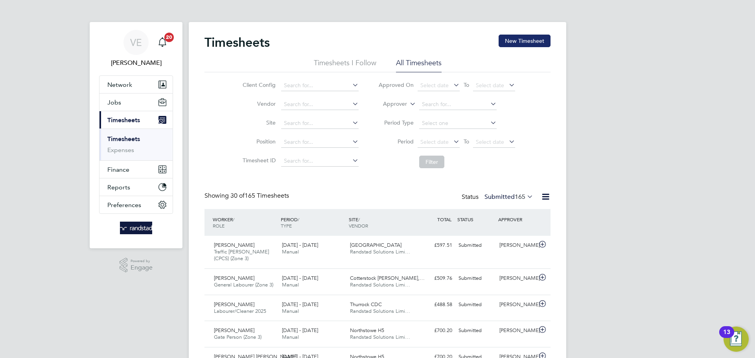
click at [513, 37] on button "New Timesheet" at bounding box center [525, 41] width 52 height 13
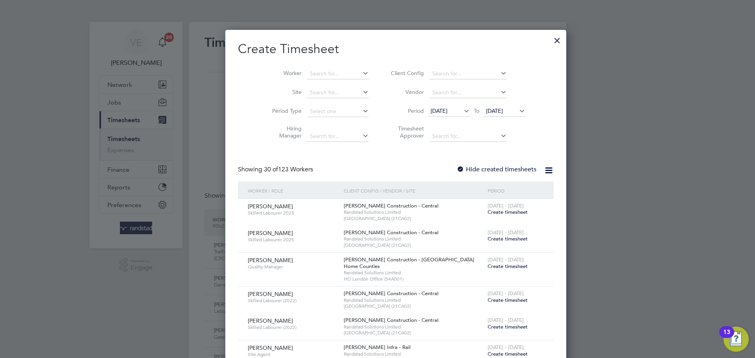
click at [325, 66] on li "Worker" at bounding box center [317, 74] width 122 height 19
click at [317, 72] on input at bounding box center [338, 73] width 62 height 11
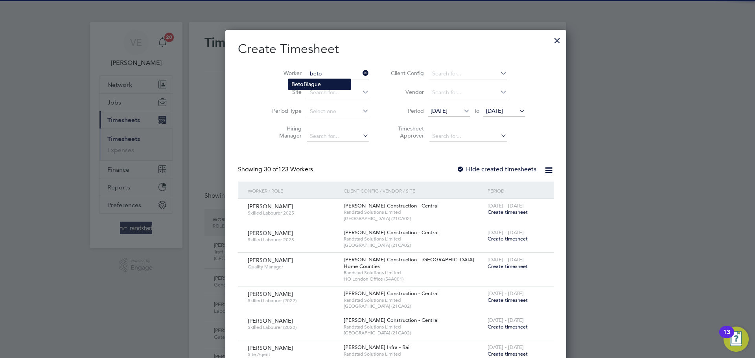
click at [302, 87] on b "Beto" at bounding box center [297, 84] width 12 height 7
type input "[PERSON_NAME]"
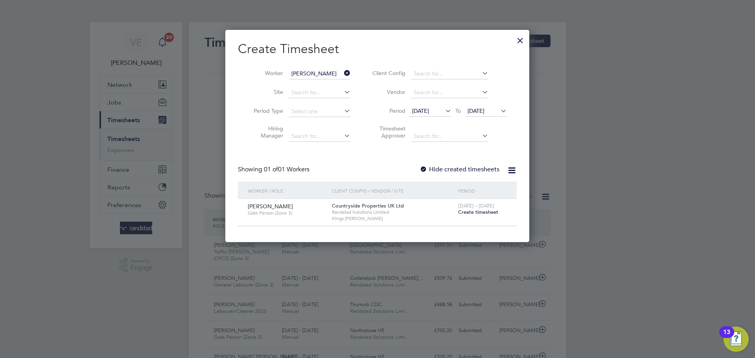
click at [475, 214] on span "Create timesheet" at bounding box center [478, 212] width 40 height 7
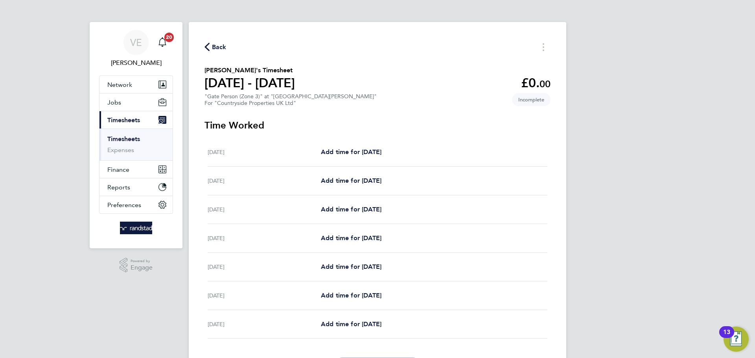
click at [384, 69] on section "[PERSON_NAME]'s Timesheet [DATE] - [DATE] £0. 00 "Gate Person (Zone 3)" at "[GE…" at bounding box center [378, 86] width 346 height 41
click at [327, 131] on h3 "Time Worked" at bounding box center [378, 125] width 346 height 13
click at [334, 179] on span "Add time for [DATE]" at bounding box center [351, 180] width 61 height 7
select select "30"
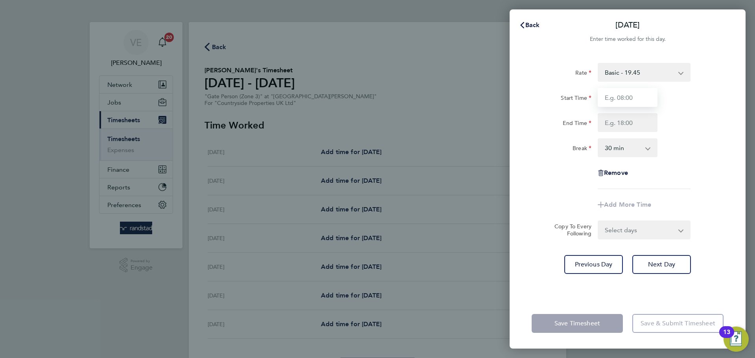
drag, startPoint x: 622, startPoint y: 98, endPoint x: 623, endPoint y: 105, distance: 7.3
click at [623, 99] on input "Start Time" at bounding box center [628, 97] width 60 height 19
type input "07:30"
click at [632, 130] on input "End Time" at bounding box center [628, 122] width 60 height 19
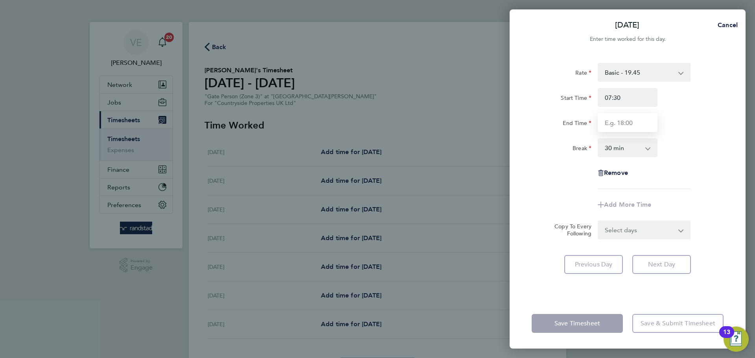
type input "17:00"
click at [681, 138] on div "Break 0 min 15 min 30 min 45 min 60 min 75 min 90 min" at bounding box center [628, 147] width 198 height 19
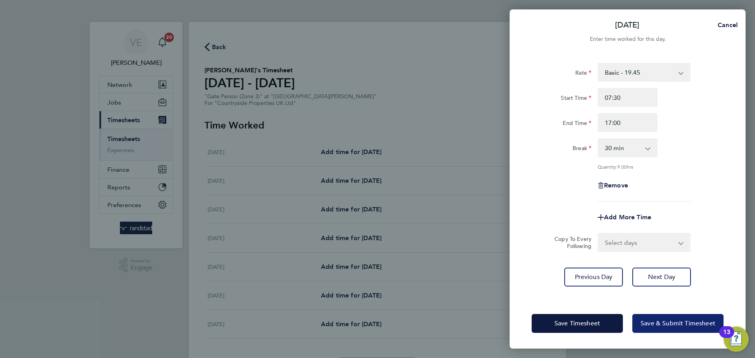
click at [656, 320] on span "Save & Submit Timesheet" at bounding box center [678, 324] width 75 height 8
